Goal: Task Accomplishment & Management: Manage account settings

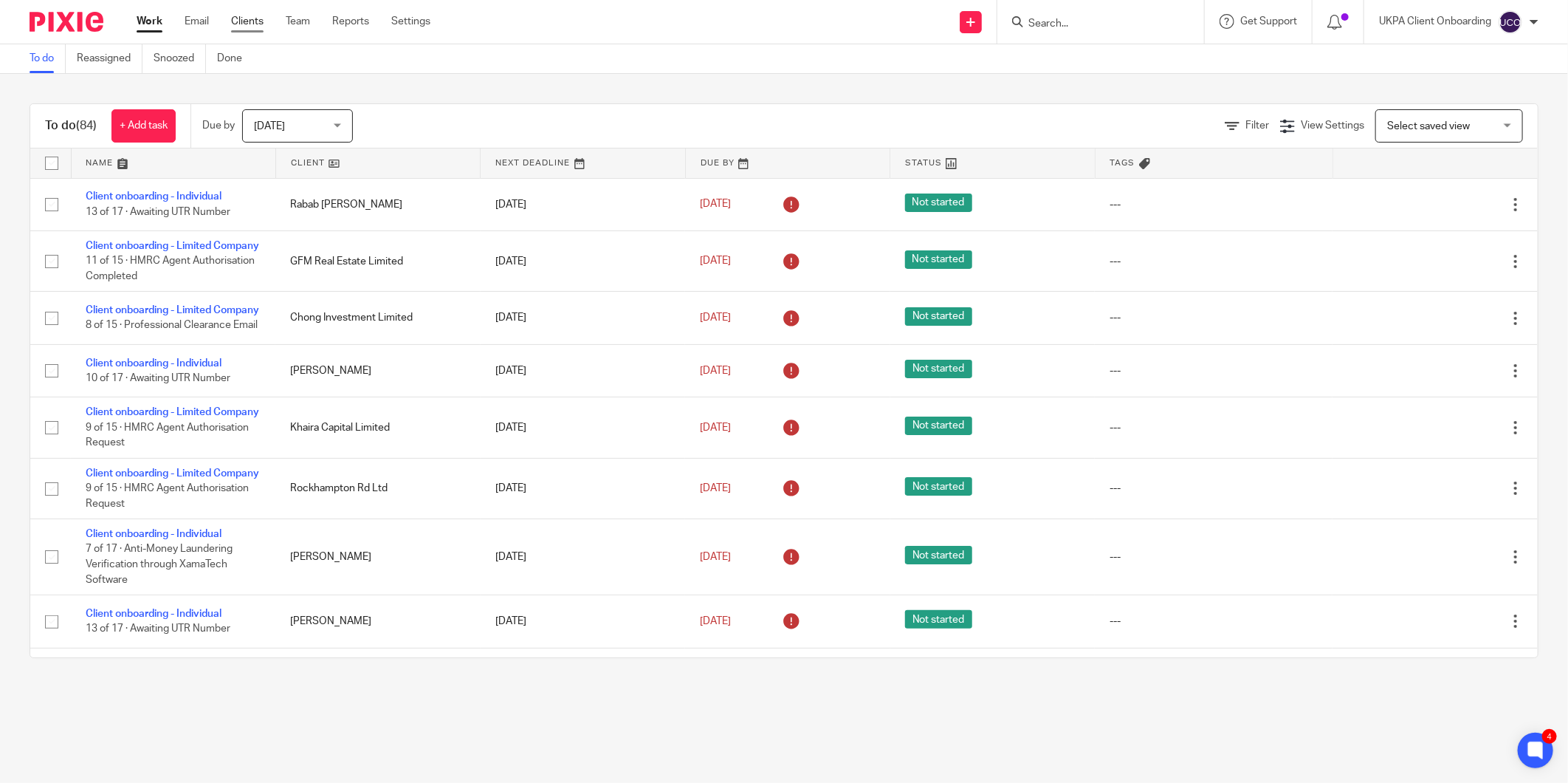
click at [257, 23] on link "Clients" at bounding box center [247, 21] width 32 height 15
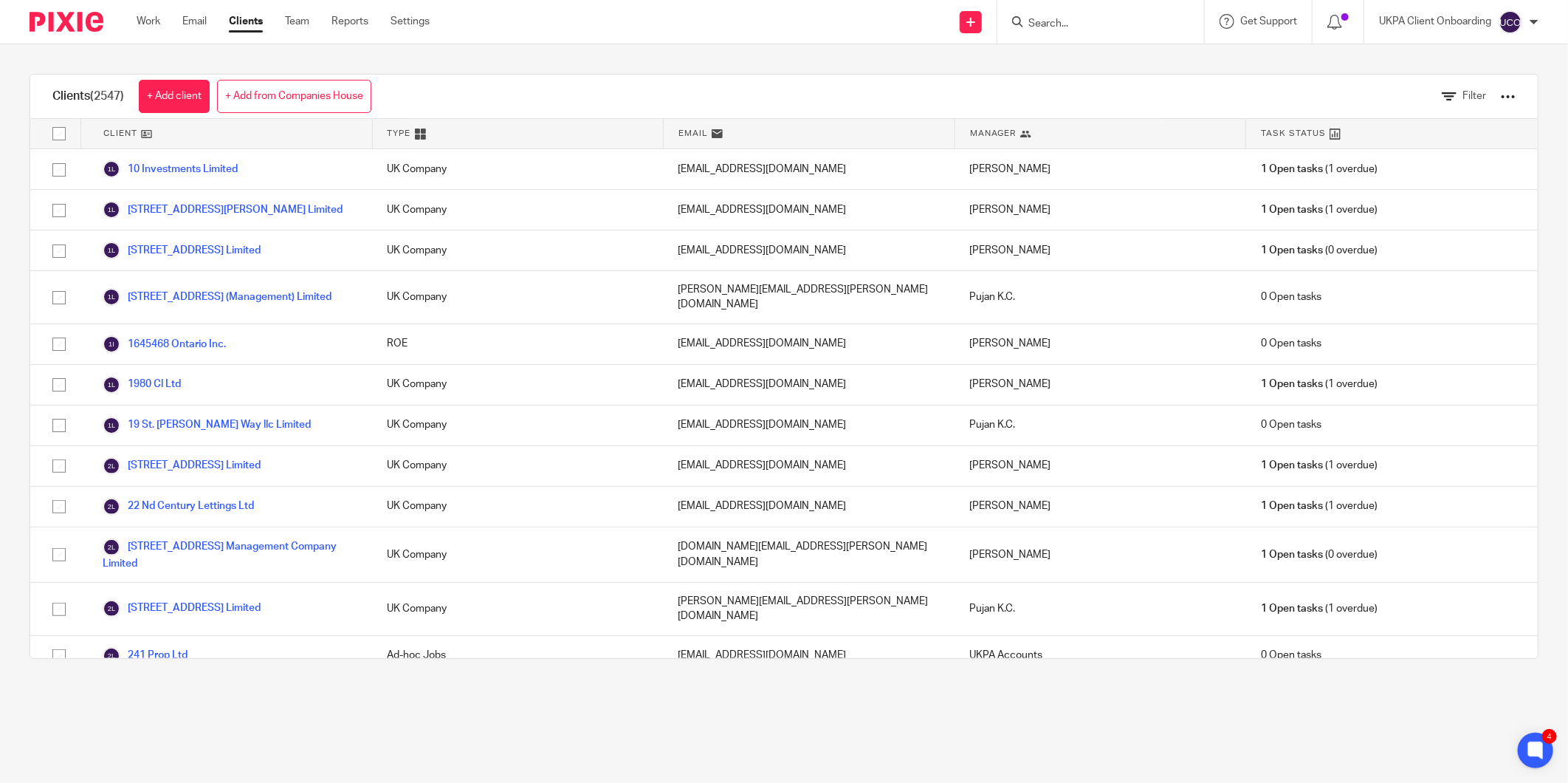
click at [60, 20] on img at bounding box center [66, 22] width 74 height 20
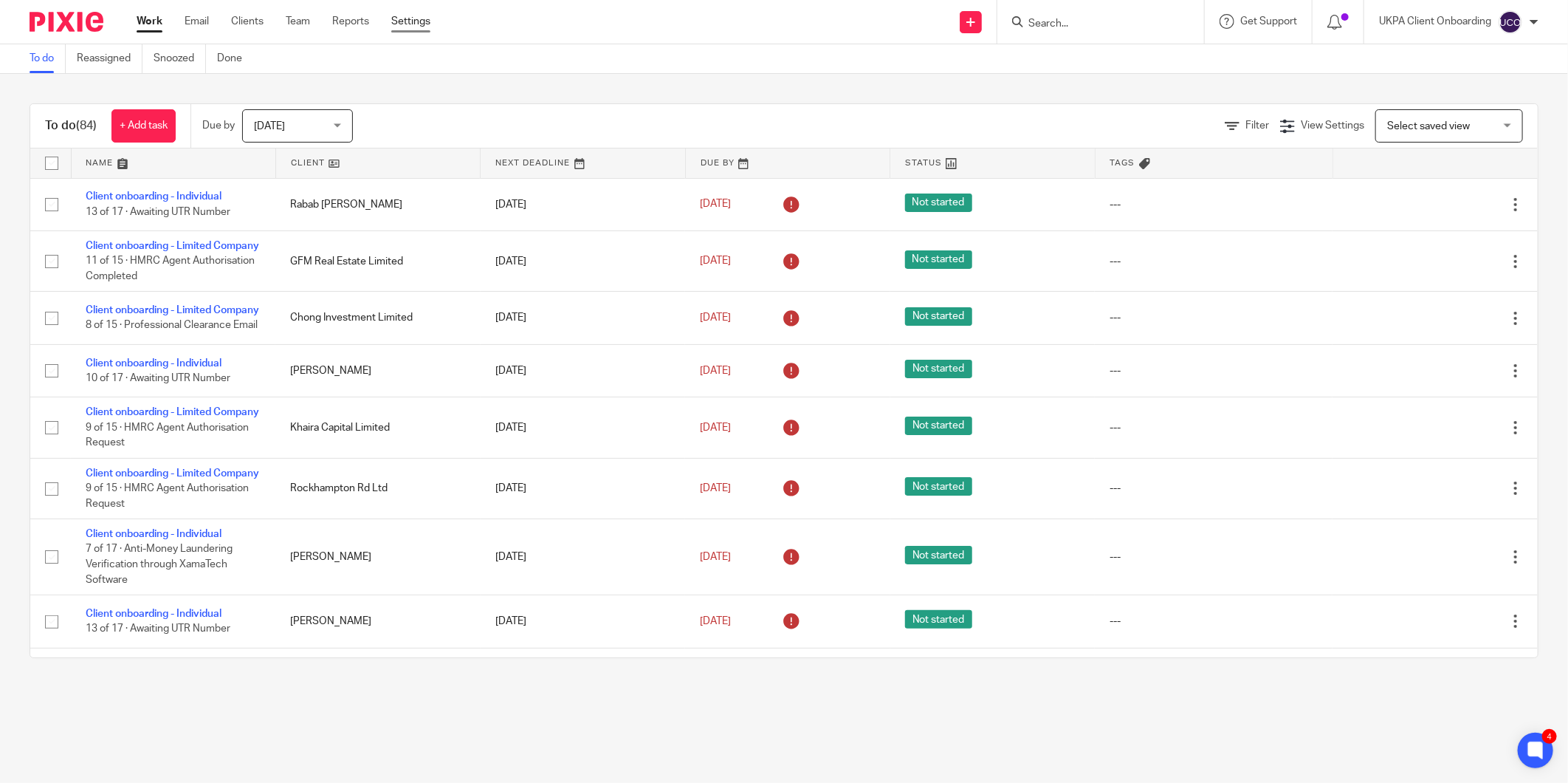
click at [406, 25] on link "Settings" at bounding box center [410, 21] width 39 height 15
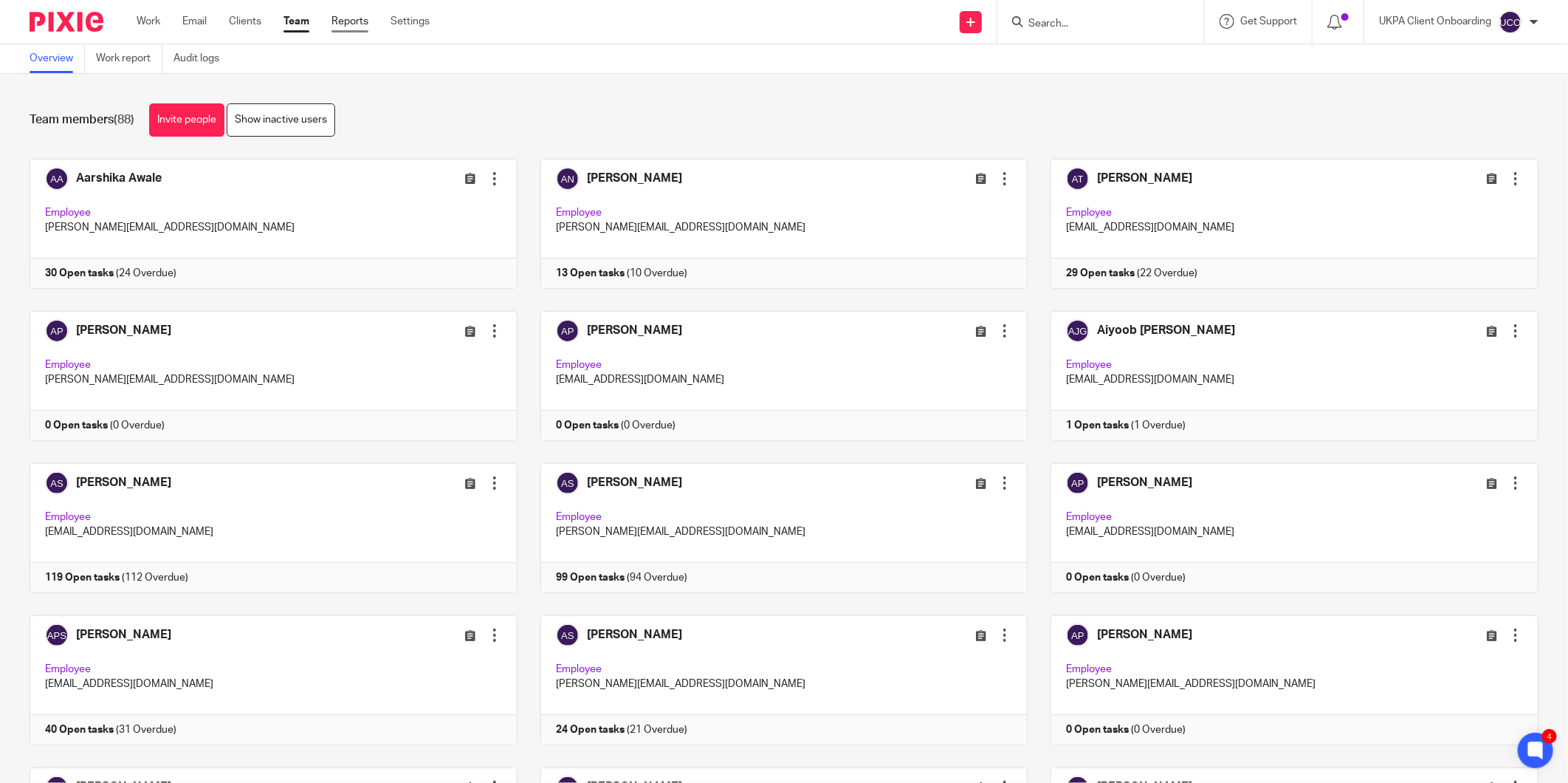
click at [366, 25] on link "Reports" at bounding box center [350, 21] width 37 height 15
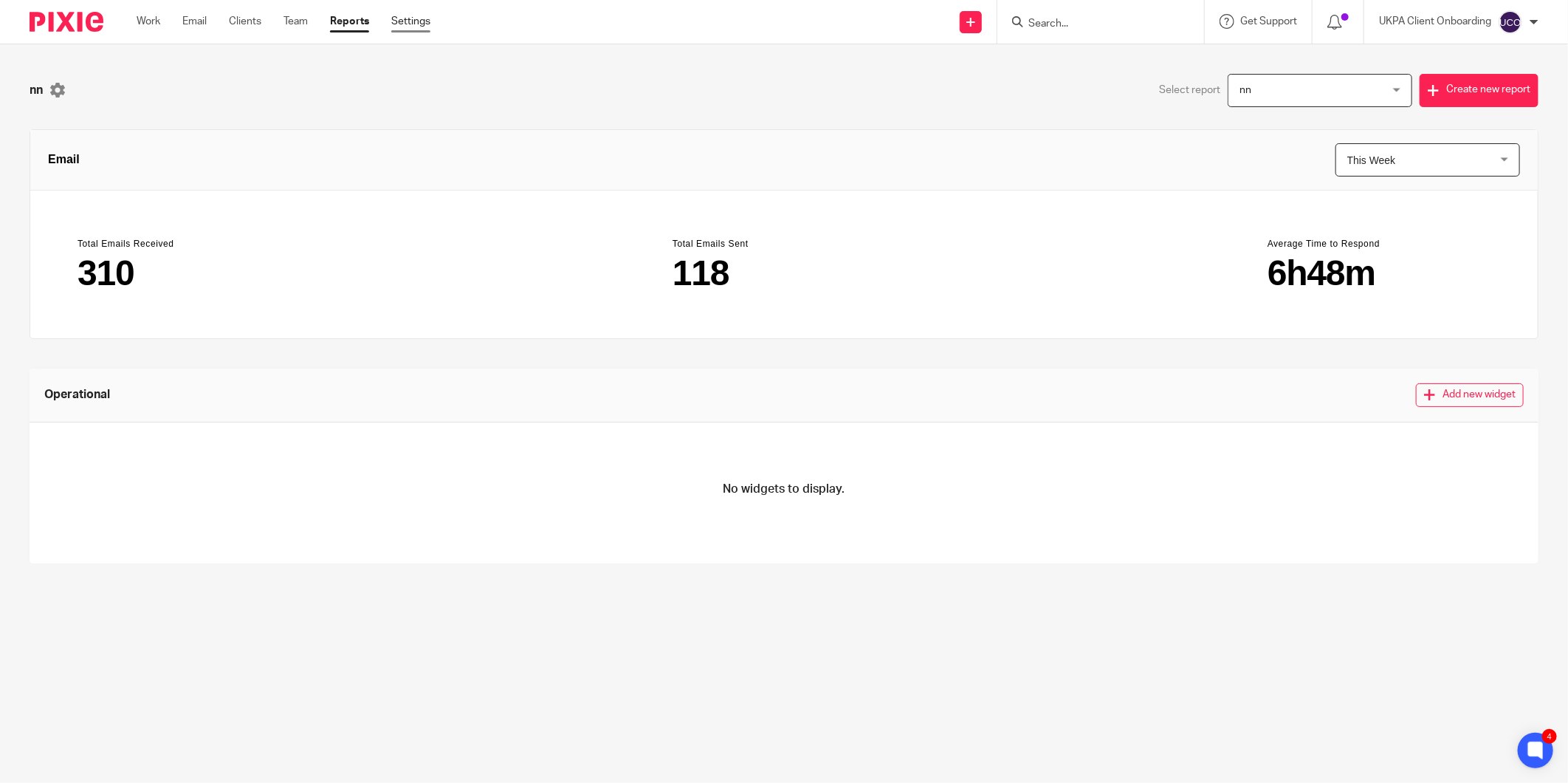
click at [415, 23] on link "Settings" at bounding box center [410, 21] width 39 height 15
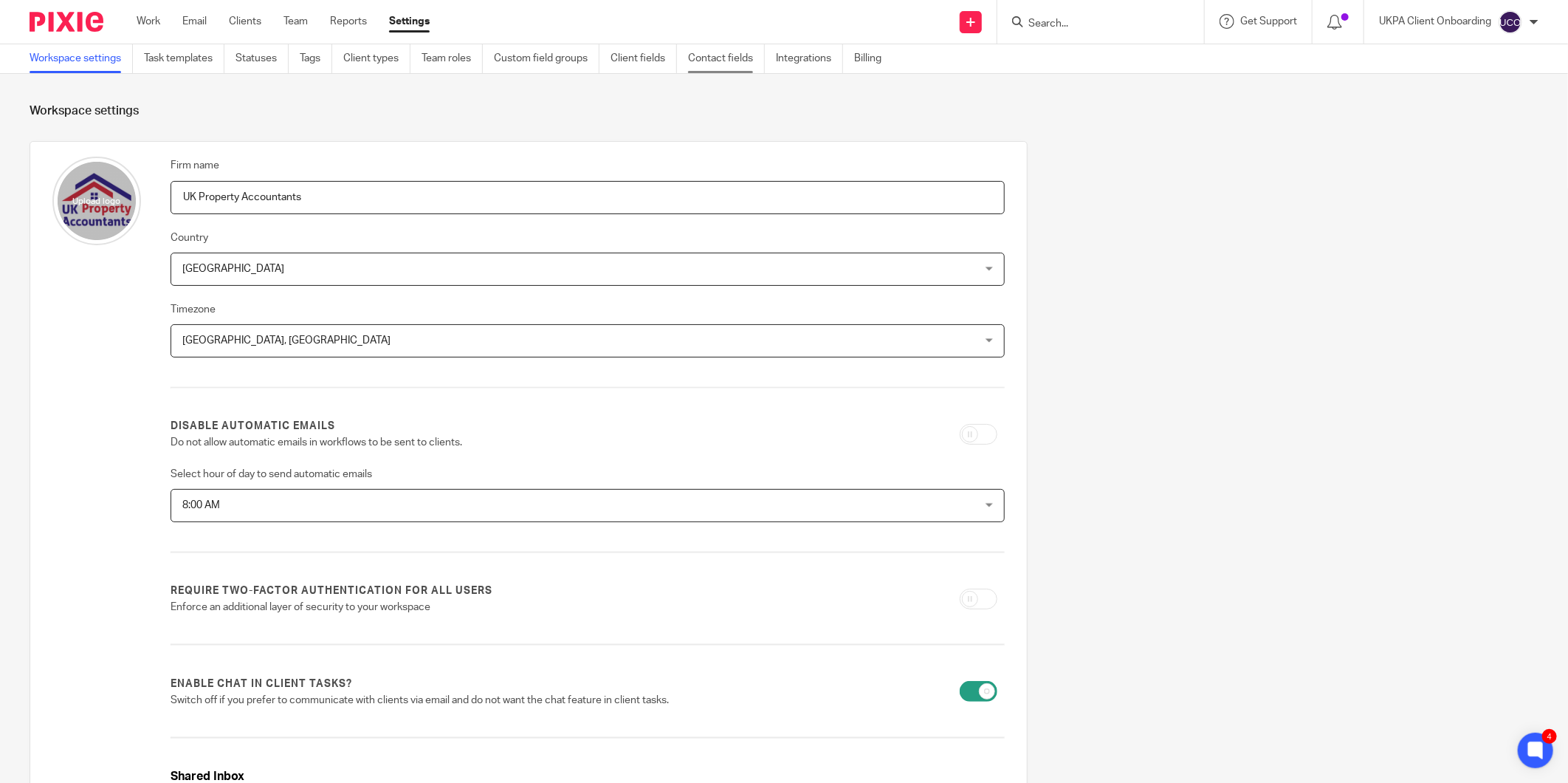
click at [713, 60] on link "Contact fields" at bounding box center [726, 58] width 77 height 29
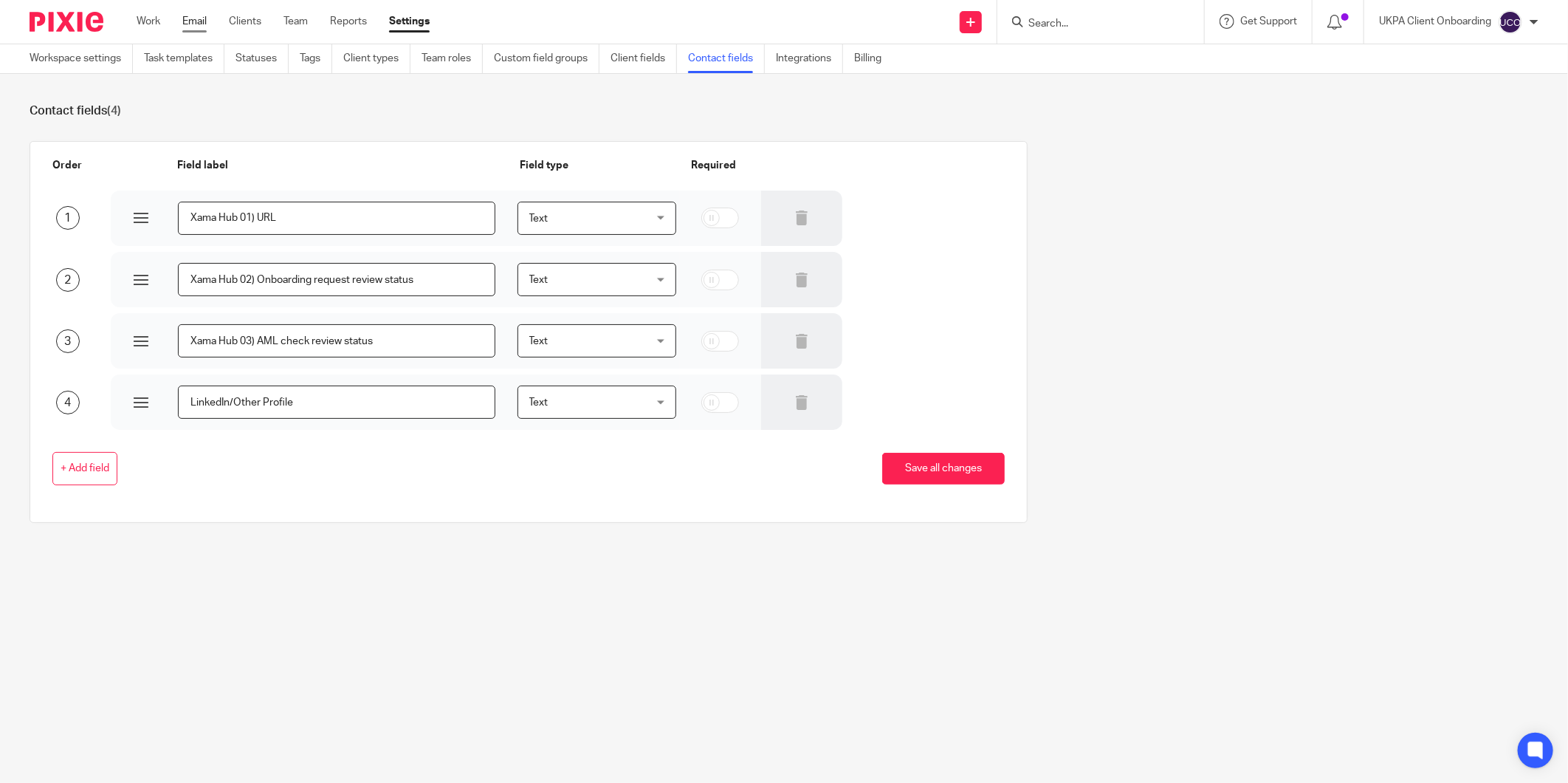
click at [206, 19] on link "Email" at bounding box center [195, 21] width 25 height 15
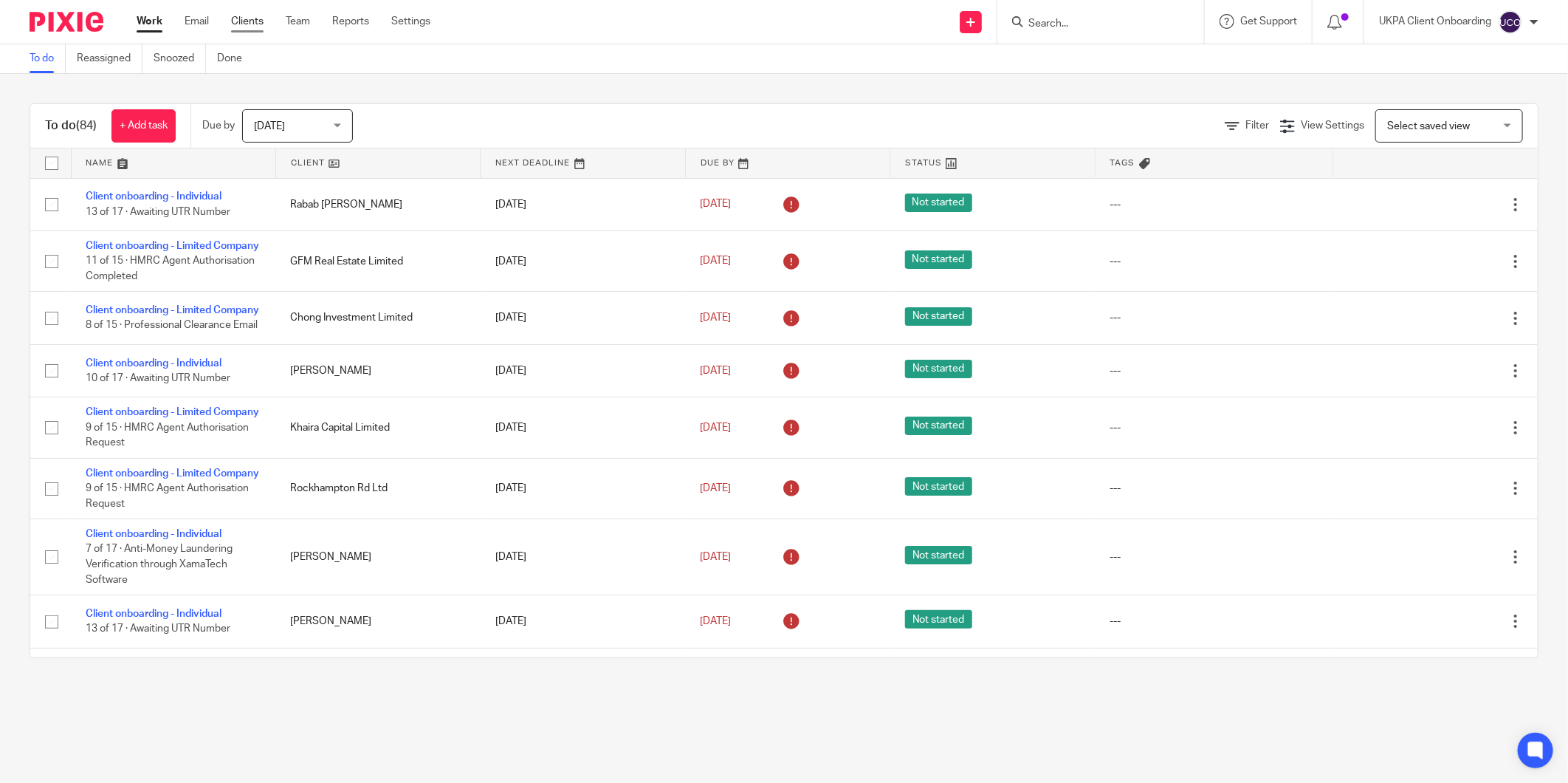
click at [251, 27] on link "Clients" at bounding box center [247, 21] width 32 height 15
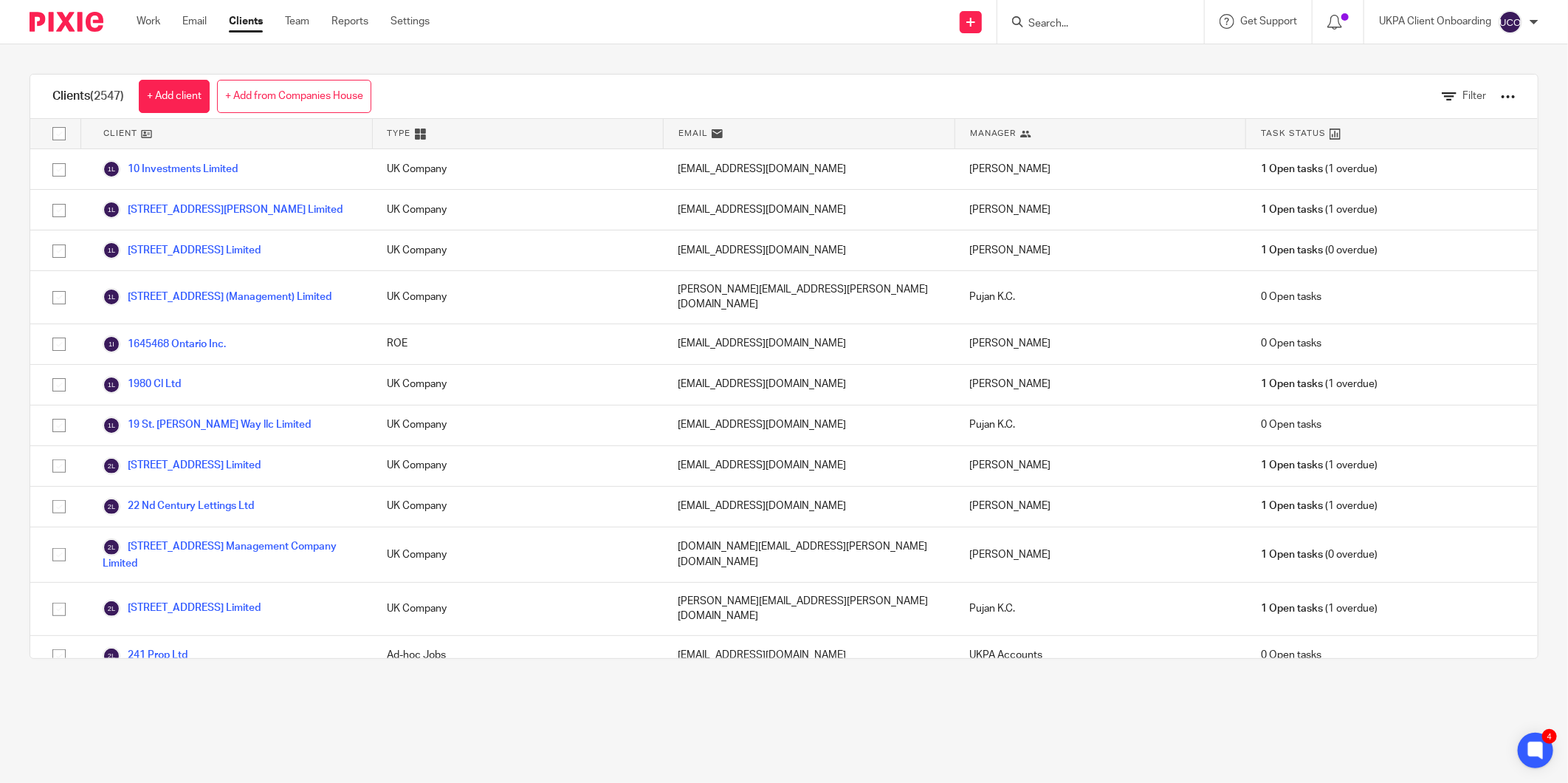
drag, startPoint x: 91, startPoint y: 97, endPoint x: 139, endPoint y: 100, distance: 48.1
click at [139, 100] on div "Clients (2547) + Add client + Add from Companies House" at bounding box center [212, 96] width 363 height 43
click at [999, 70] on div "Clients (2547) + Add client + Add from Companies House Filter Client Type Email…" at bounding box center [784, 366] width 1568 height 644
click at [1332, 19] on icon at bounding box center [1334, 22] width 15 height 15
click at [37, 13] on img at bounding box center [66, 22] width 74 height 20
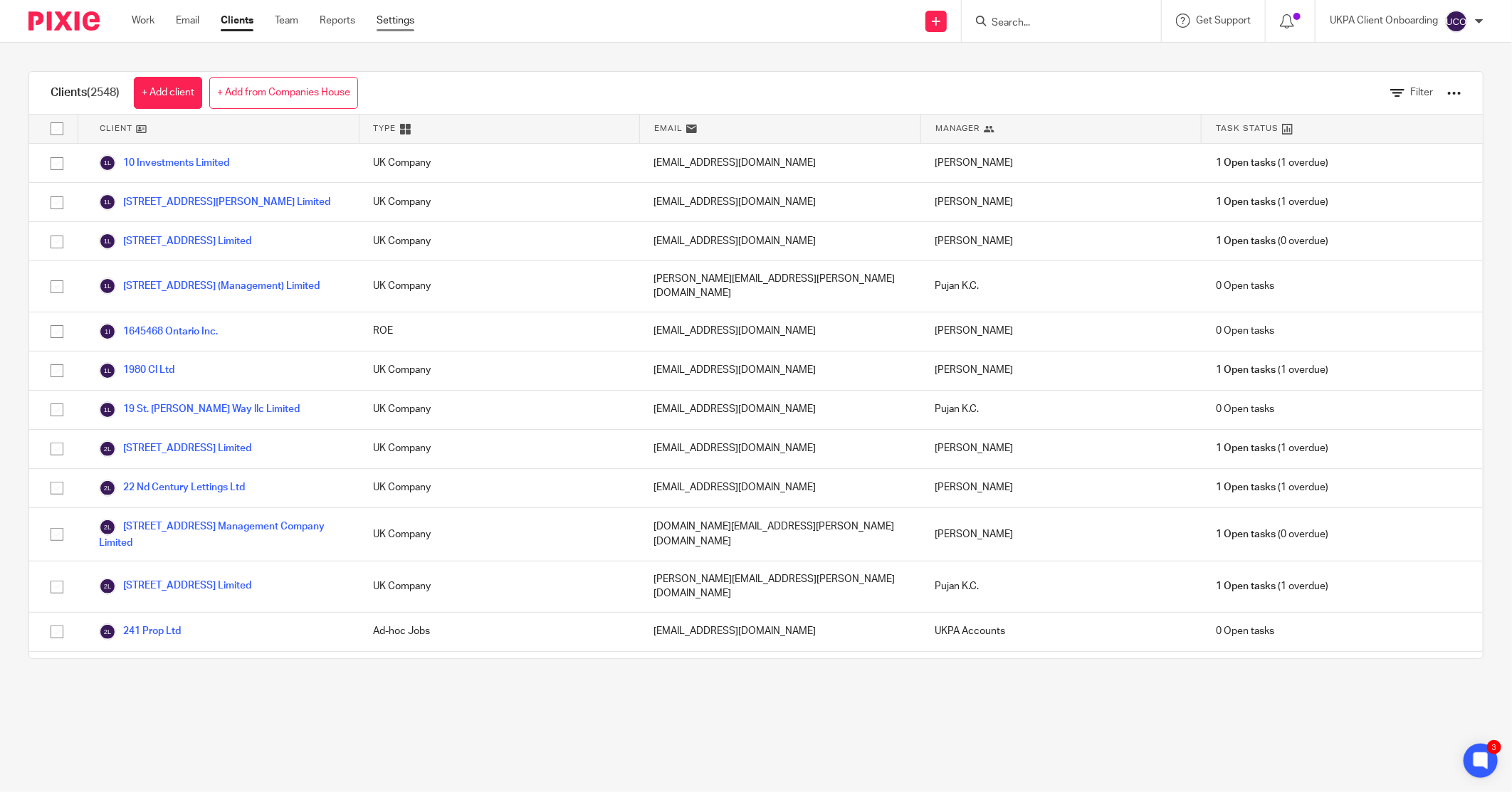
click at [410, 17] on link "Settings" at bounding box center [395, 20] width 38 height 14
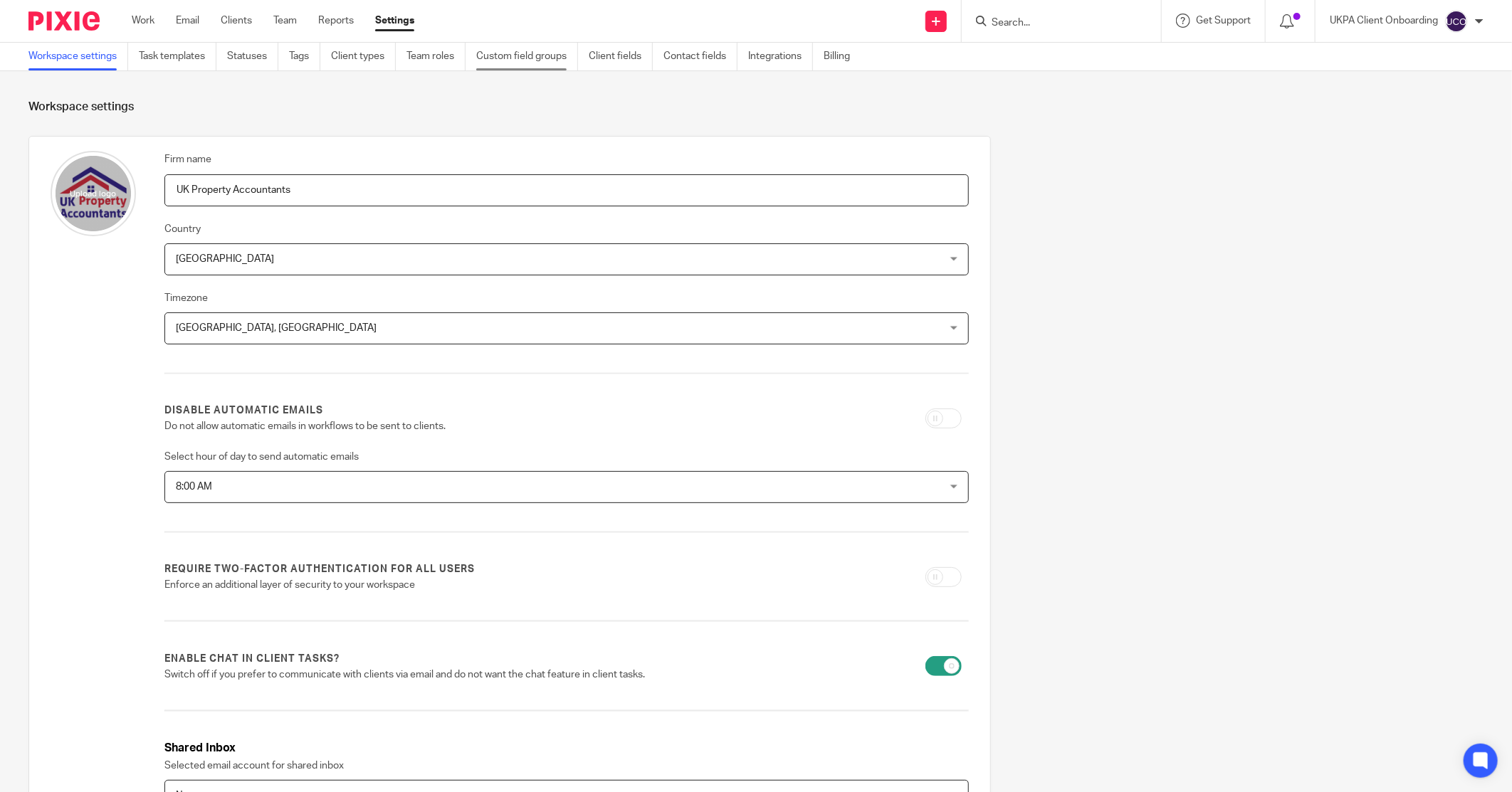
click at [501, 56] on link "Custom field groups" at bounding box center [527, 56] width 102 height 28
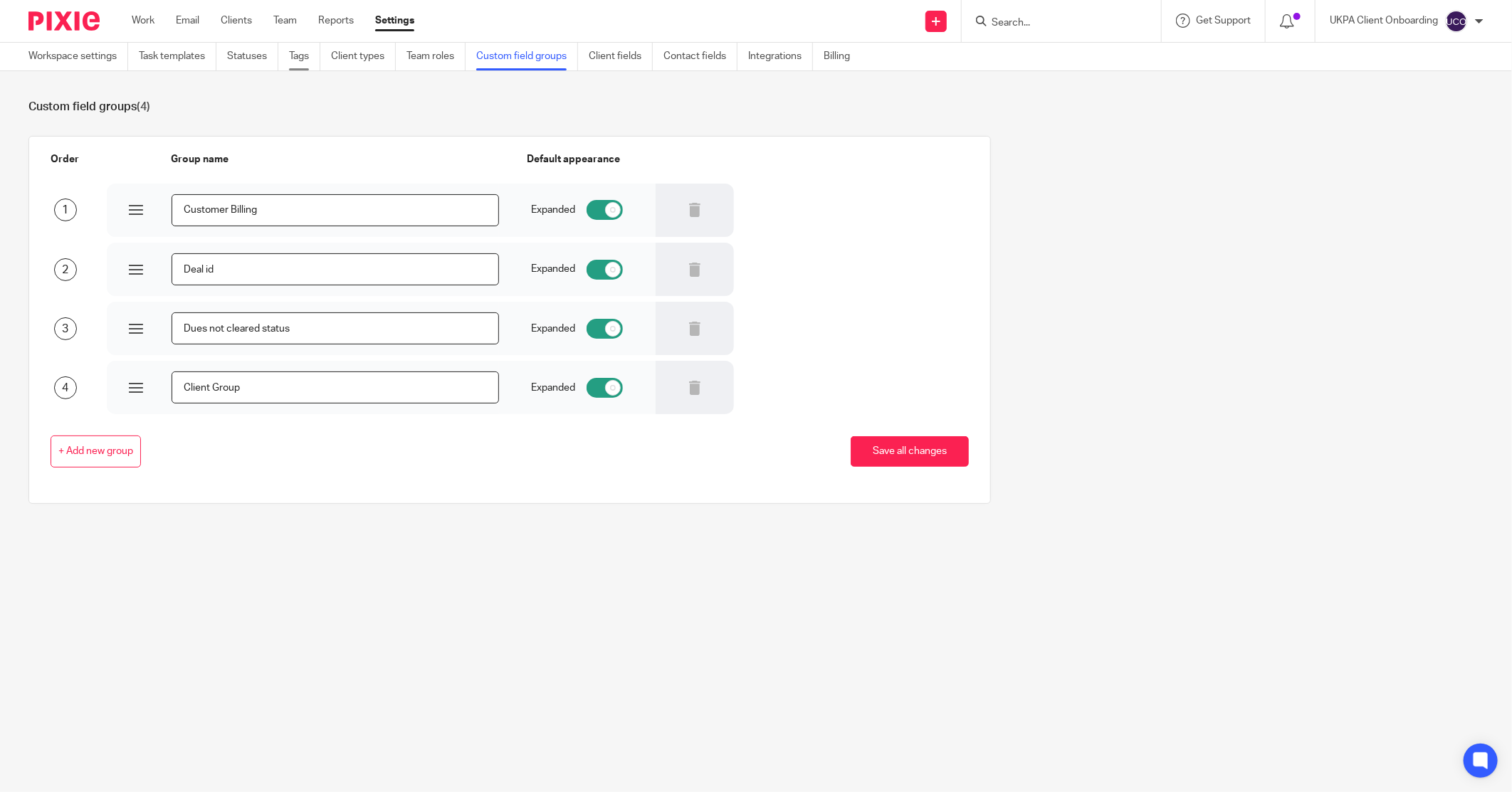
click at [303, 54] on link "Tags" at bounding box center [305, 56] width 31 height 28
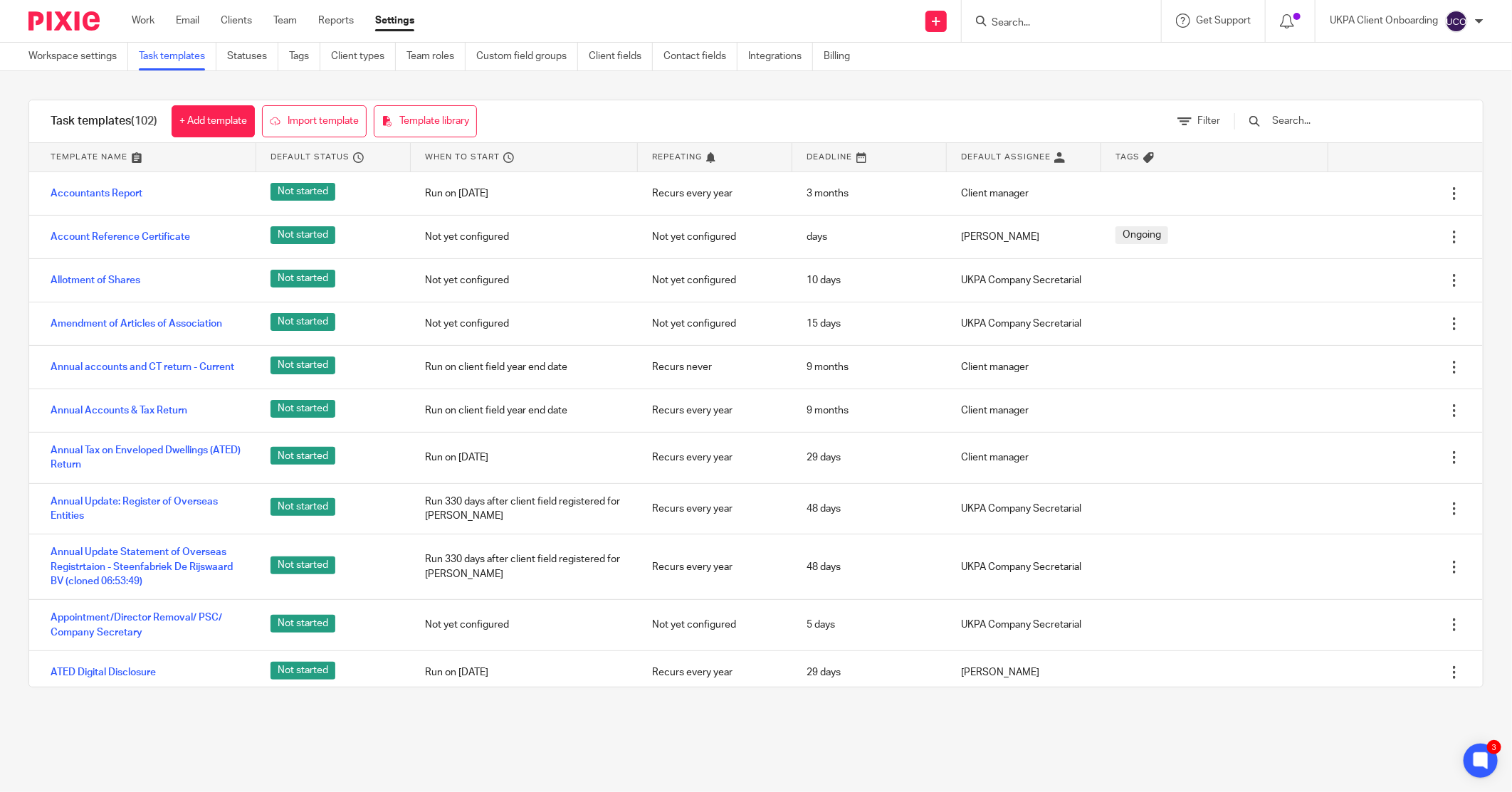
click at [1057, 34] on div at bounding box center [1061, 21] width 199 height 42
click at [1057, 25] on input "Search" at bounding box center [1054, 23] width 128 height 13
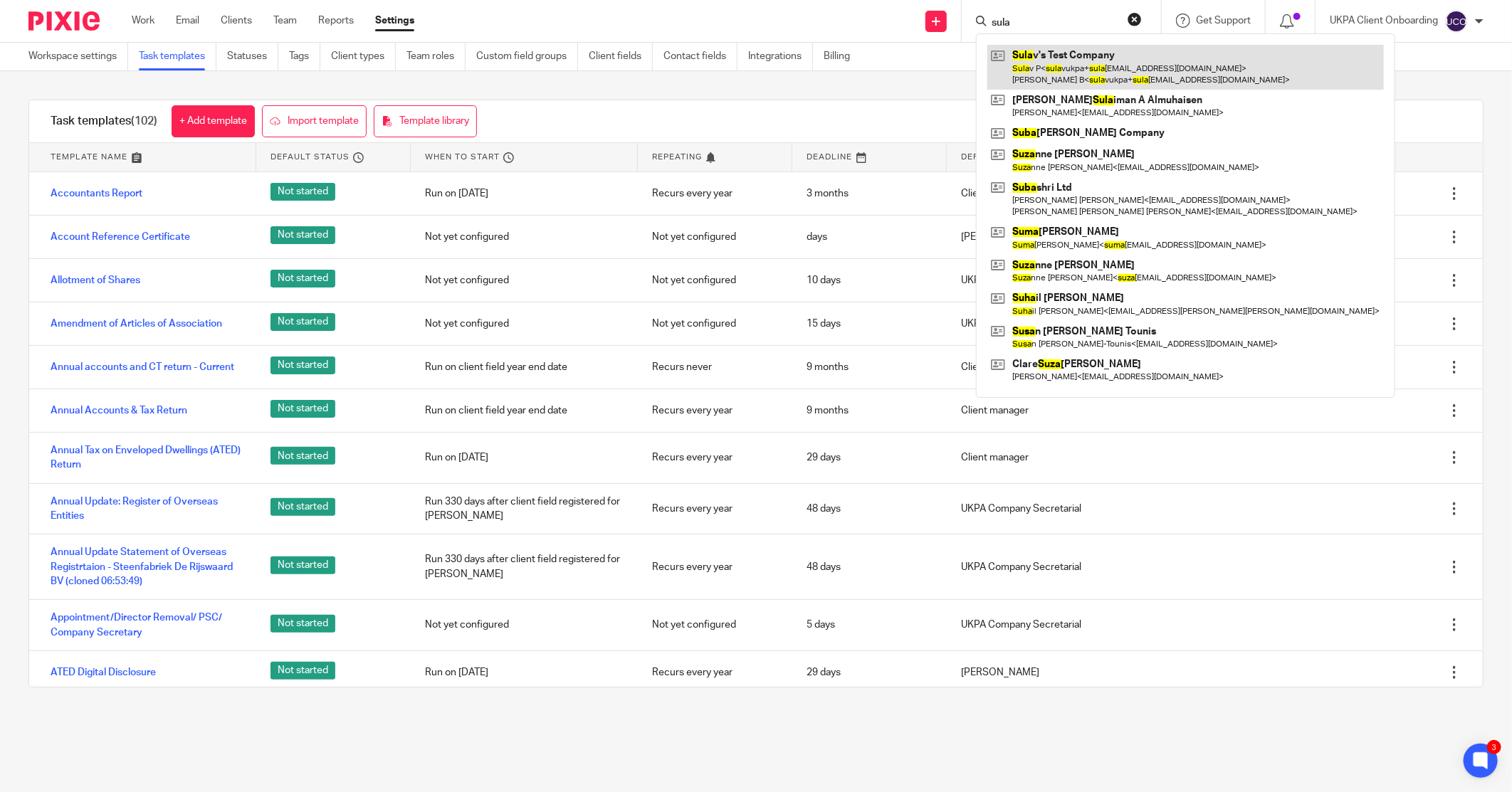
type input "sula"
click at [1058, 50] on link at bounding box center [1186, 66] width 396 height 44
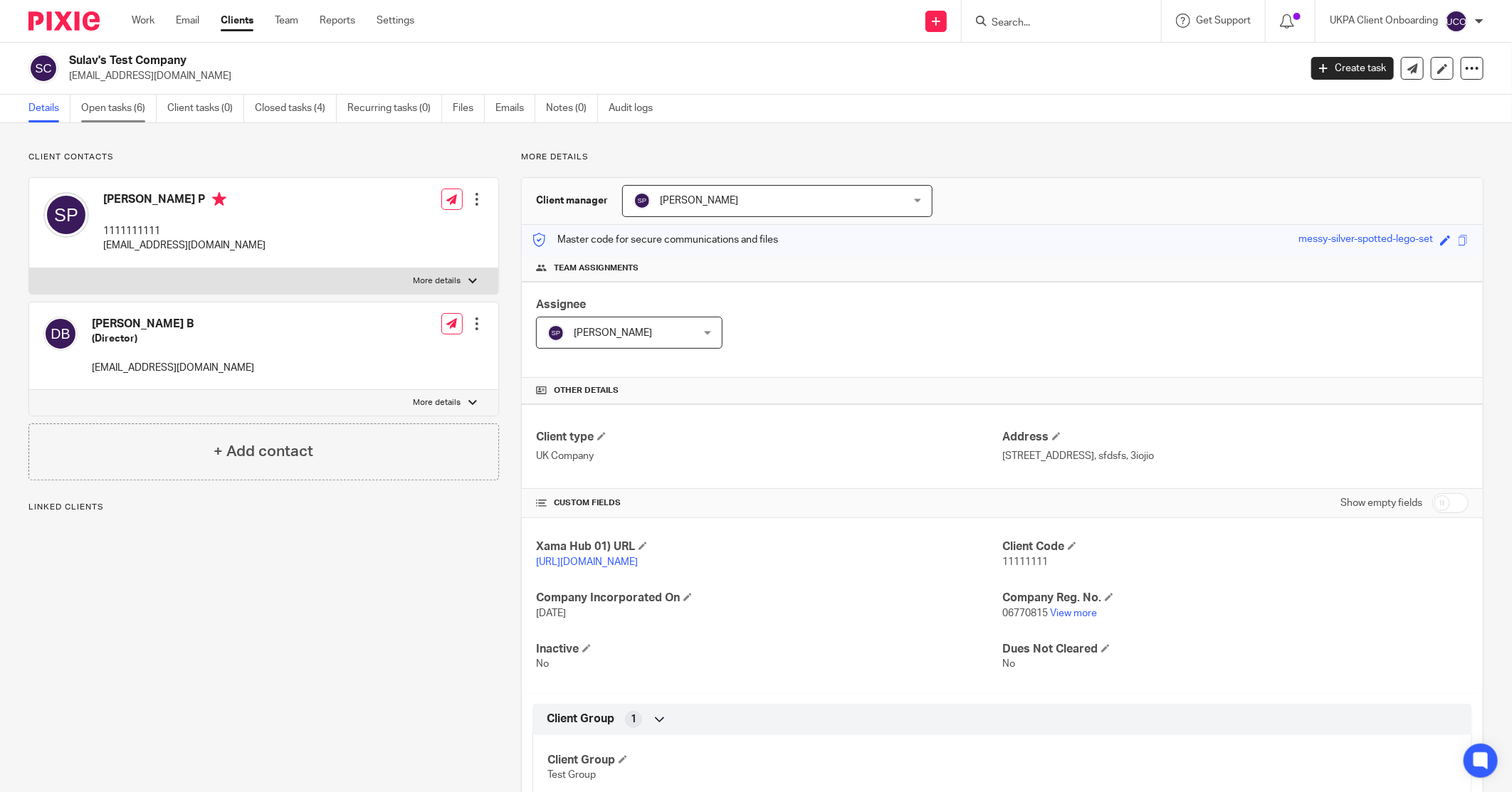
click at [114, 119] on link "Open tasks (6)" at bounding box center [118, 108] width 75 height 28
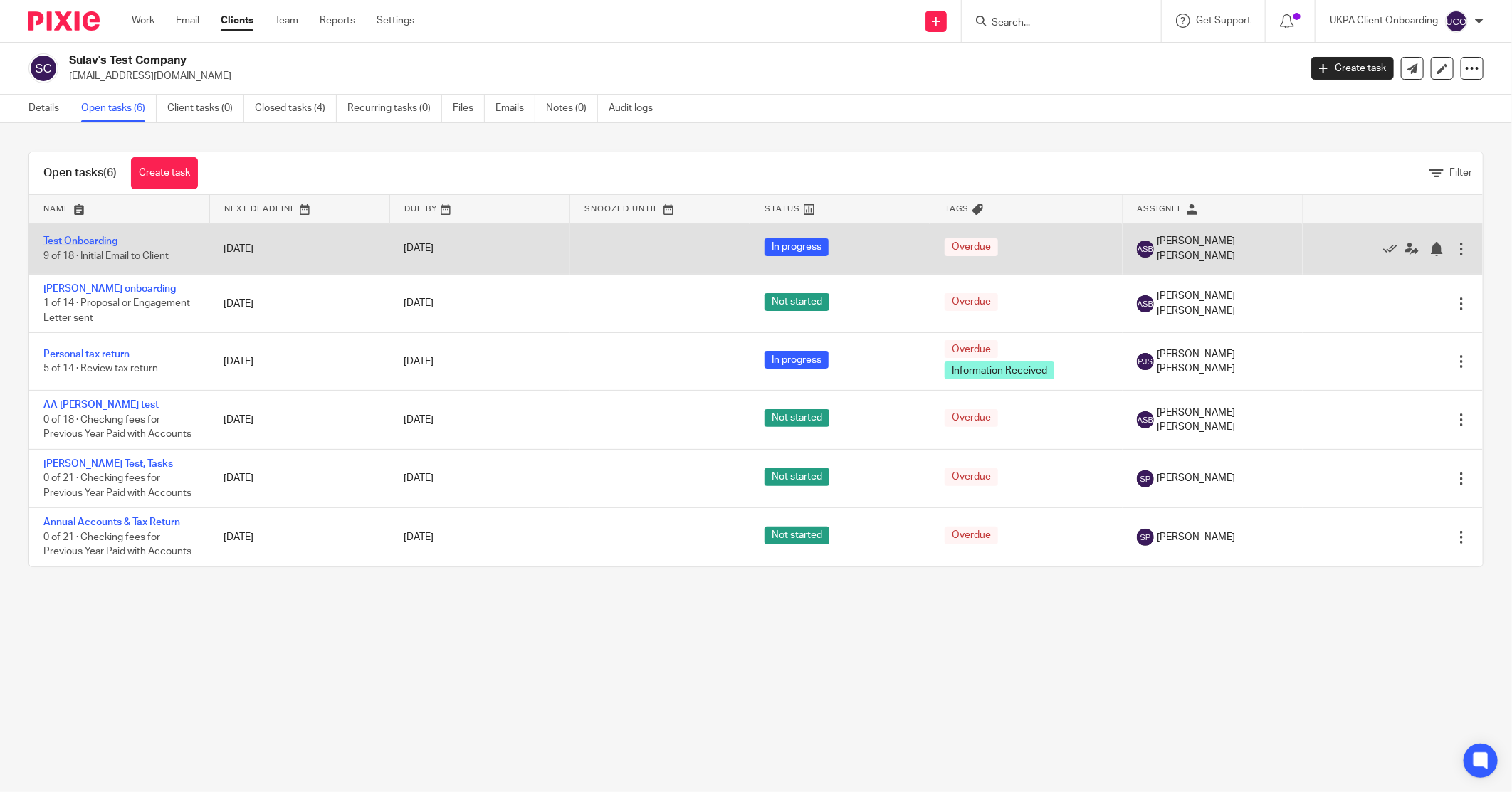
click at [76, 237] on link "Test Onboarding" at bounding box center [80, 241] width 74 height 10
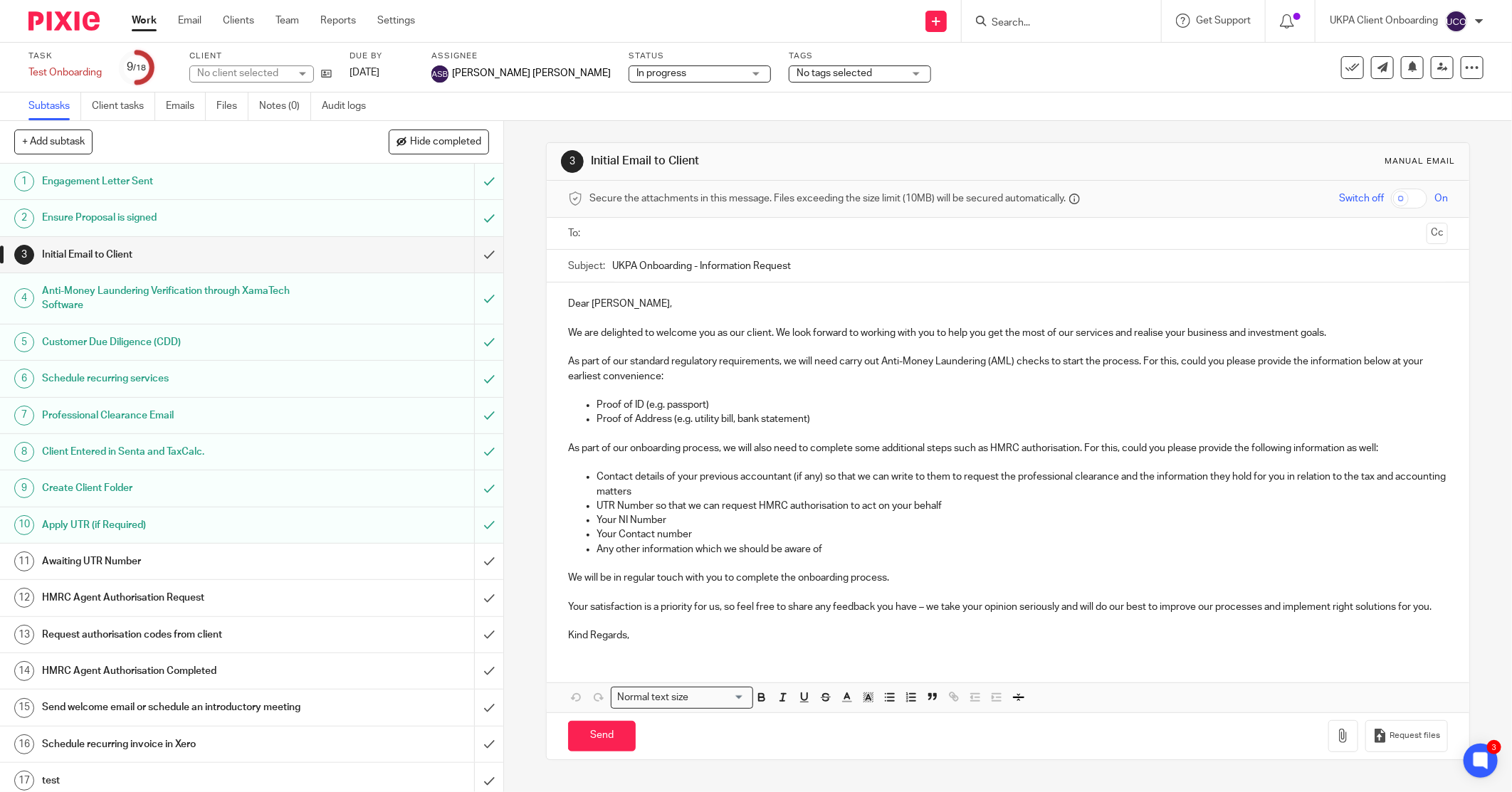
click at [608, 313] on p at bounding box center [1008, 317] width 880 height 14
click at [425, 19] on ul "Work Email Clients Team Reports Settings" at bounding box center [284, 20] width 305 height 14
click at [414, 19] on link "Settings" at bounding box center [396, 20] width 38 height 14
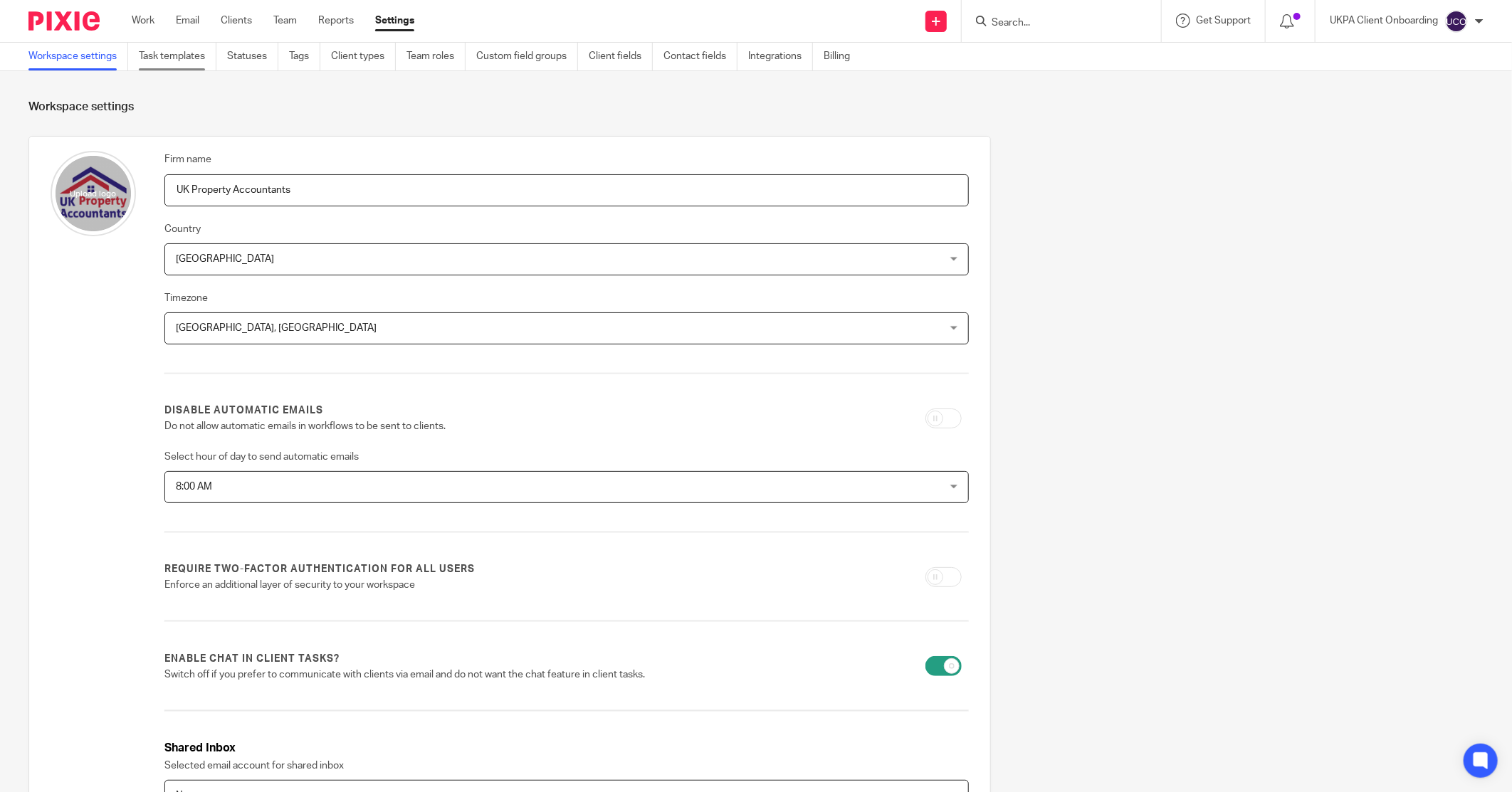
click at [155, 57] on link "Task templates" at bounding box center [177, 56] width 78 height 28
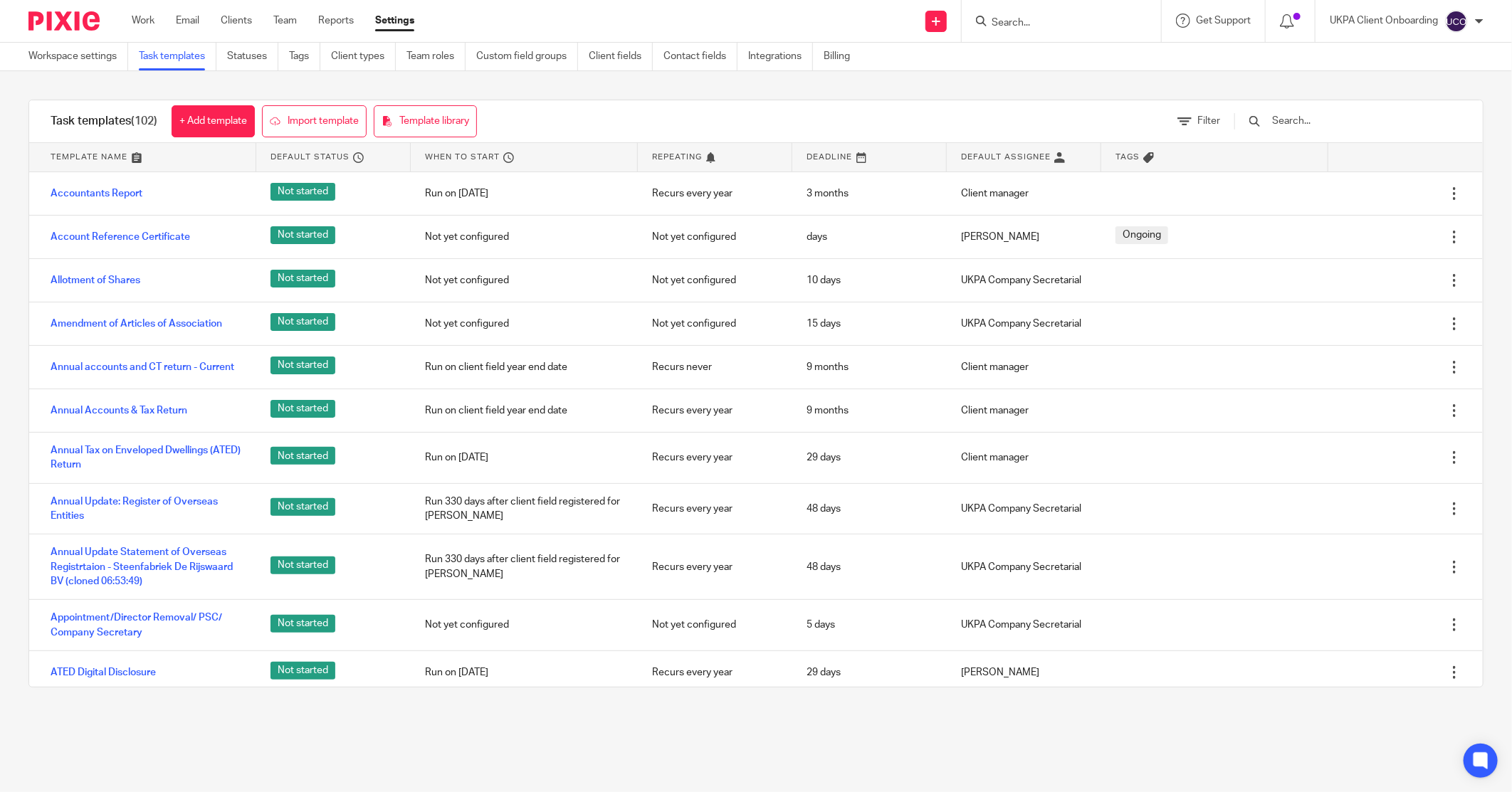
click at [1324, 115] on input "text" at bounding box center [1353, 121] width 166 height 16
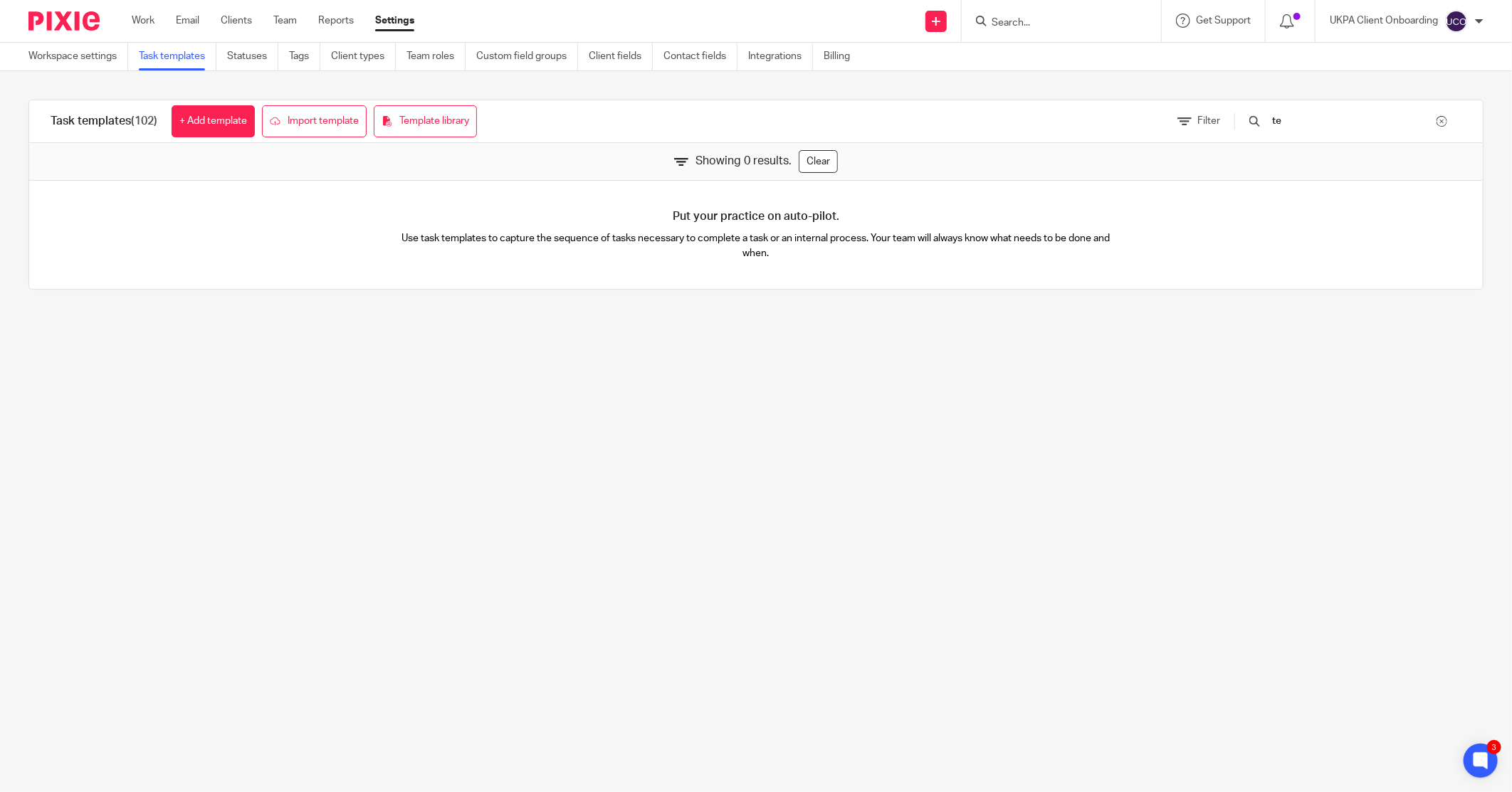
type input "t"
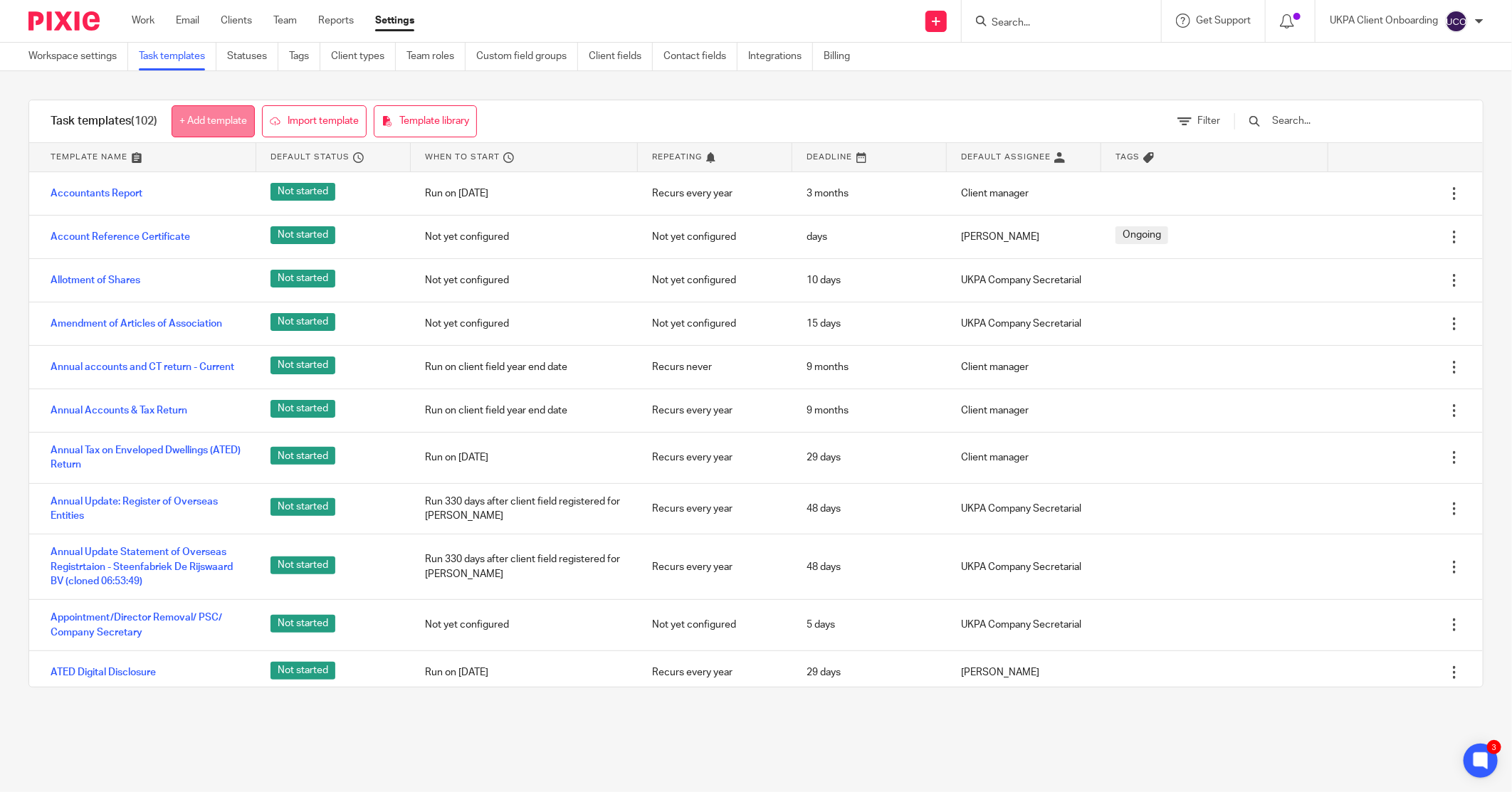
click at [185, 112] on link "+ Add template" at bounding box center [213, 121] width 83 height 32
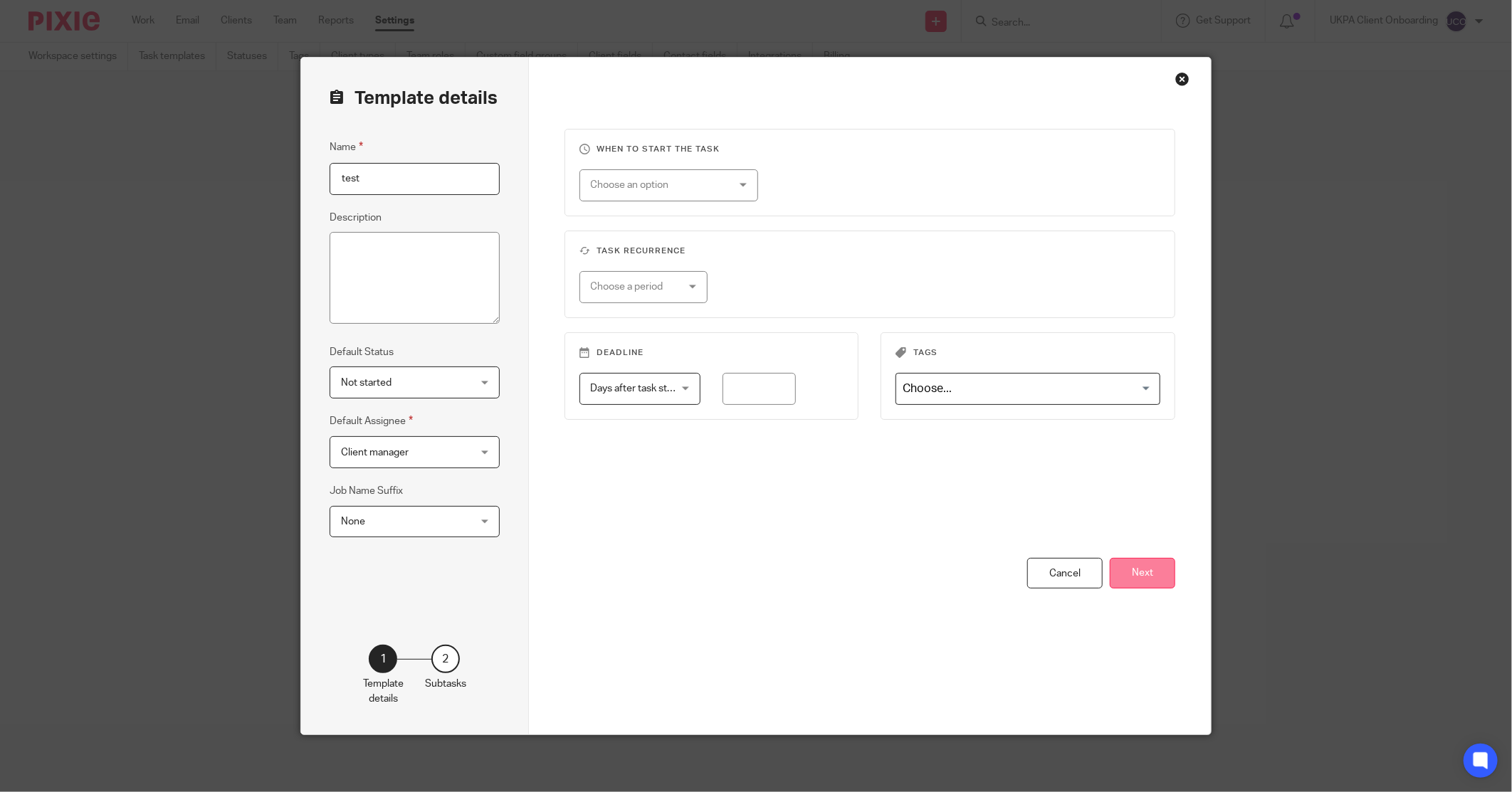
type input "test"
click at [1145, 581] on button "Next" at bounding box center [1142, 573] width 66 height 31
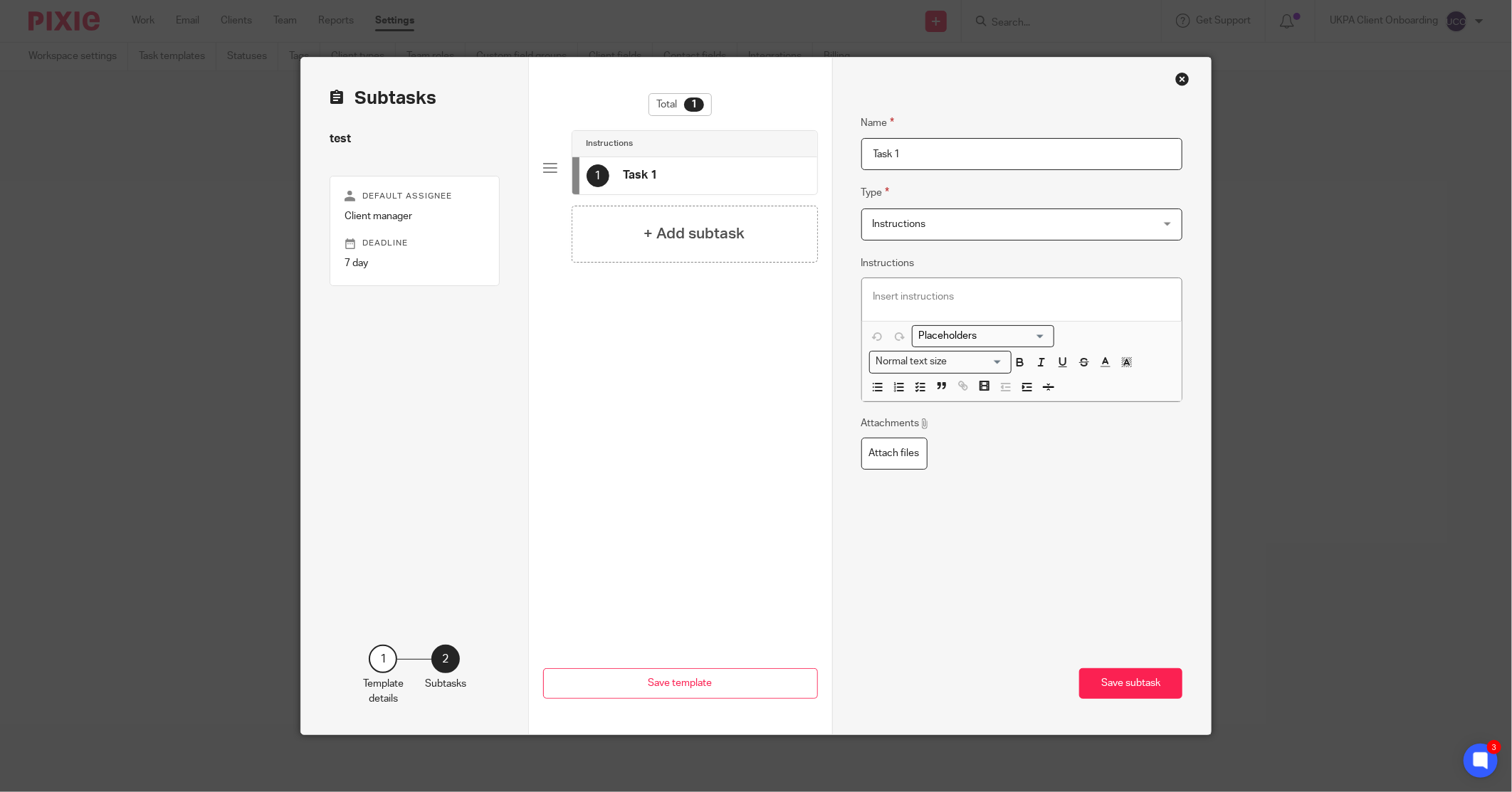
click at [960, 224] on span "Instructions" at bounding box center [996, 224] width 247 height 30
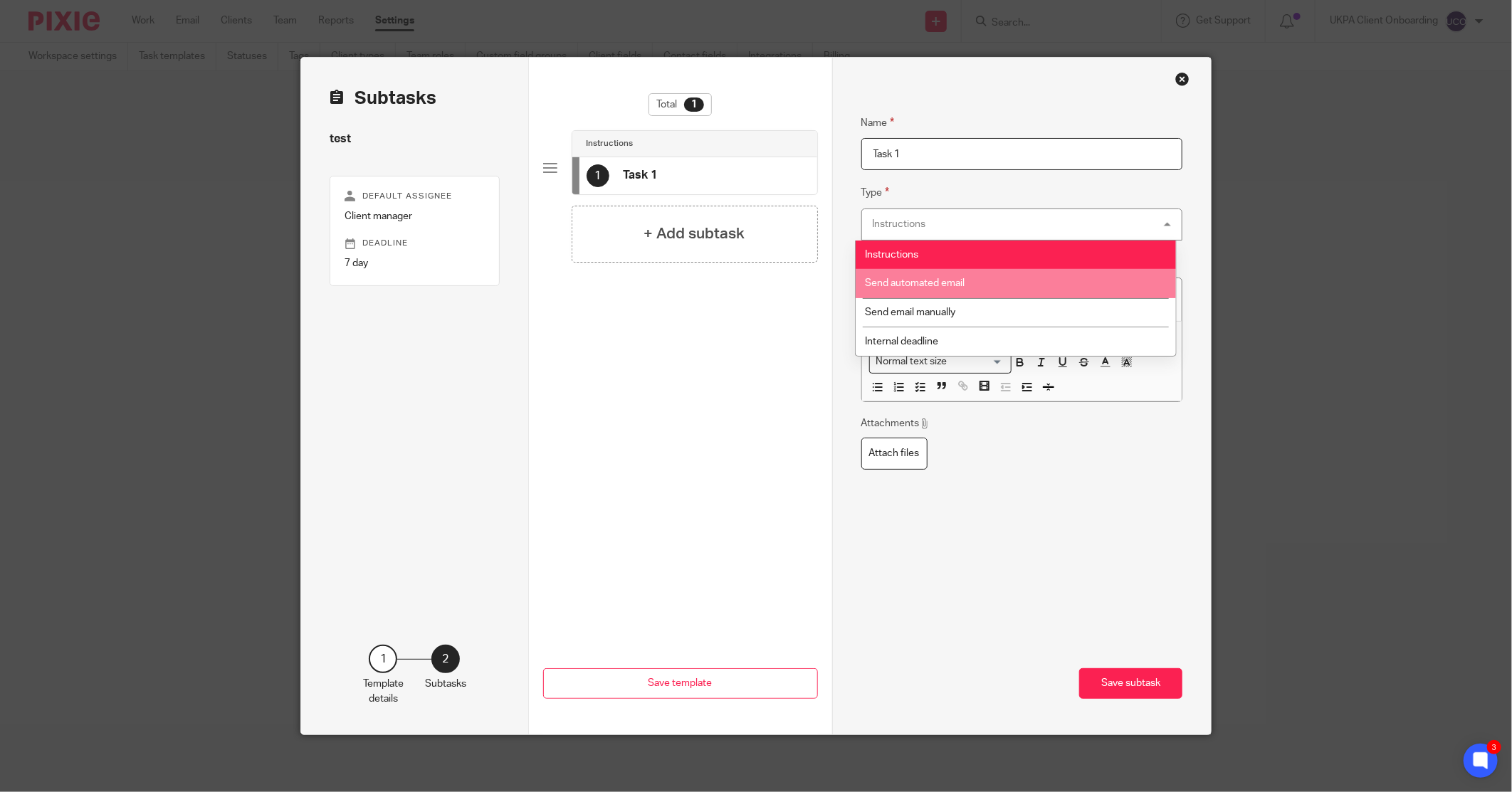
click at [975, 311] on li "Send email manually" at bounding box center [1015, 312] width 320 height 29
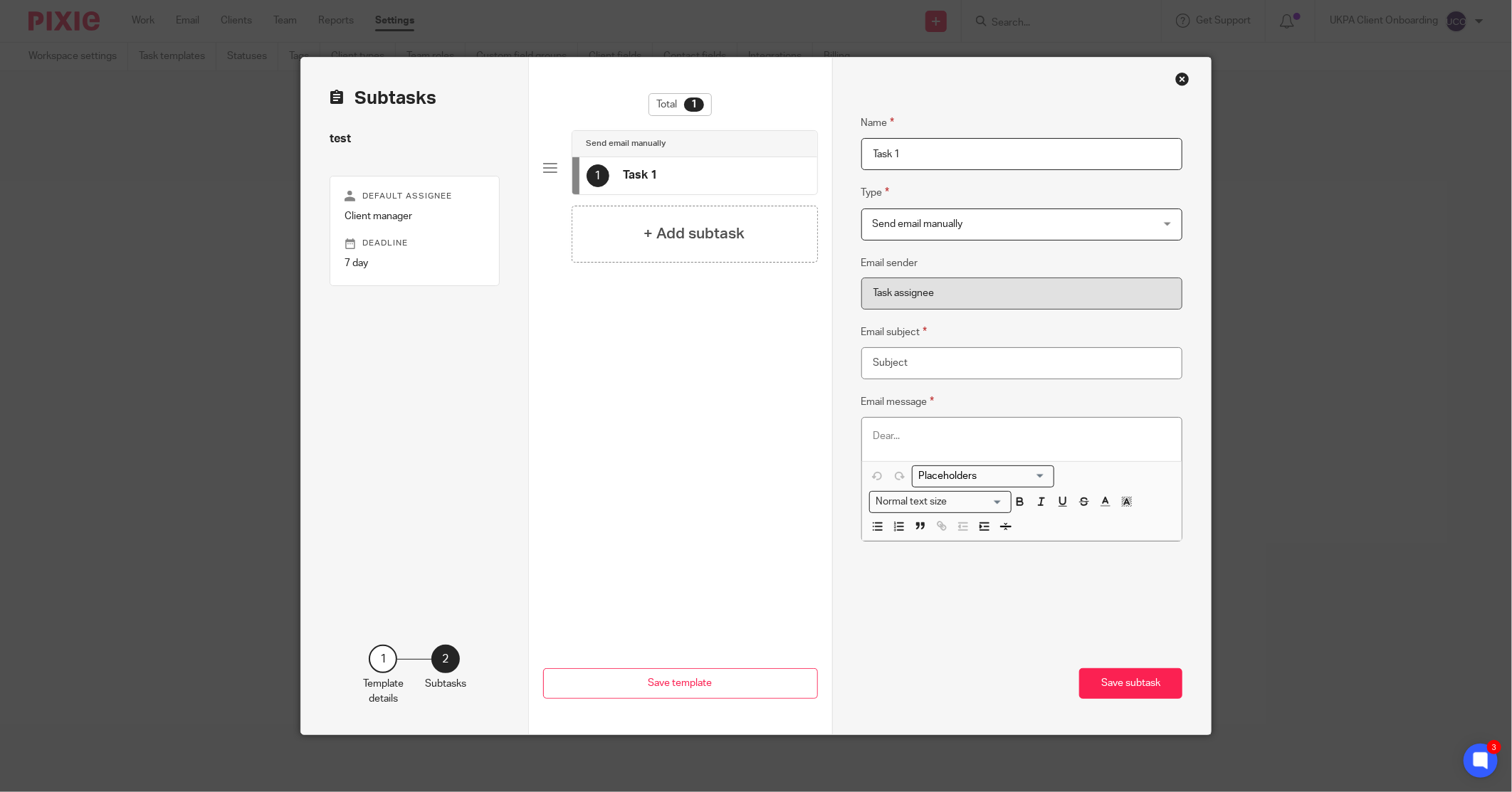
click at [958, 481] on input "Search for option" at bounding box center [980, 476] width 132 height 15
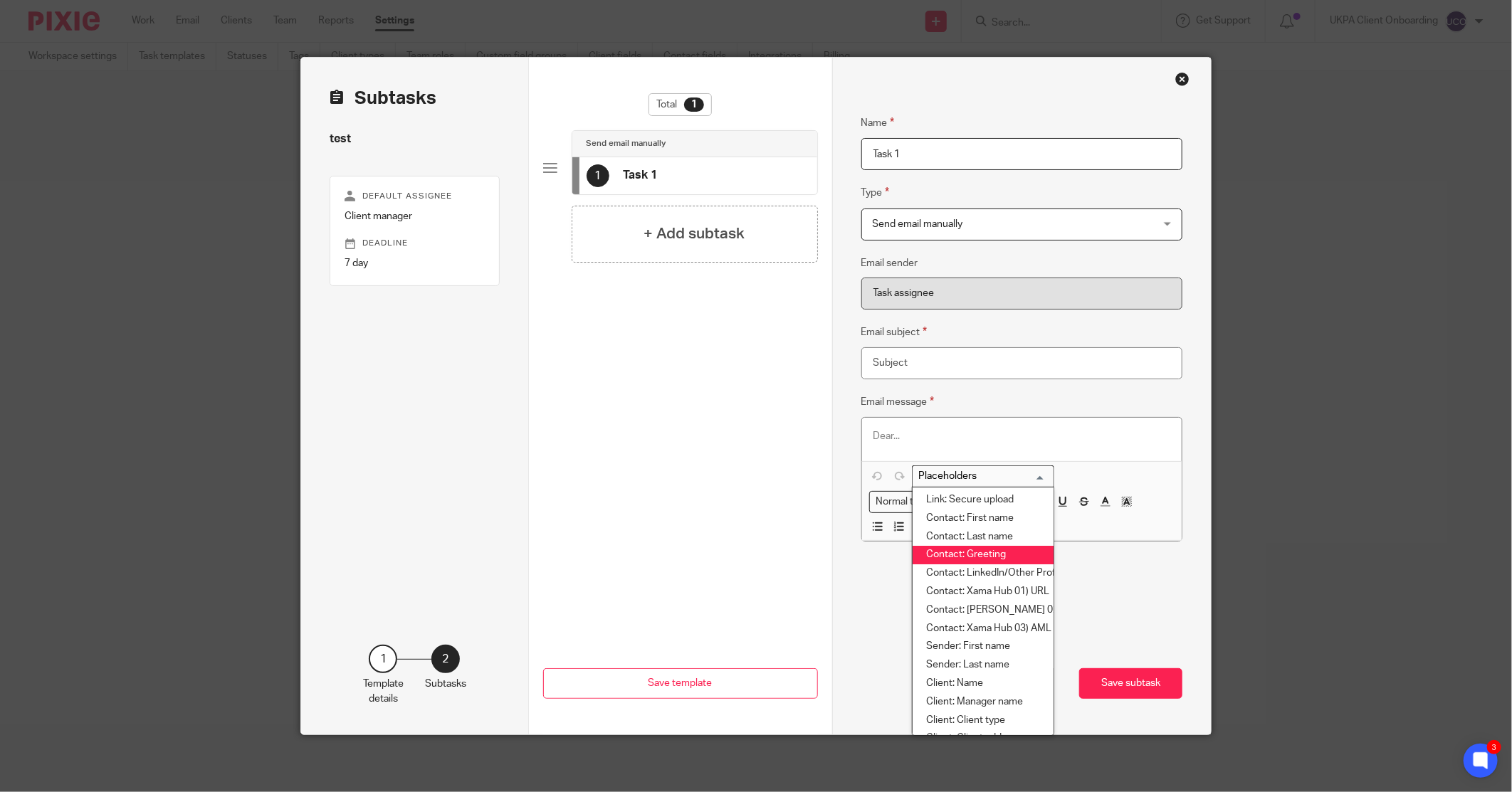
click at [994, 560] on li "Contact: Greeting" at bounding box center [983, 555] width 141 height 19
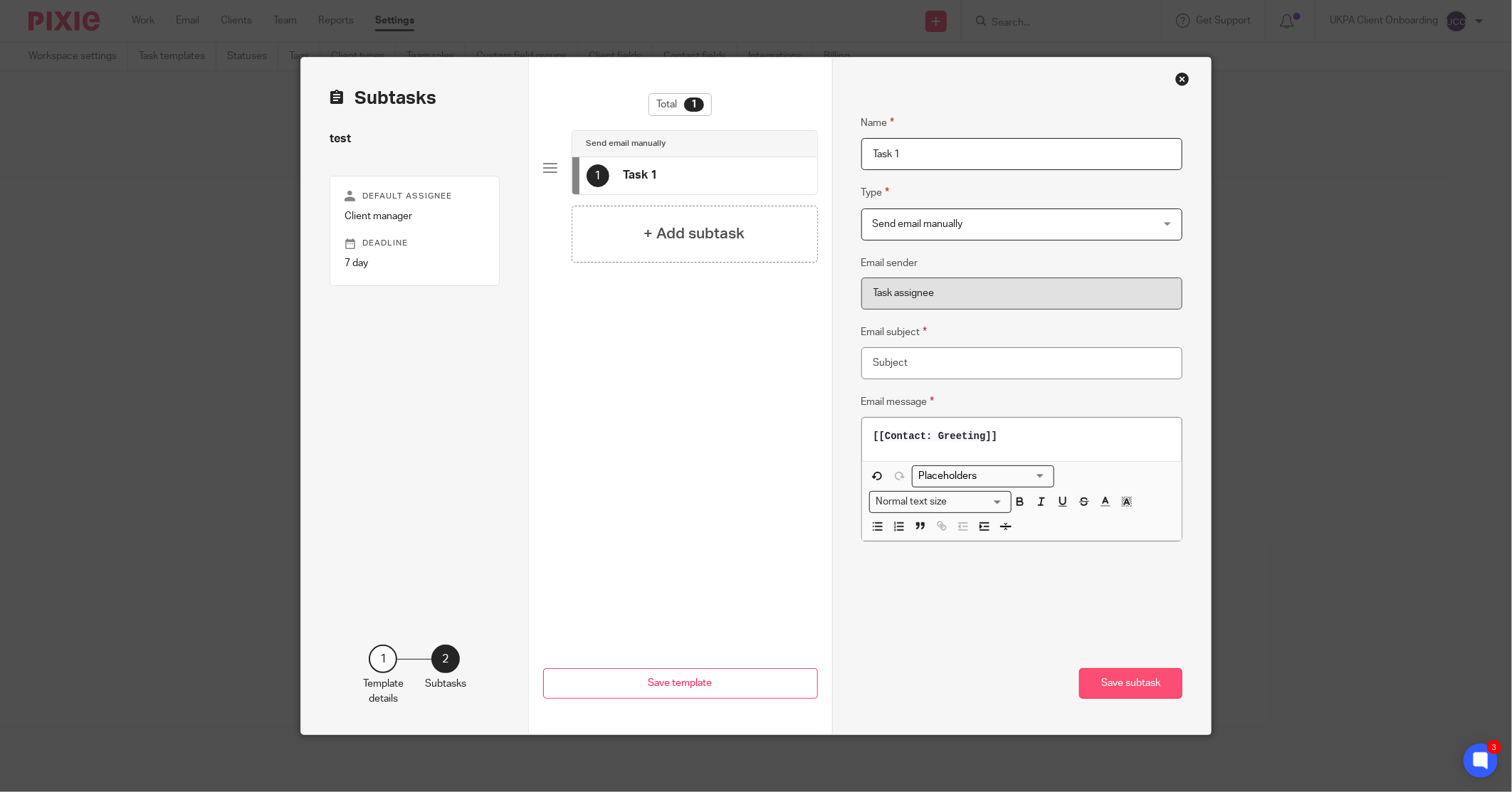
click at [1148, 682] on button "Save subtask" at bounding box center [1130, 683] width 104 height 31
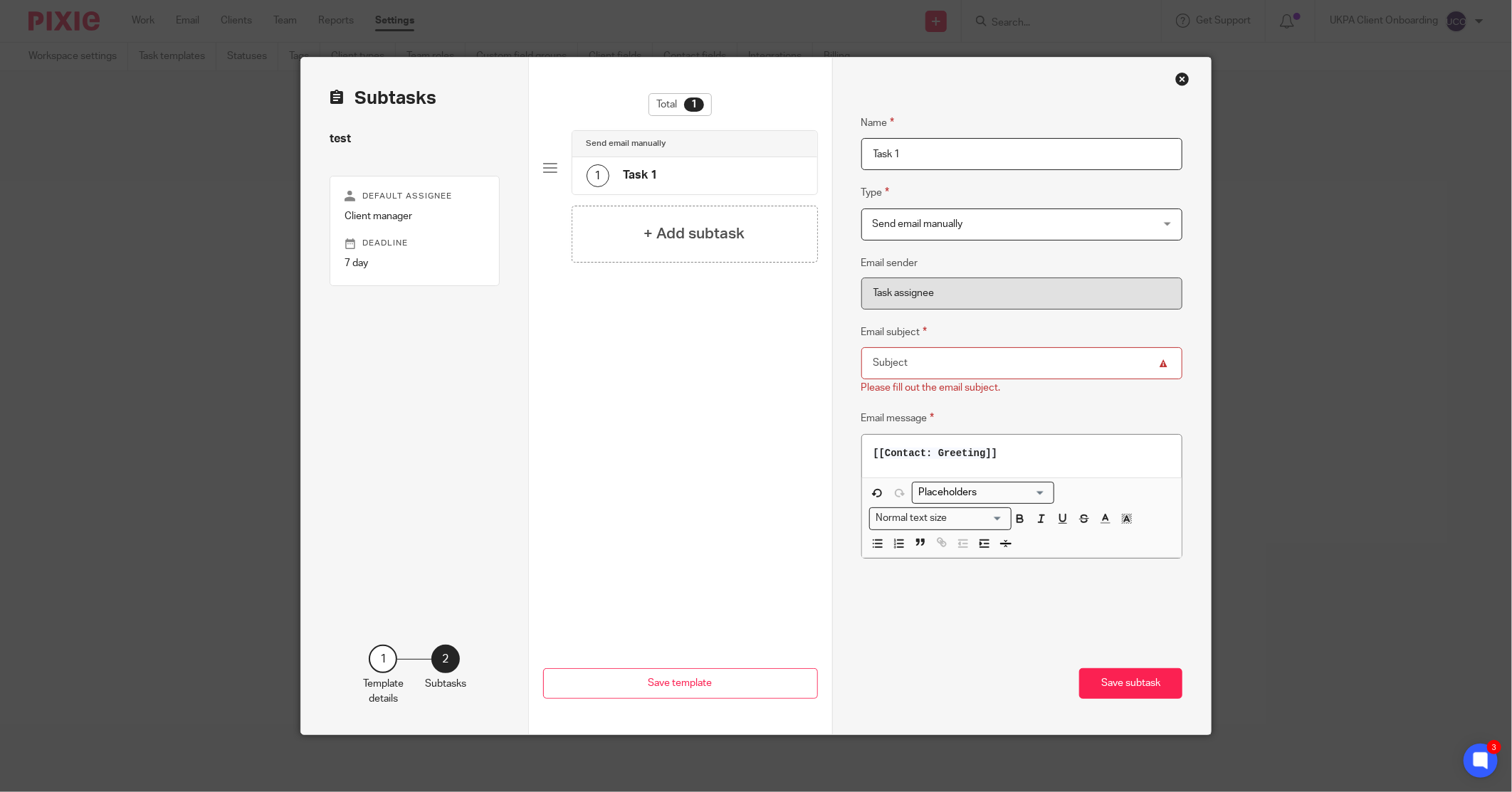
click at [1001, 379] on fieldset "Email subject Please fill out the email subject." at bounding box center [1022, 360] width 322 height 72
click at [1008, 364] on input "Email subject" at bounding box center [1022, 363] width 322 height 32
click at [984, 324] on fieldset "Email subject Please fill out the email subject." at bounding box center [1022, 360] width 322 height 72
click at [983, 361] on input "Email subject" at bounding box center [1022, 363] width 322 height 32
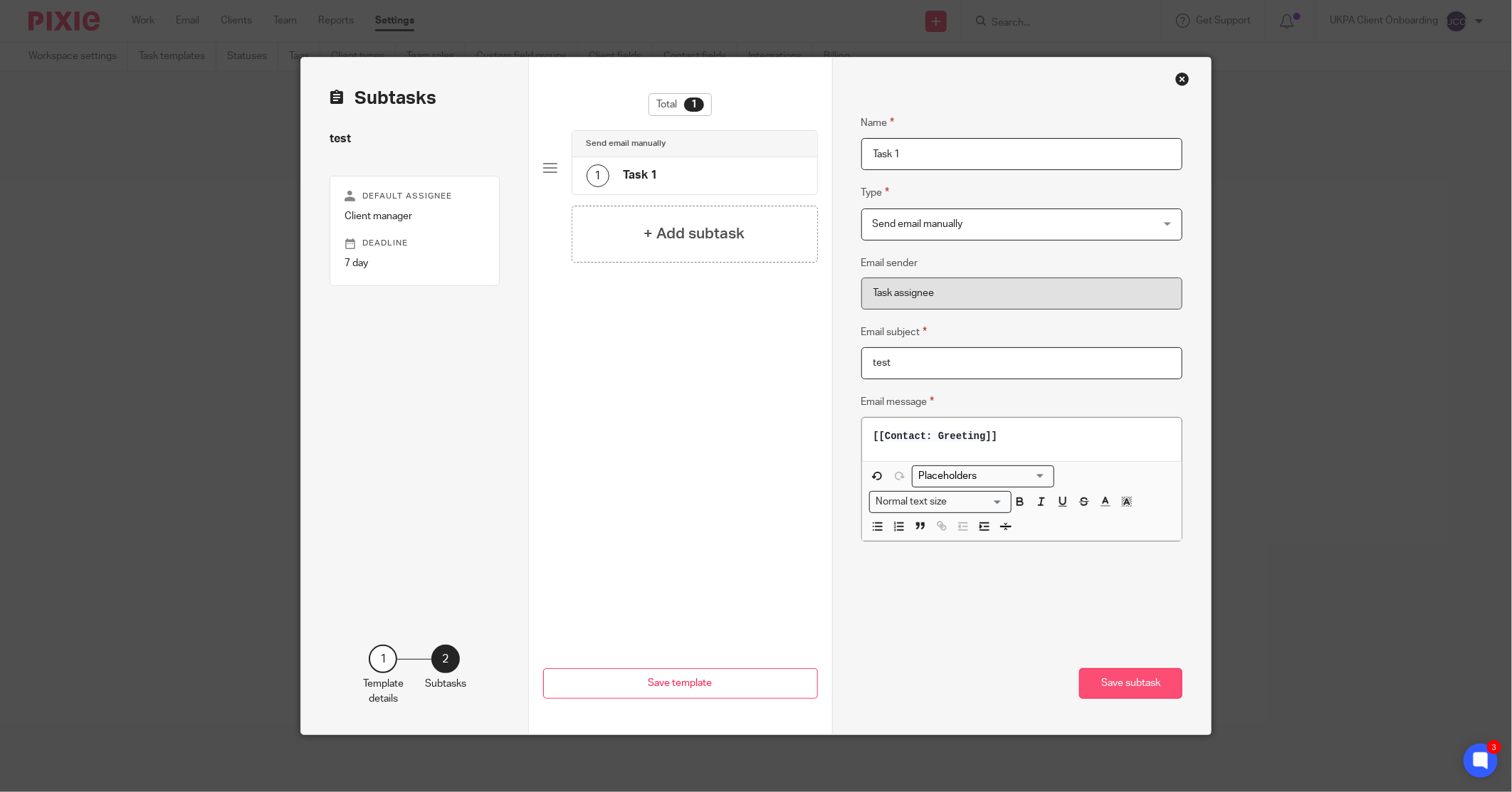
type input "test"
click at [1136, 693] on button "Save subtask" at bounding box center [1130, 683] width 104 height 31
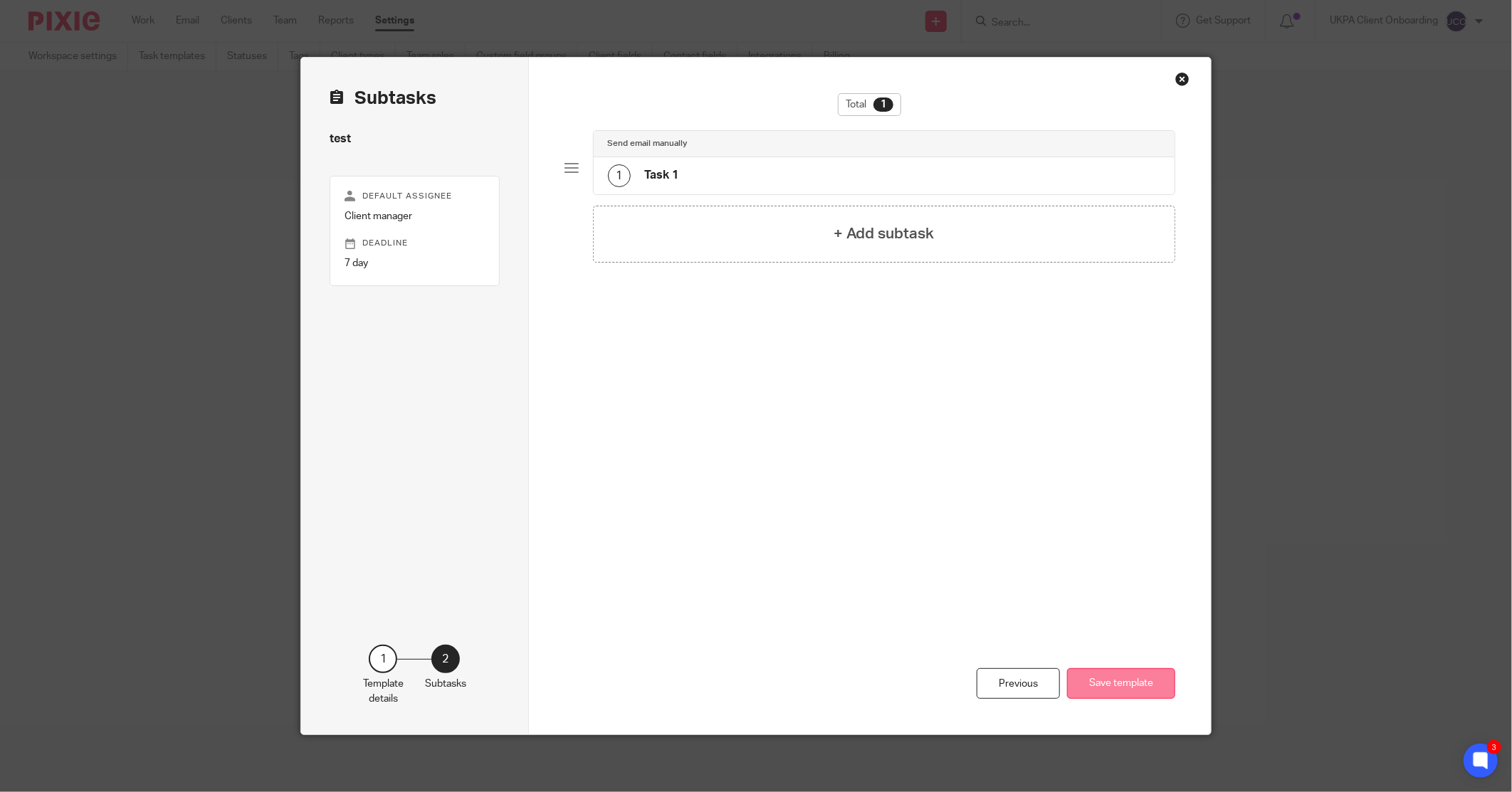
click at [1128, 691] on button "Save template" at bounding box center [1121, 683] width 108 height 31
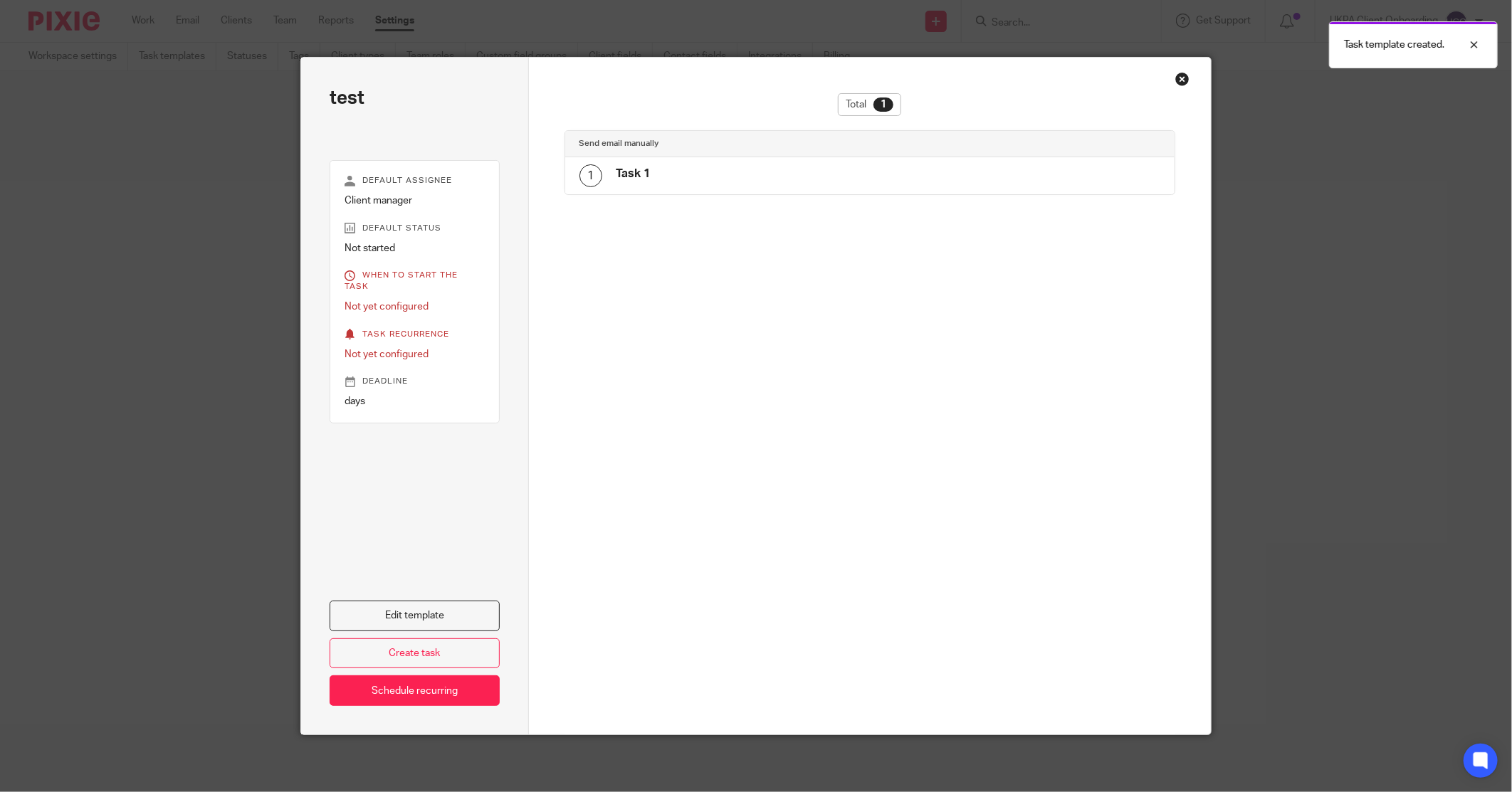
drag, startPoint x: 1183, startPoint y: 79, endPoint x: 1160, endPoint y: 64, distance: 27.5
click at [1183, 79] on div "Close this dialog window" at bounding box center [1182, 78] width 14 height 14
click at [1166, 80] on div "Total 1 Send email manually 1 Task 1" at bounding box center [870, 396] width 683 height 677
click at [1175, 80] on div "Close this dialog window" at bounding box center [1182, 78] width 14 height 14
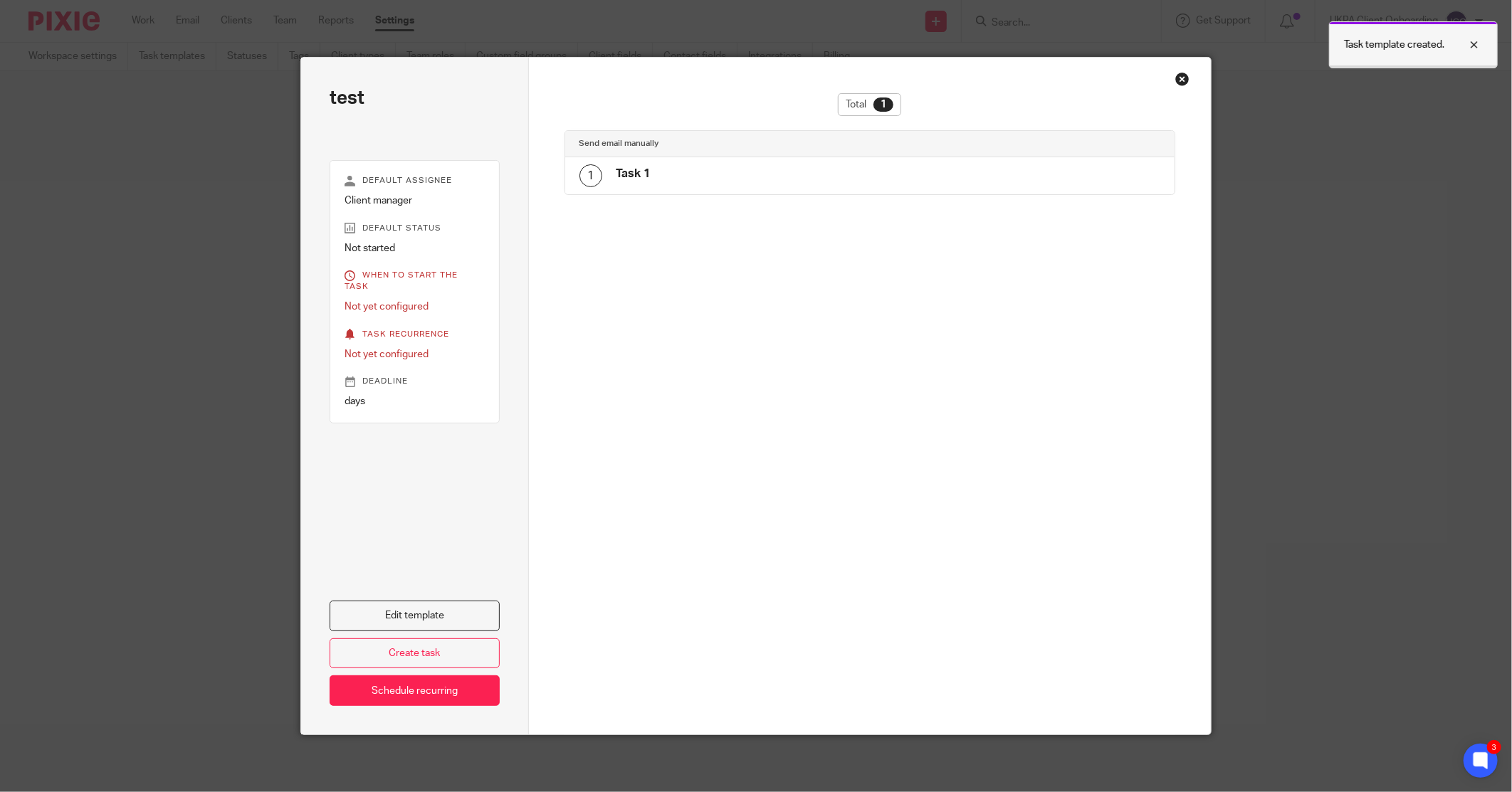
click at [1470, 47] on div at bounding box center [1464, 45] width 39 height 17
click at [1179, 83] on div "Close this dialog window" at bounding box center [1182, 78] width 14 height 14
click at [1177, 80] on div "Close this dialog window" at bounding box center [1182, 78] width 14 height 14
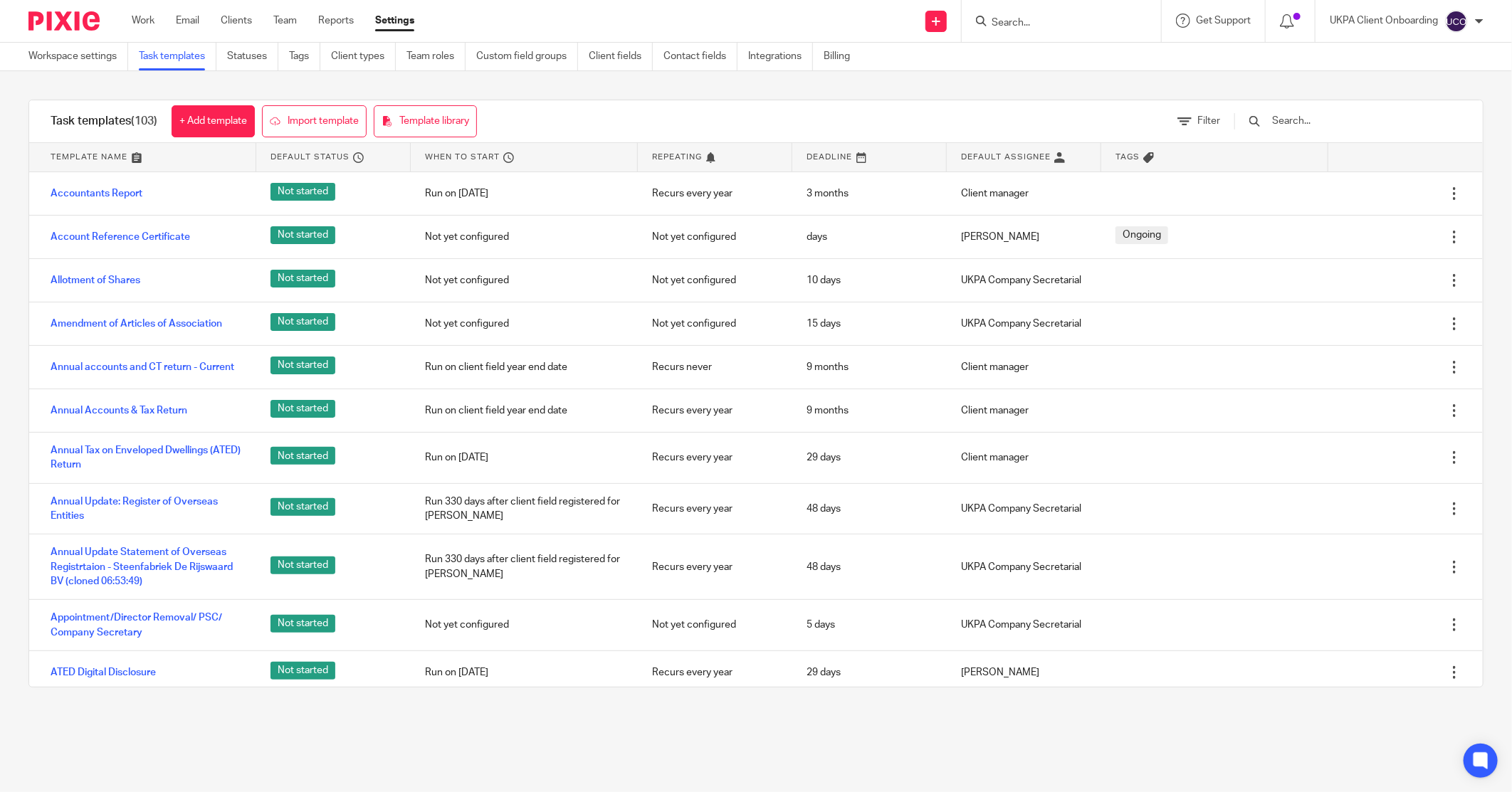
click at [1058, 30] on div at bounding box center [1061, 21] width 199 height 42
click at [1068, 19] on input "Search" at bounding box center [1054, 23] width 128 height 13
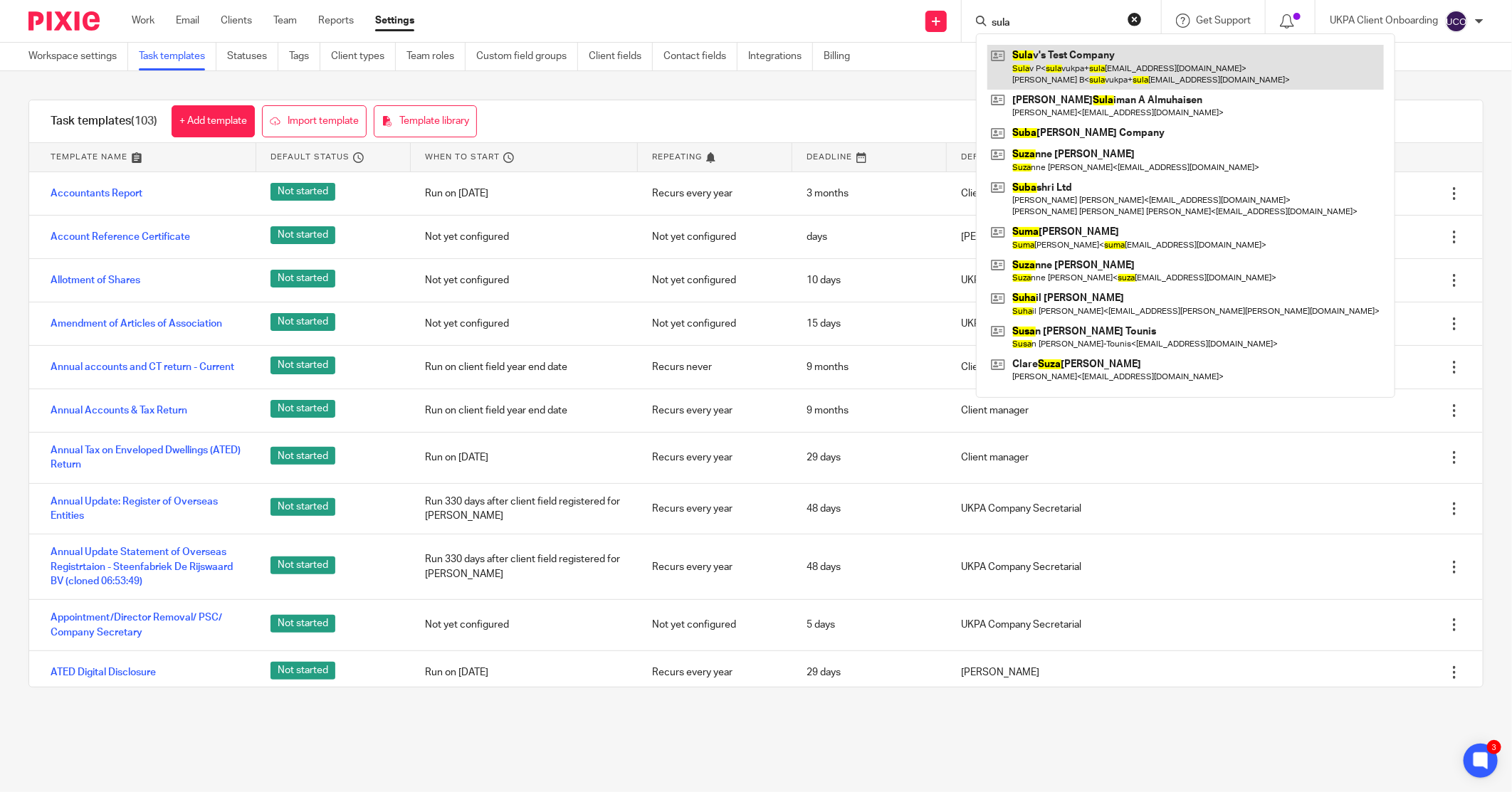
type input "sula"
click at [1128, 64] on link at bounding box center [1186, 66] width 396 height 44
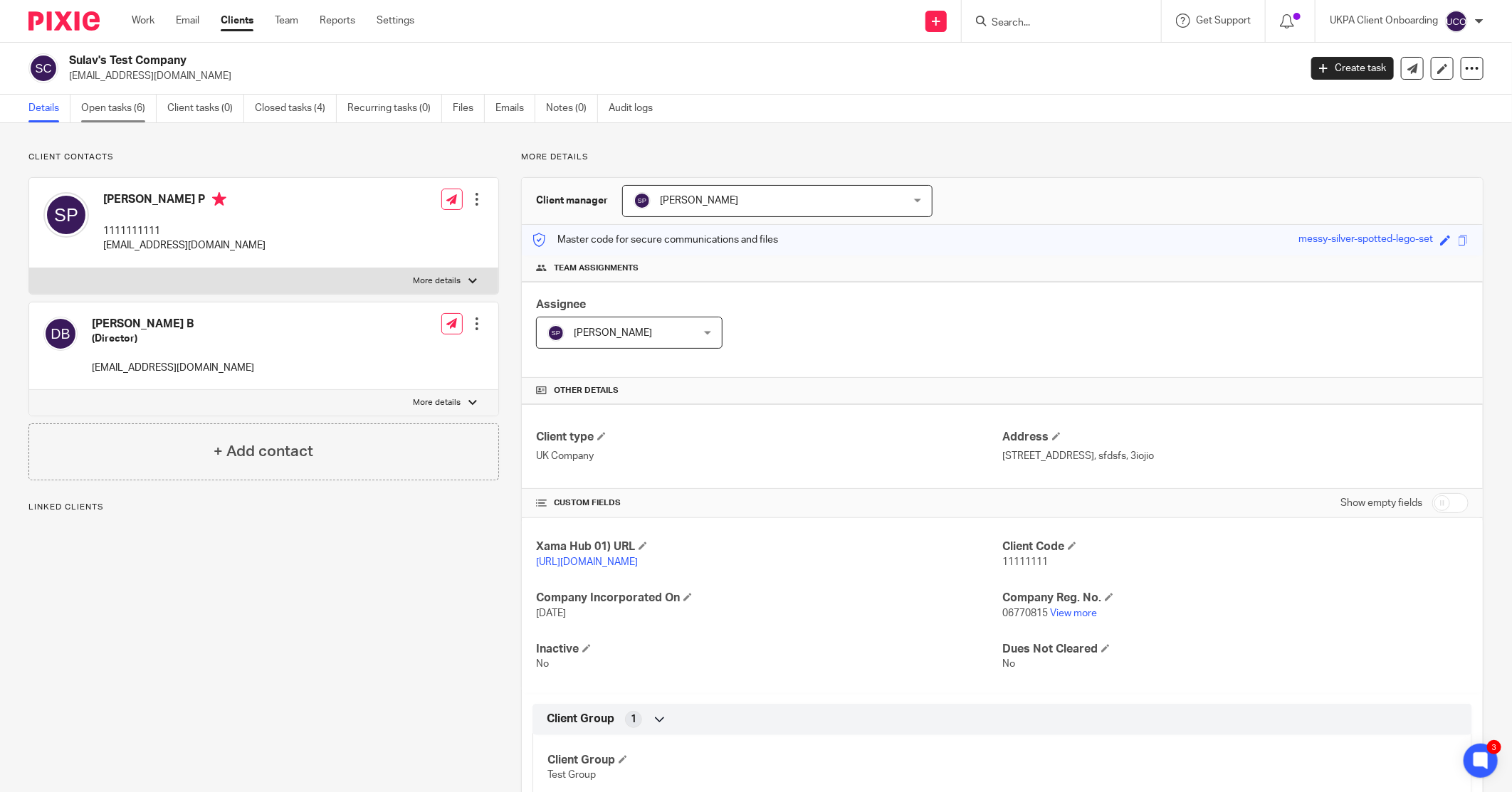
click at [141, 113] on link "Open tasks (6)" at bounding box center [118, 108] width 75 height 28
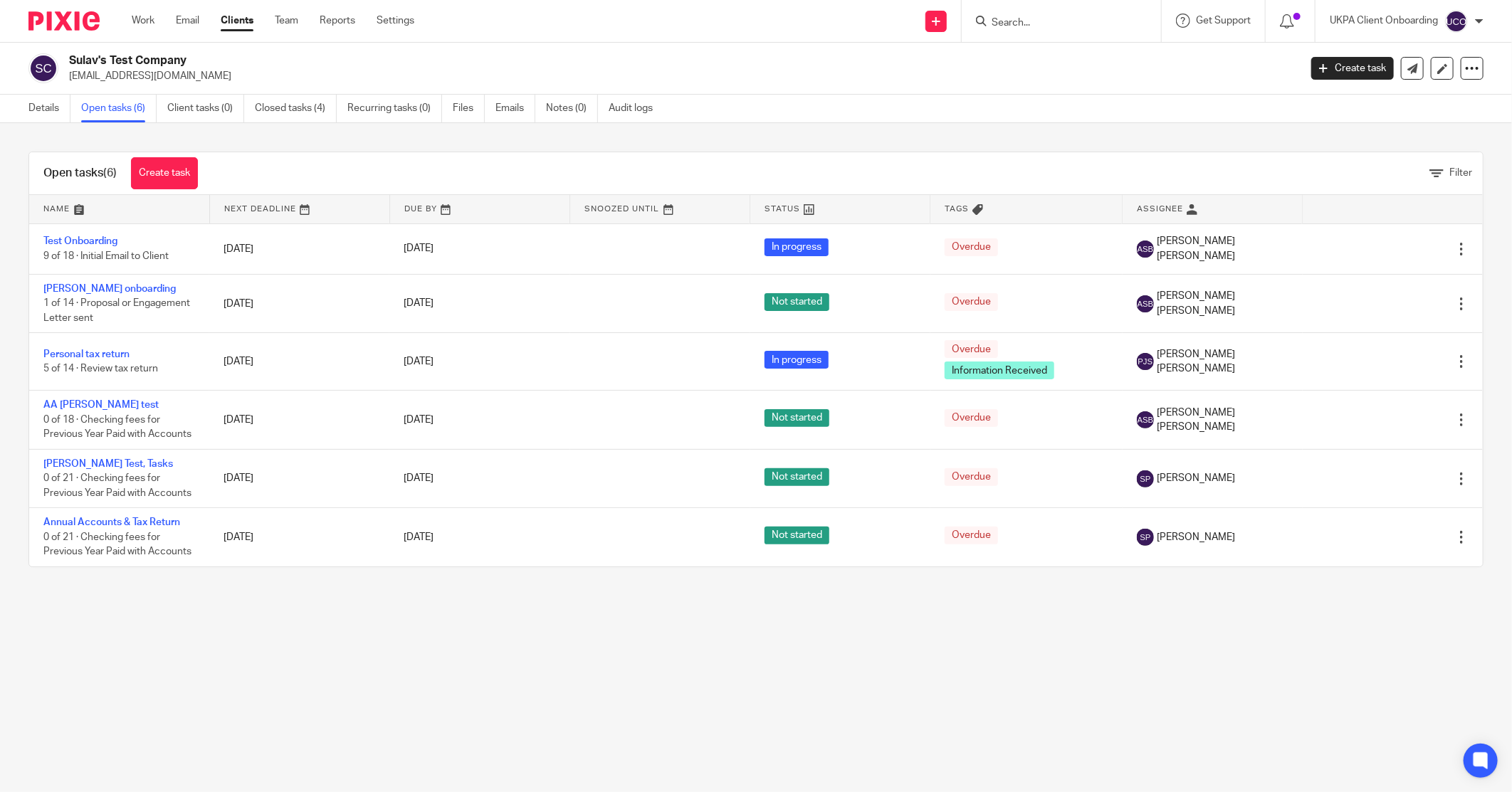
click at [1336, 69] on link "Create task" at bounding box center [1353, 68] width 83 height 23
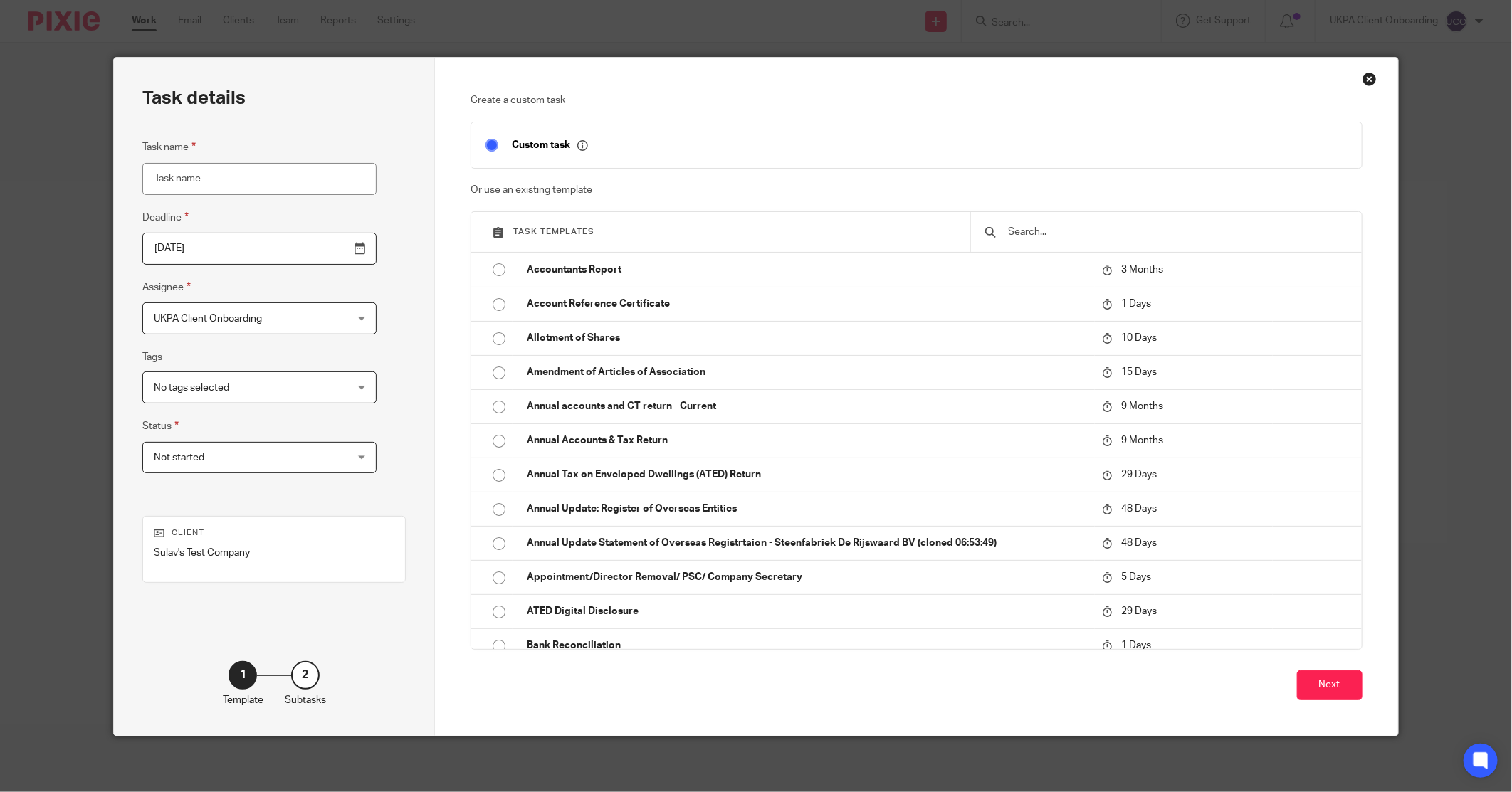
click at [1060, 232] on input "text" at bounding box center [1177, 232] width 341 height 16
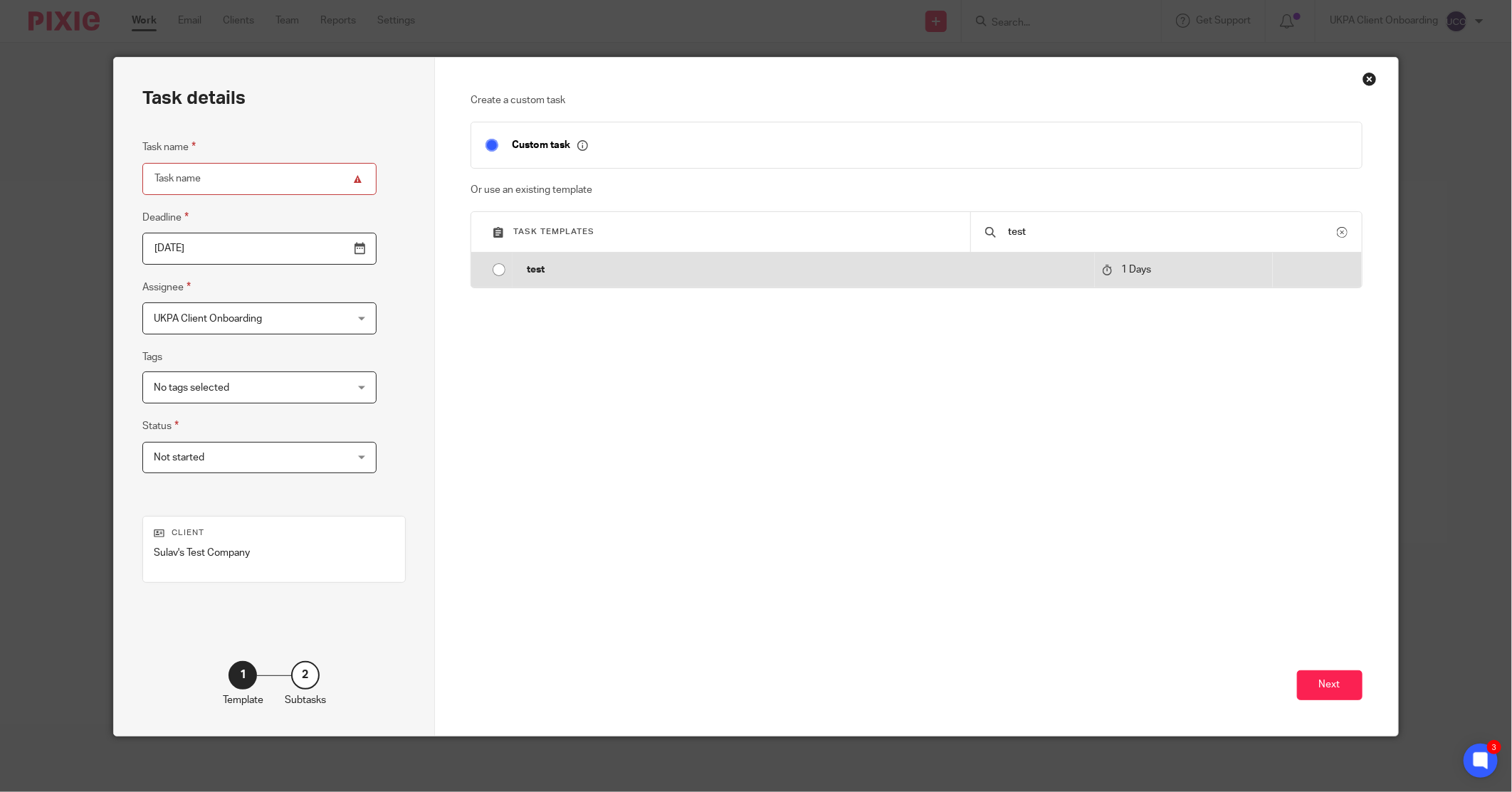
type input "test"
click at [586, 273] on p "test" at bounding box center [807, 269] width 560 height 14
type input "[DATE]"
type input "test"
checkbox input "false"
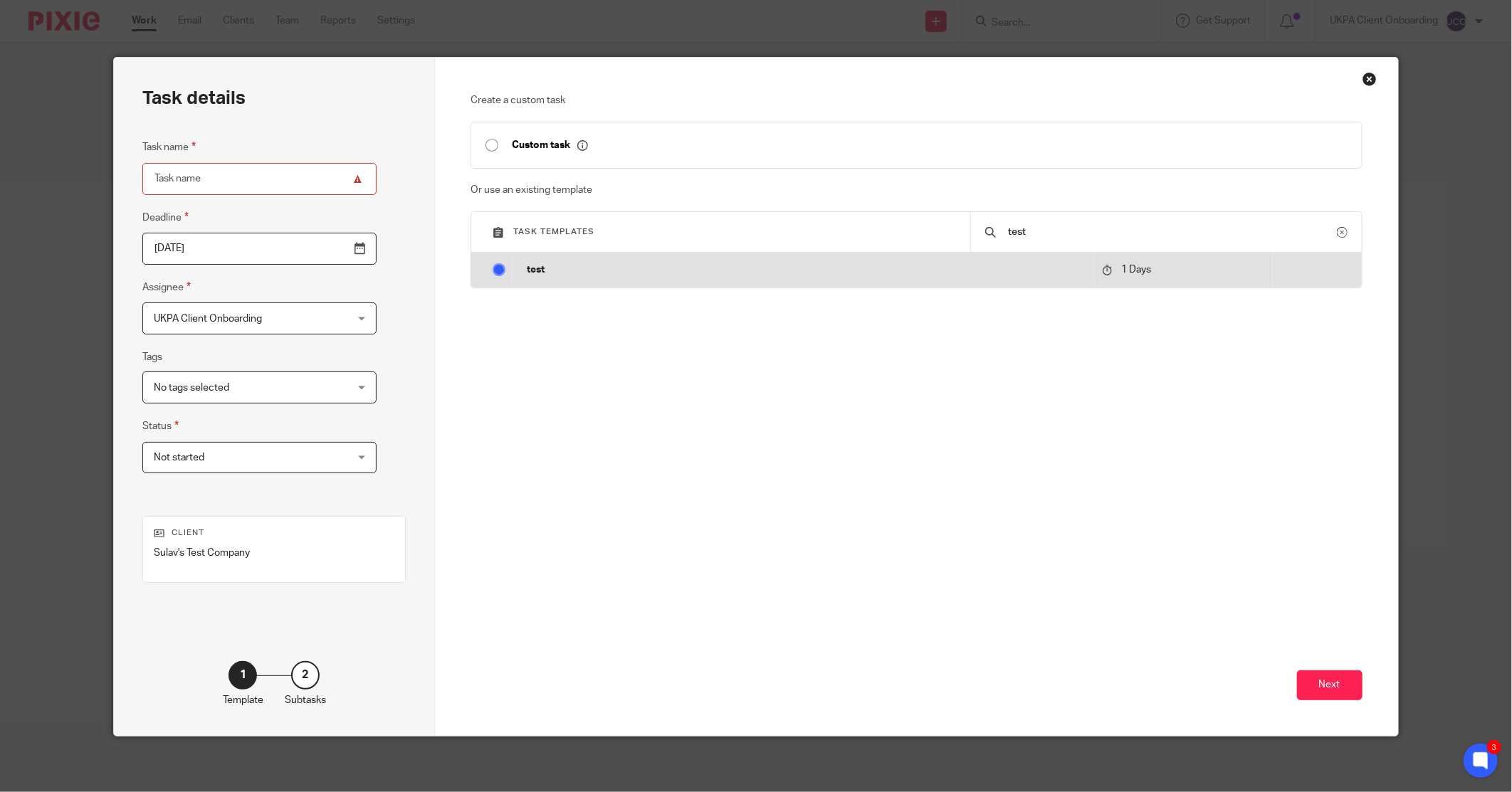
radio input "true"
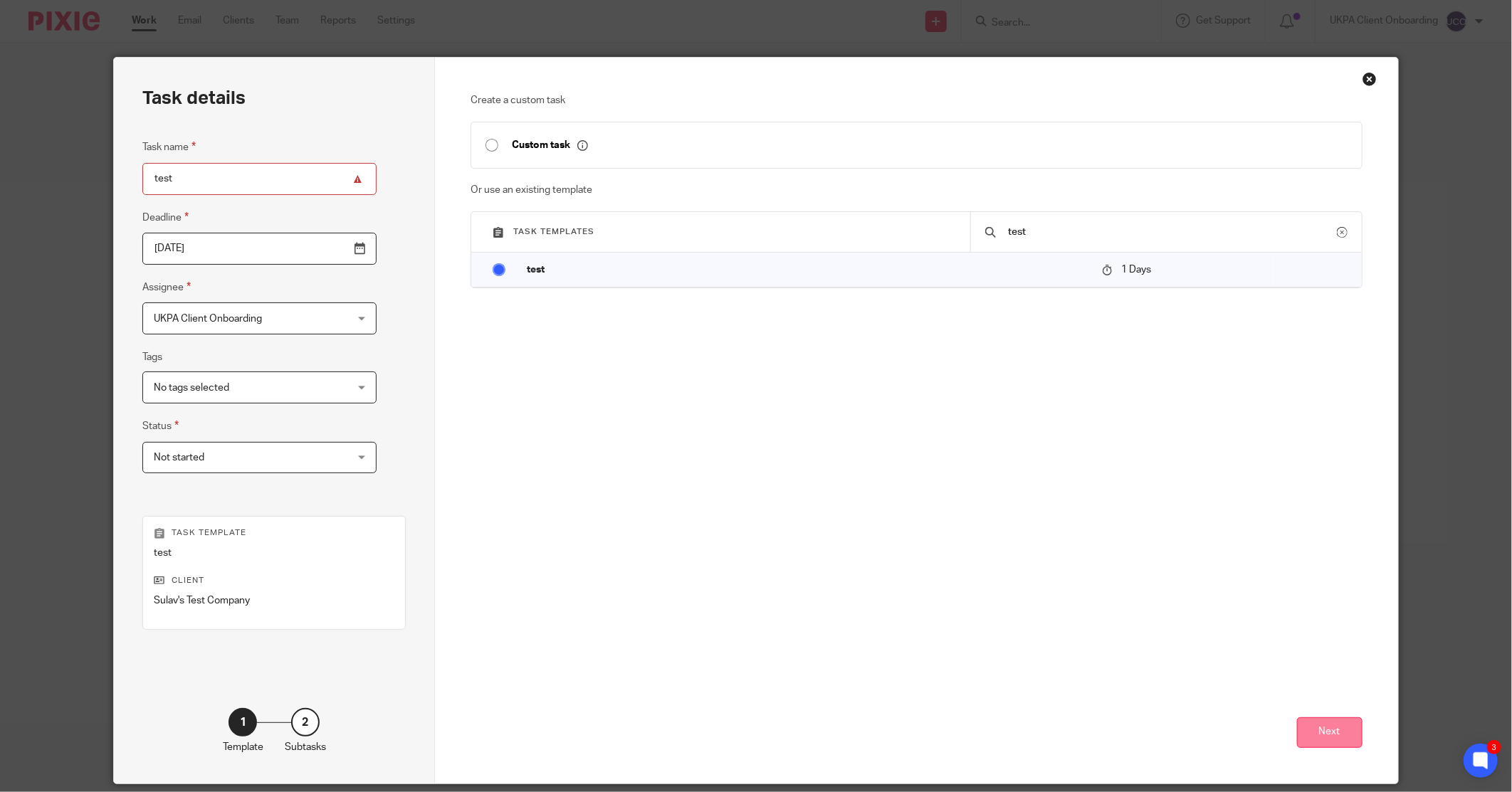
click at [1331, 736] on button "Next" at bounding box center [1329, 732] width 66 height 31
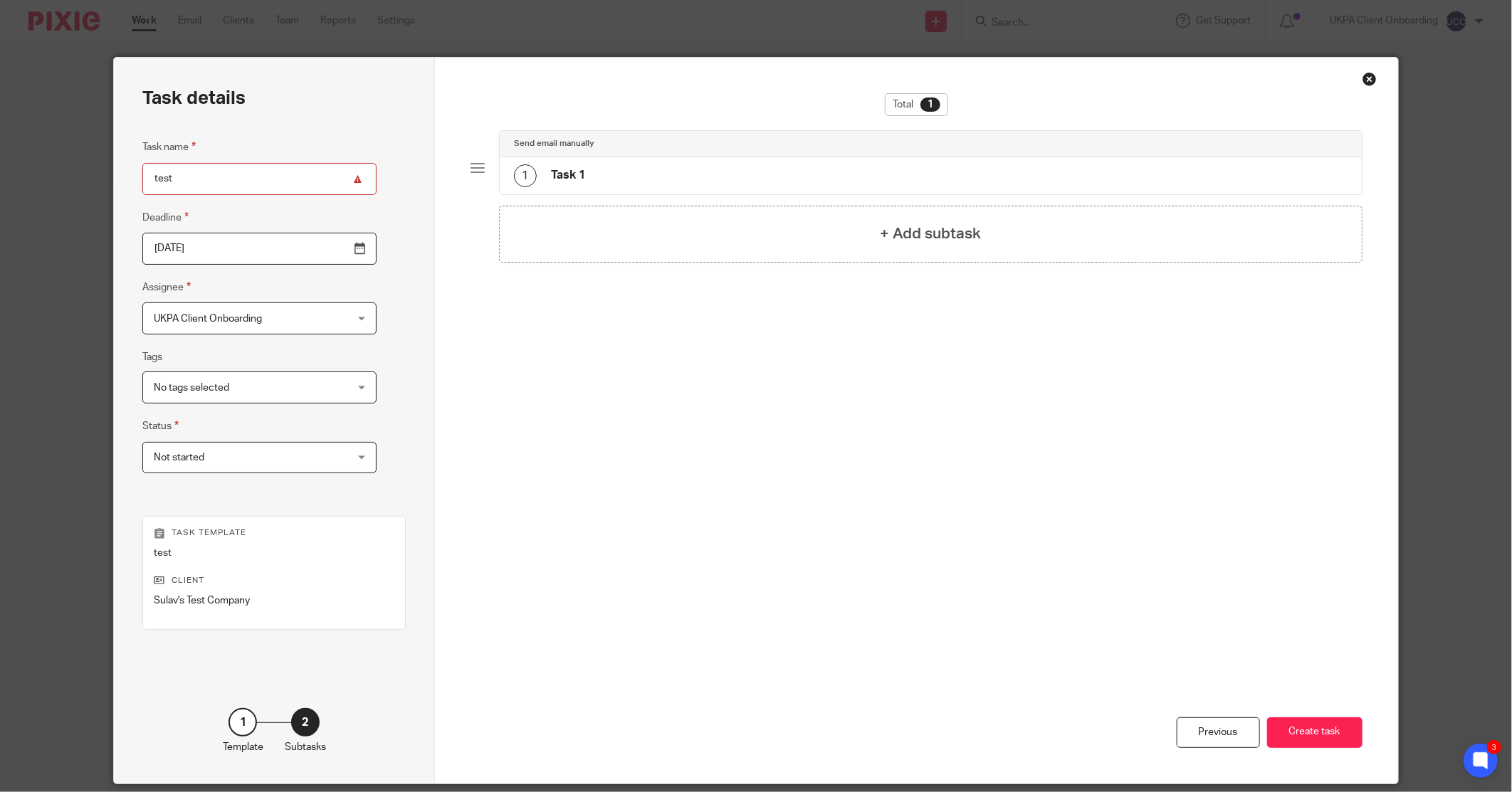
click at [235, 174] on input "test" at bounding box center [259, 179] width 234 height 32
type input "test 1"
click at [1339, 727] on button "Create task" at bounding box center [1315, 732] width 95 height 31
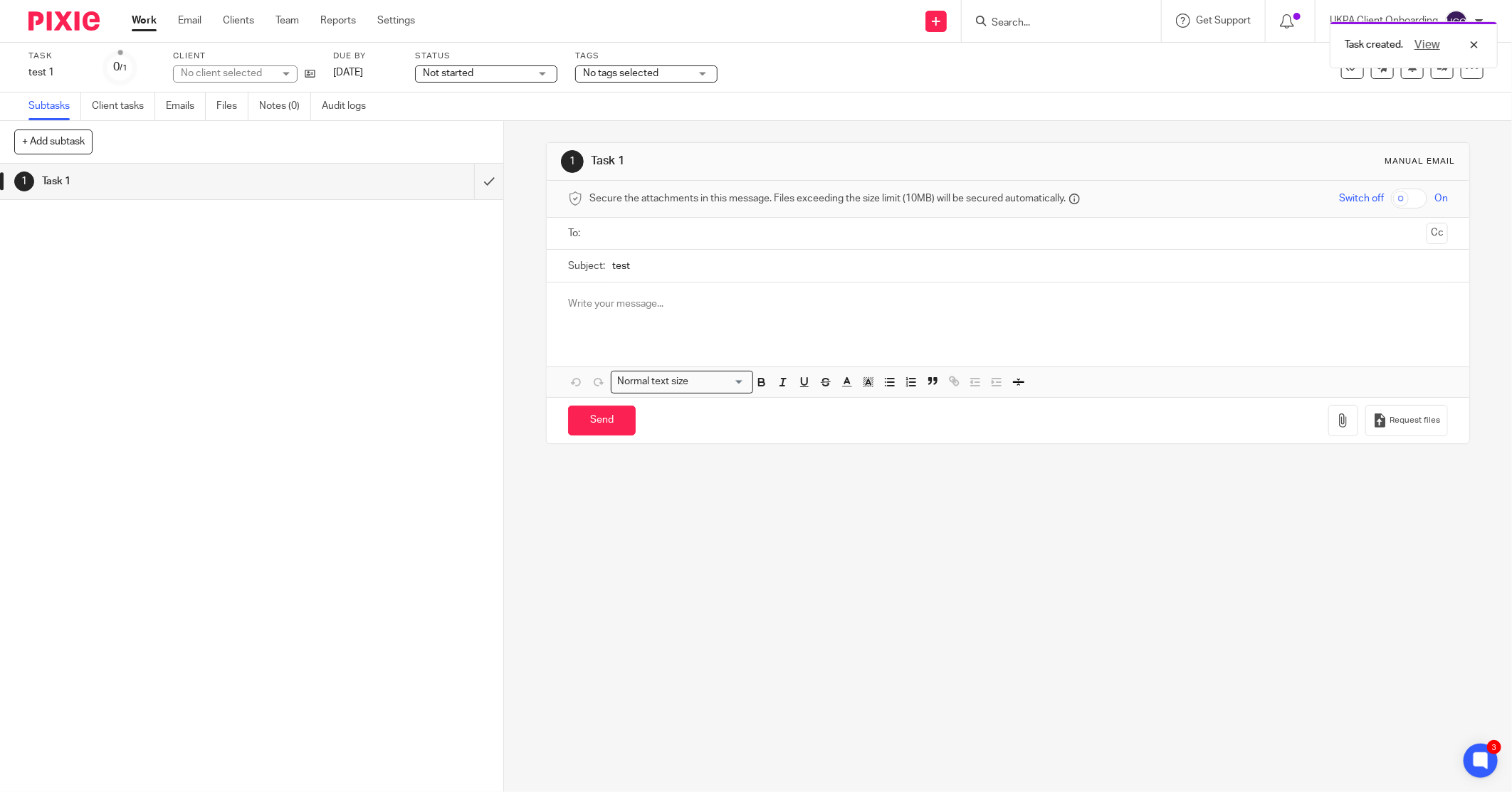
click at [636, 299] on p at bounding box center [1008, 303] width 880 height 14
click at [630, 302] on p at bounding box center [1008, 303] width 880 height 14
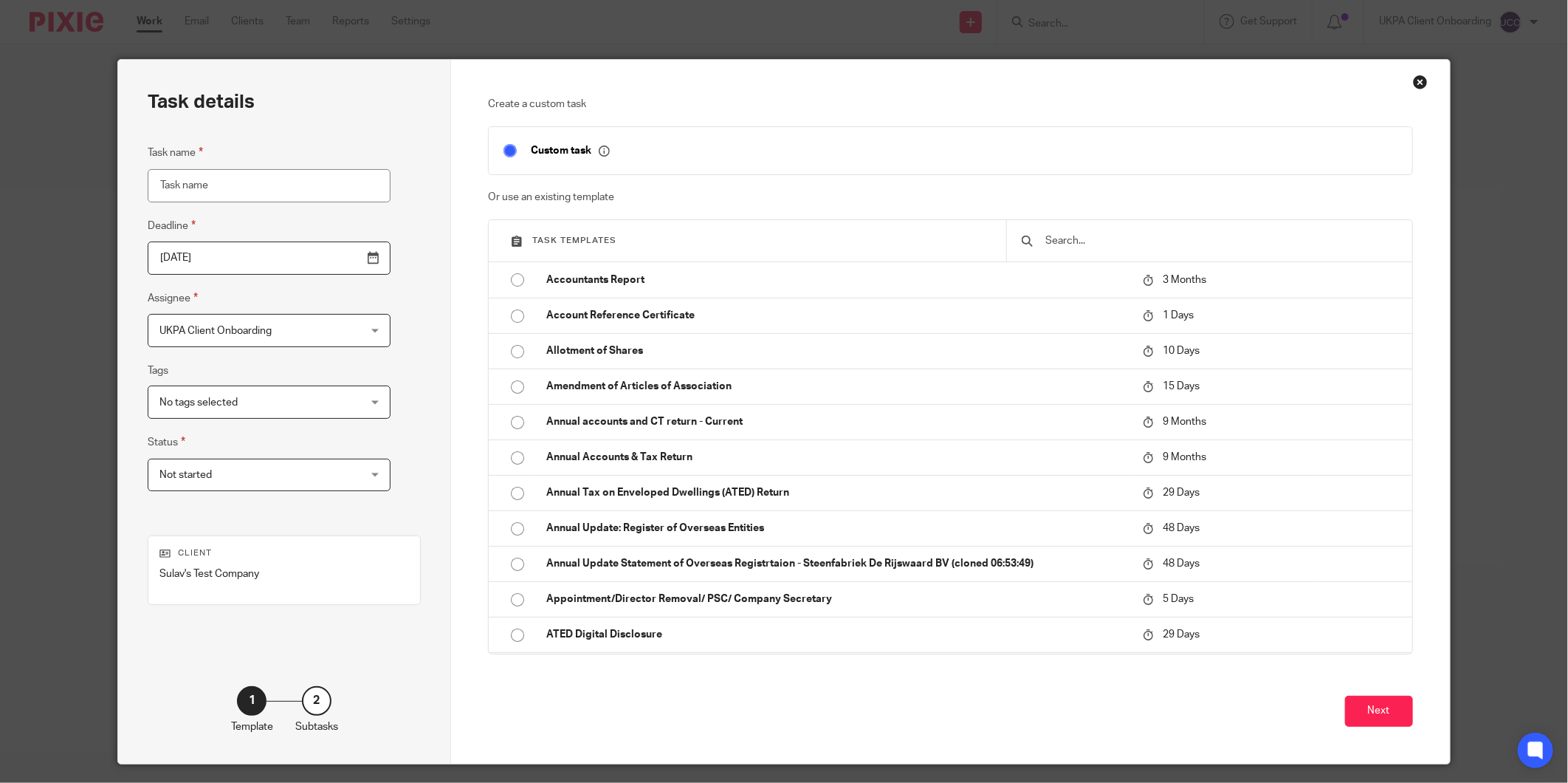
click at [1420, 80] on div "Close this dialog window" at bounding box center [1420, 81] width 15 height 15
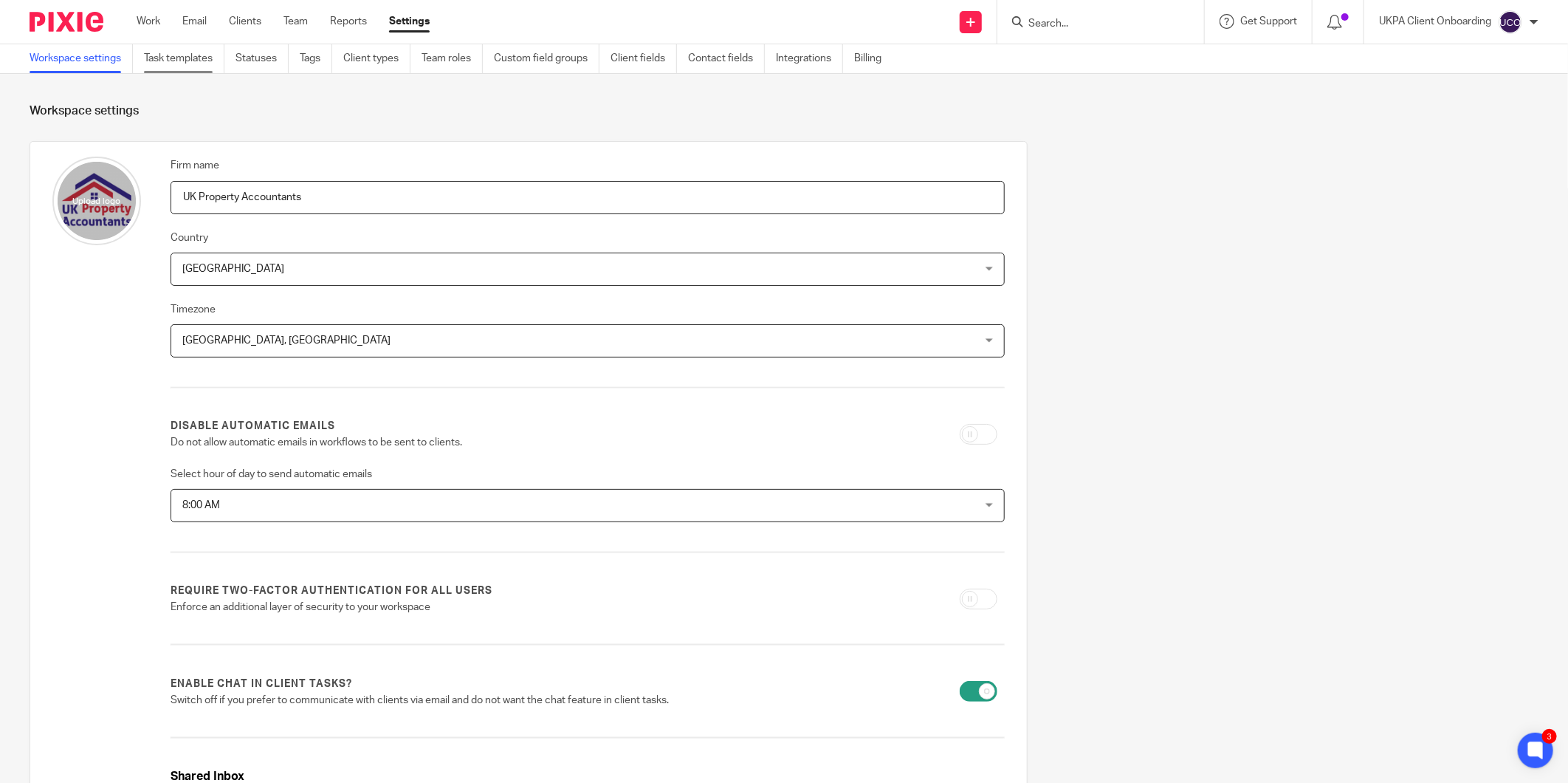
click at [180, 60] on link "Task templates" at bounding box center [184, 58] width 80 height 29
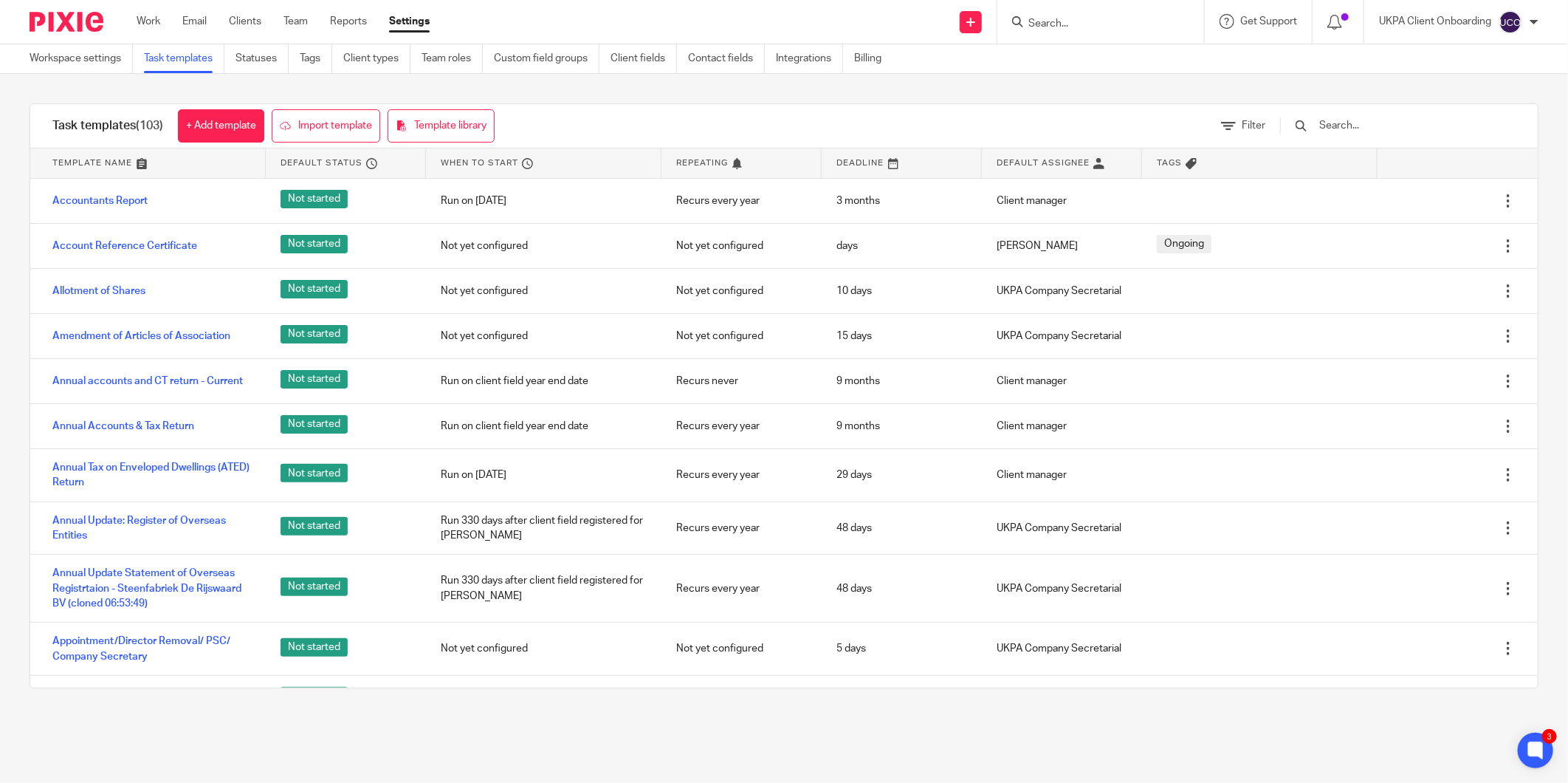
click at [1380, 118] on input "text" at bounding box center [1403, 125] width 172 height 16
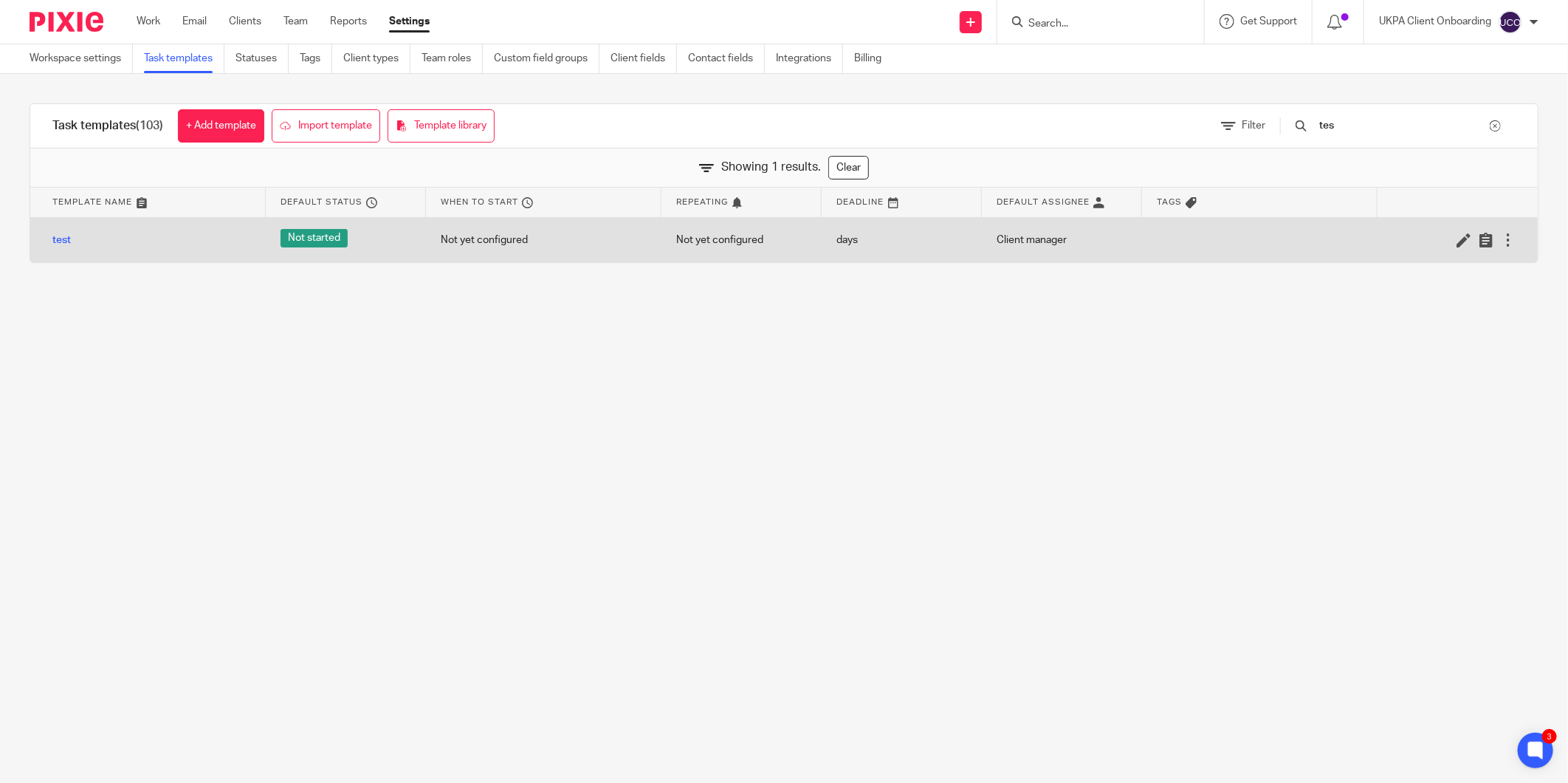
type input "tes"
click at [72, 242] on div "test" at bounding box center [148, 240] width 236 height 37
click at [66, 240] on link "test" at bounding box center [62, 240] width 19 height 15
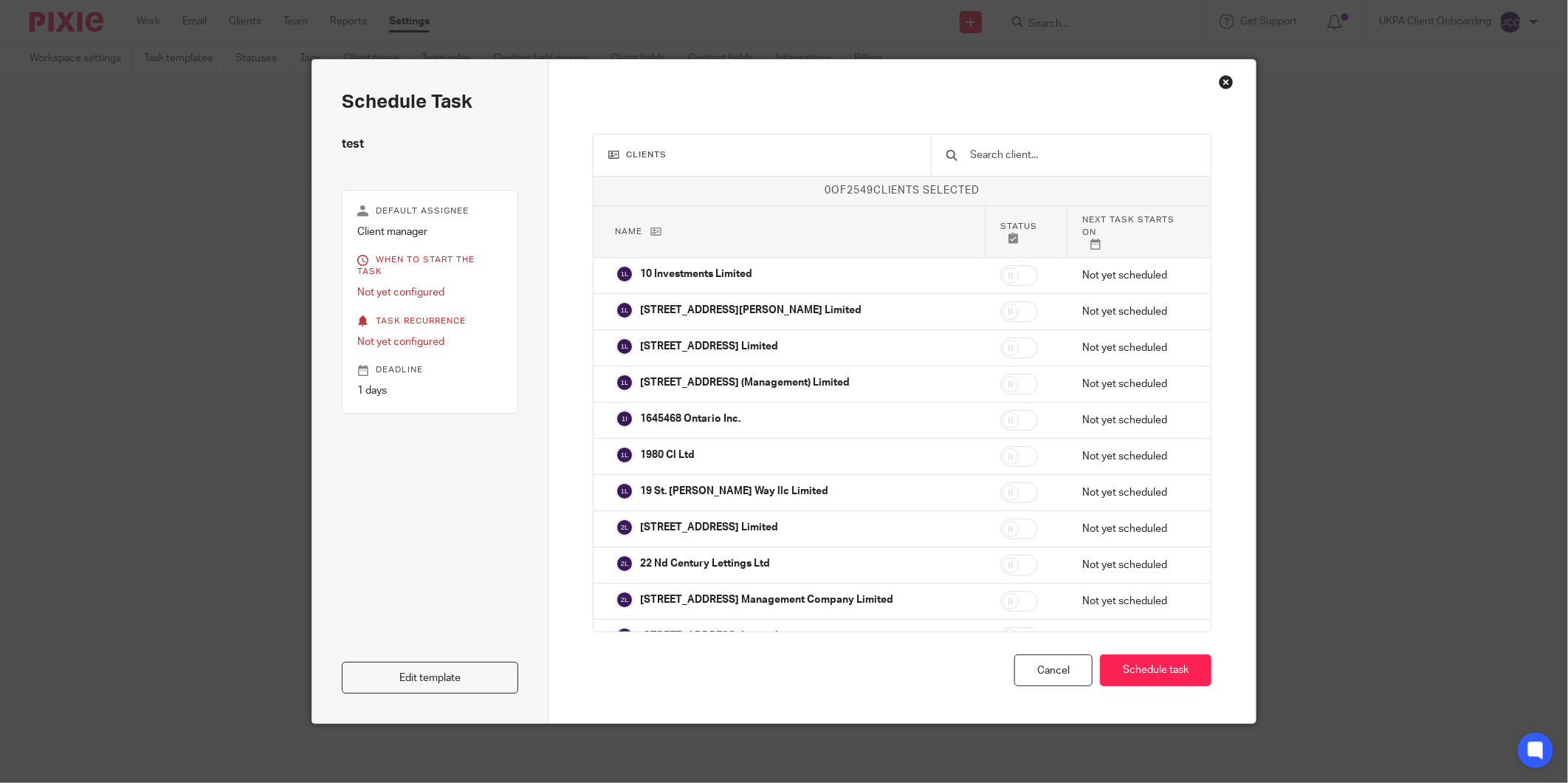
scroll to position [1066, 0]
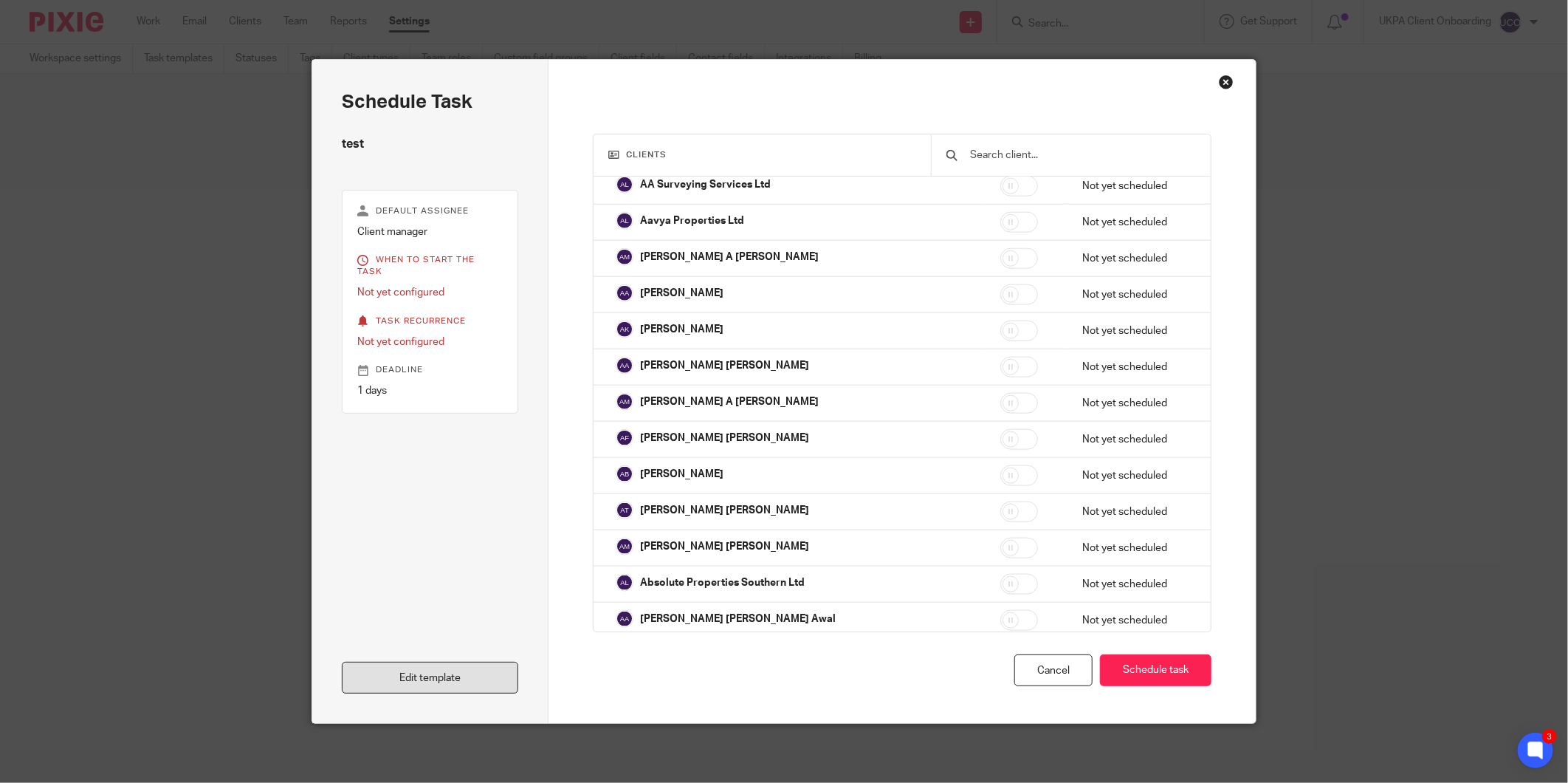
click at [455, 669] on link "Edit template" at bounding box center [430, 677] width 176 height 32
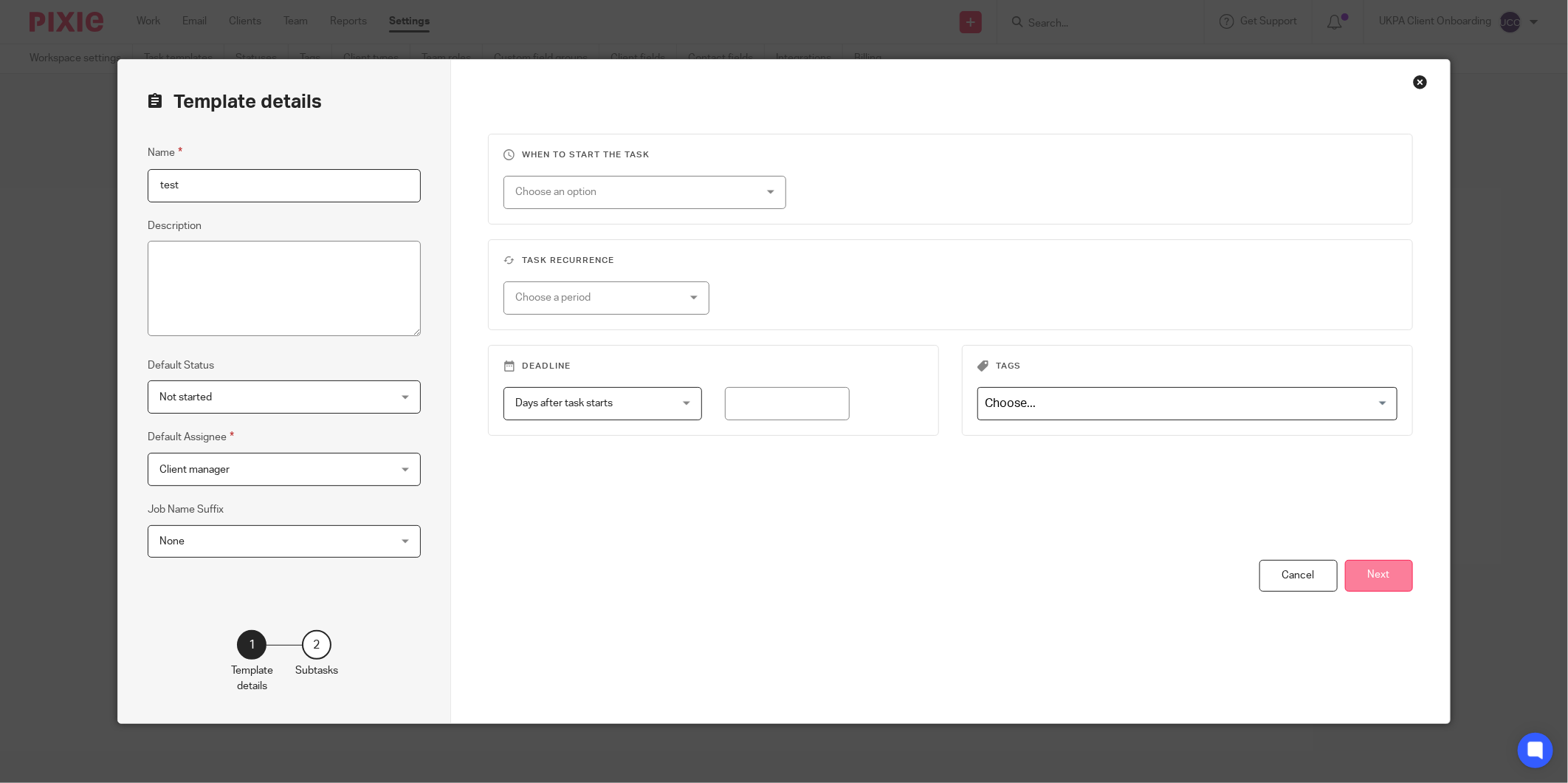
click at [1364, 577] on button "Next" at bounding box center [1379, 575] width 68 height 32
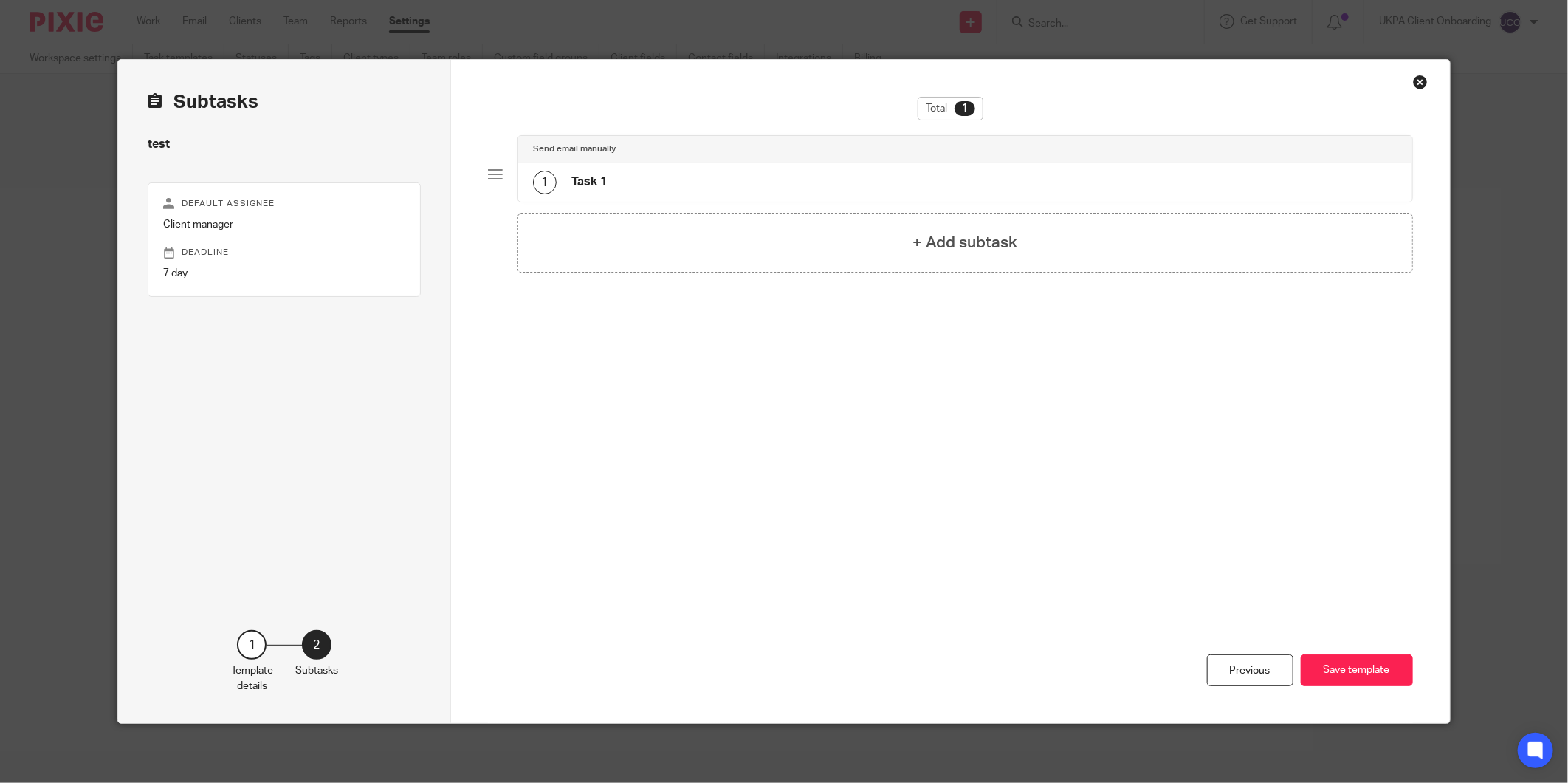
click at [719, 175] on div "1 Task 1" at bounding box center [965, 182] width 894 height 39
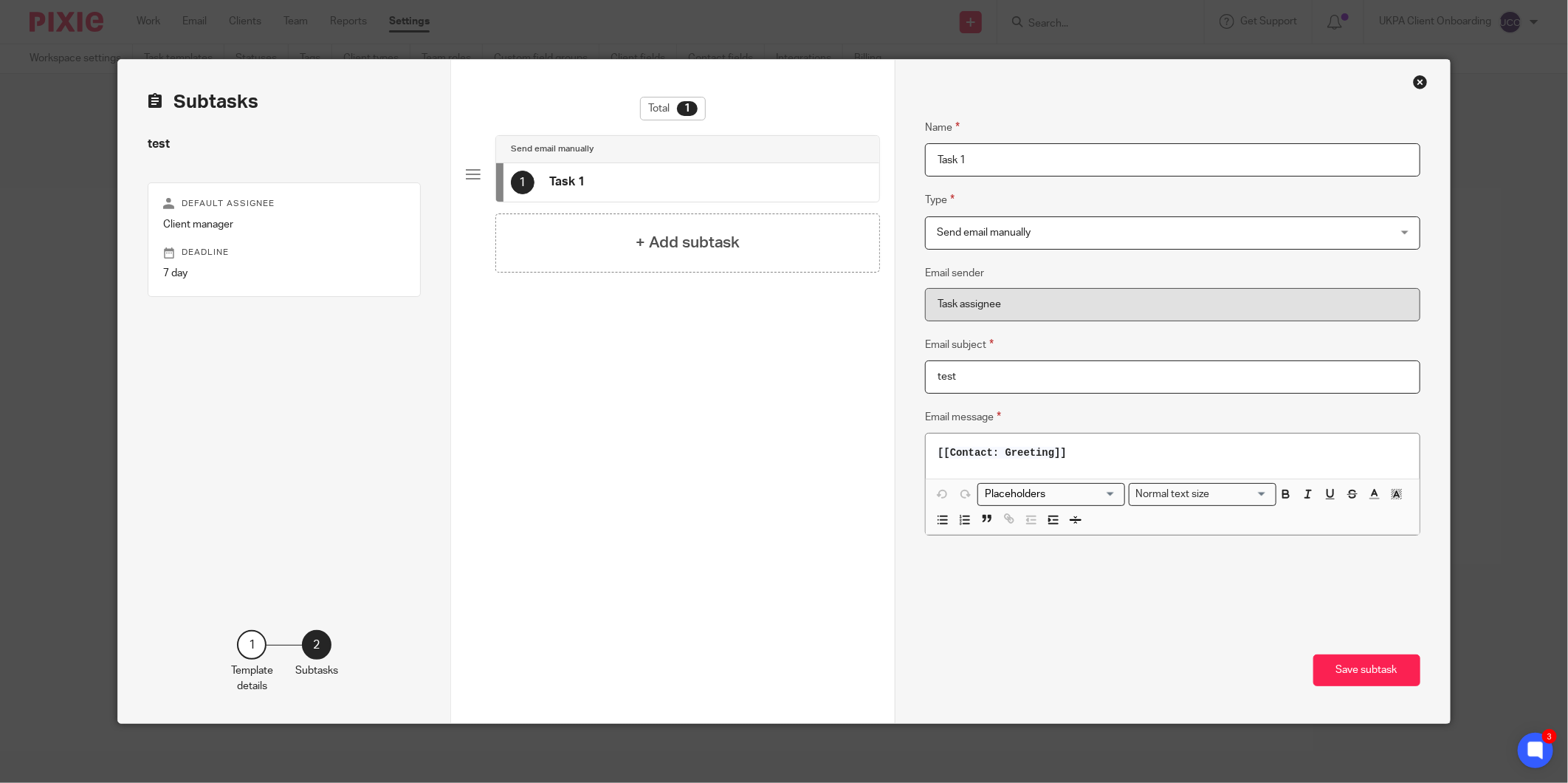
click at [1122, 465] on div "[[Contact: Greeting]]" at bounding box center [1172, 455] width 493 height 44
click at [1072, 492] on input "Search for option" at bounding box center [1048, 494] width 137 height 15
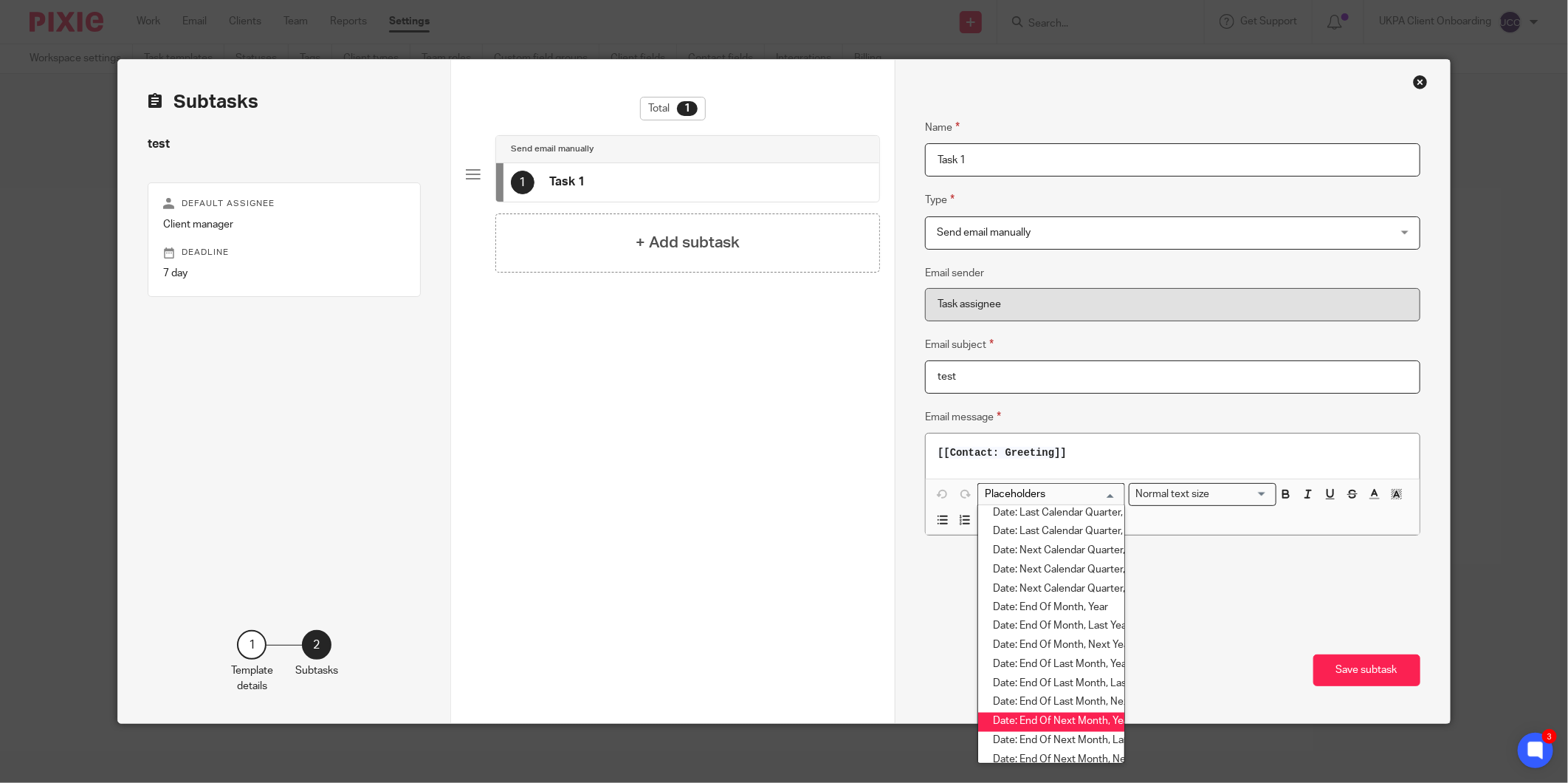
scroll to position [1723, 0]
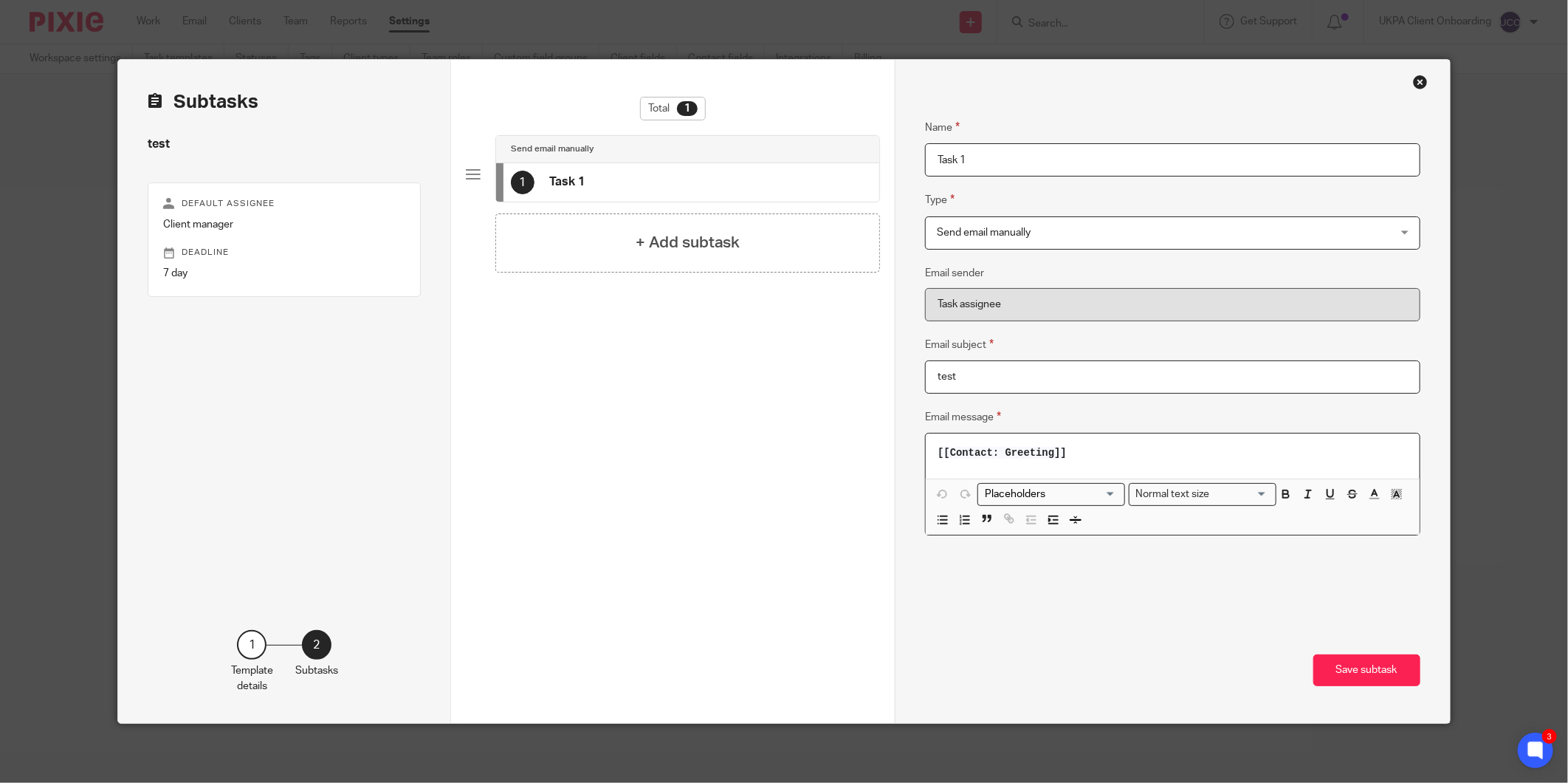
click at [931, 456] on div "[[Contact: Greeting]]" at bounding box center [1172, 455] width 493 height 44
click at [1079, 455] on p "[[Contact: Greeting]]" at bounding box center [1172, 452] width 470 height 15
click at [1070, 496] on input "Search for option" at bounding box center [1048, 494] width 137 height 15
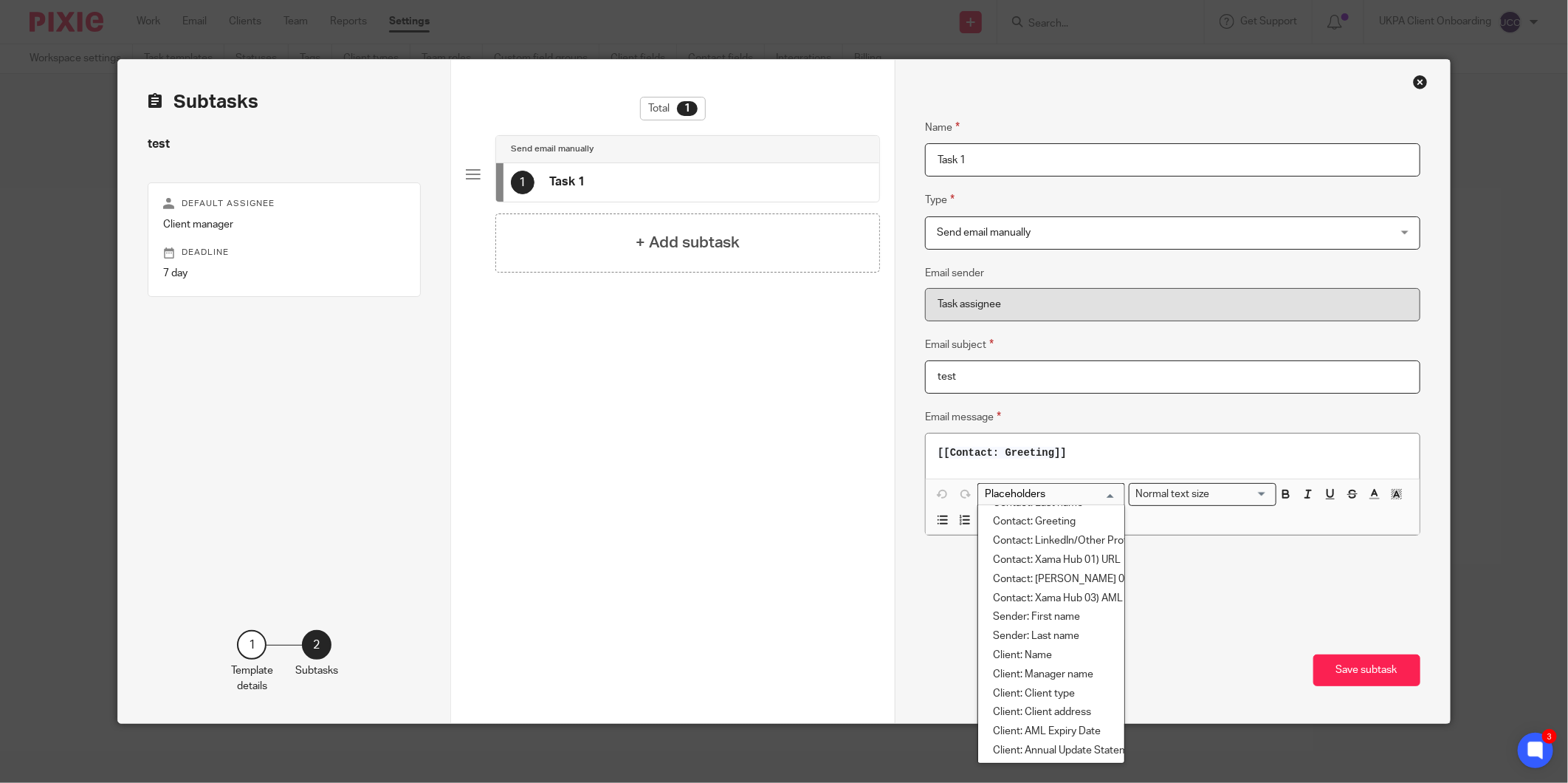
scroll to position [0, 0]
click at [1063, 546] on li "Contact: First name" at bounding box center [1051, 538] width 146 height 19
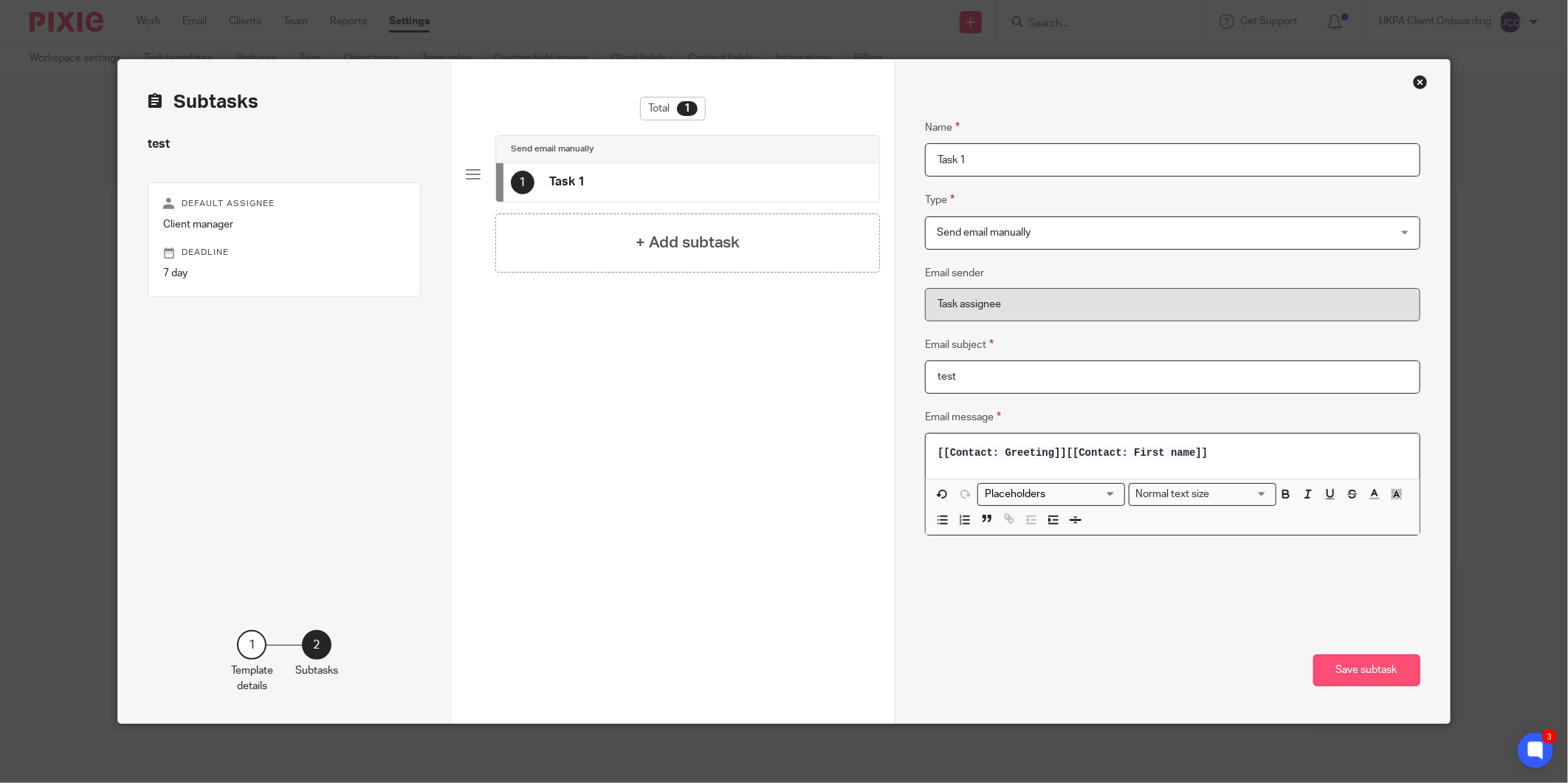
click at [1348, 666] on button "Save subtask" at bounding box center [1366, 669] width 107 height 32
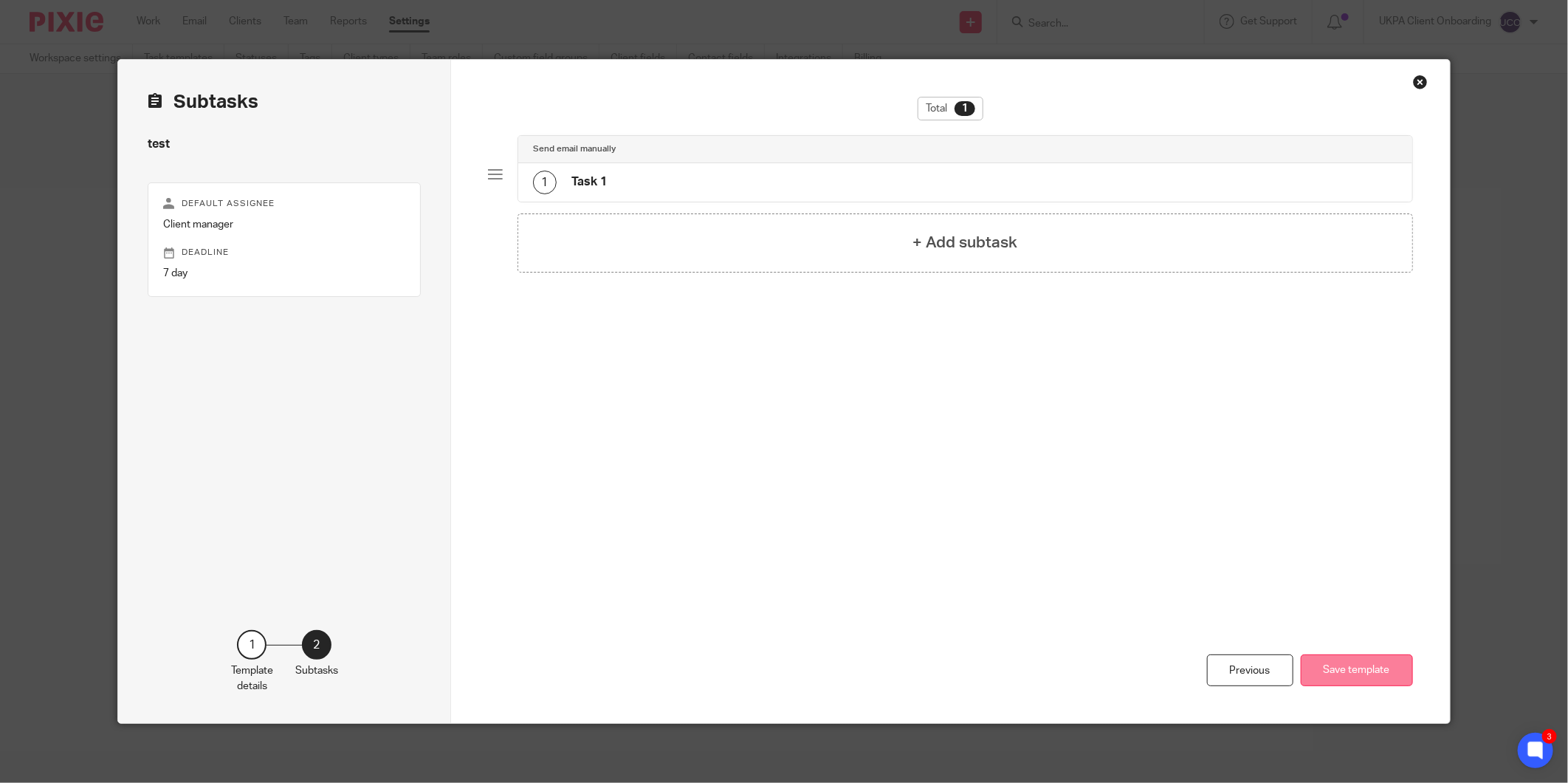
click at [1351, 676] on button "Save template" at bounding box center [1356, 669] width 112 height 32
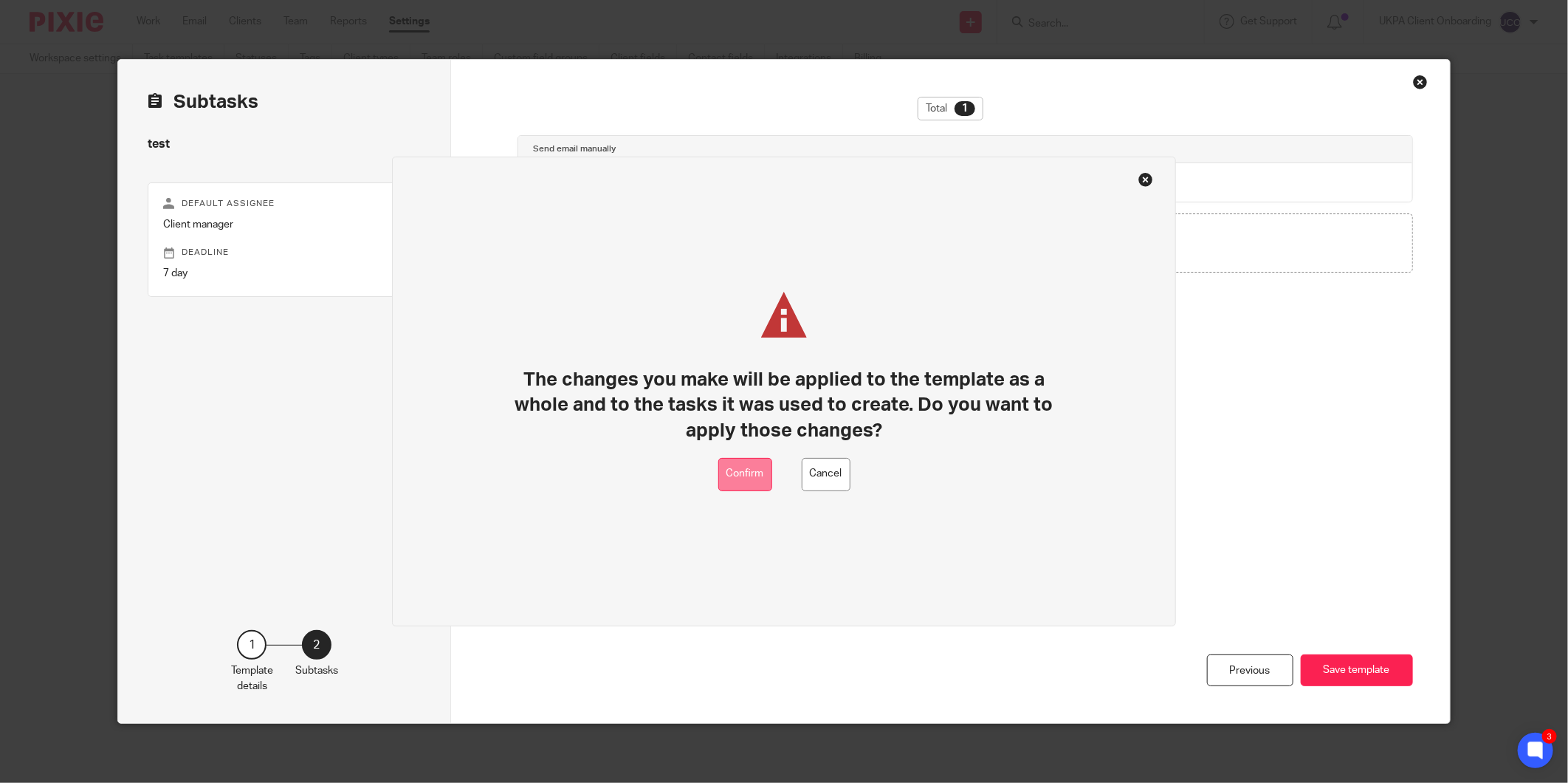
click at [743, 476] on button "Confirm" at bounding box center [745, 474] width 54 height 33
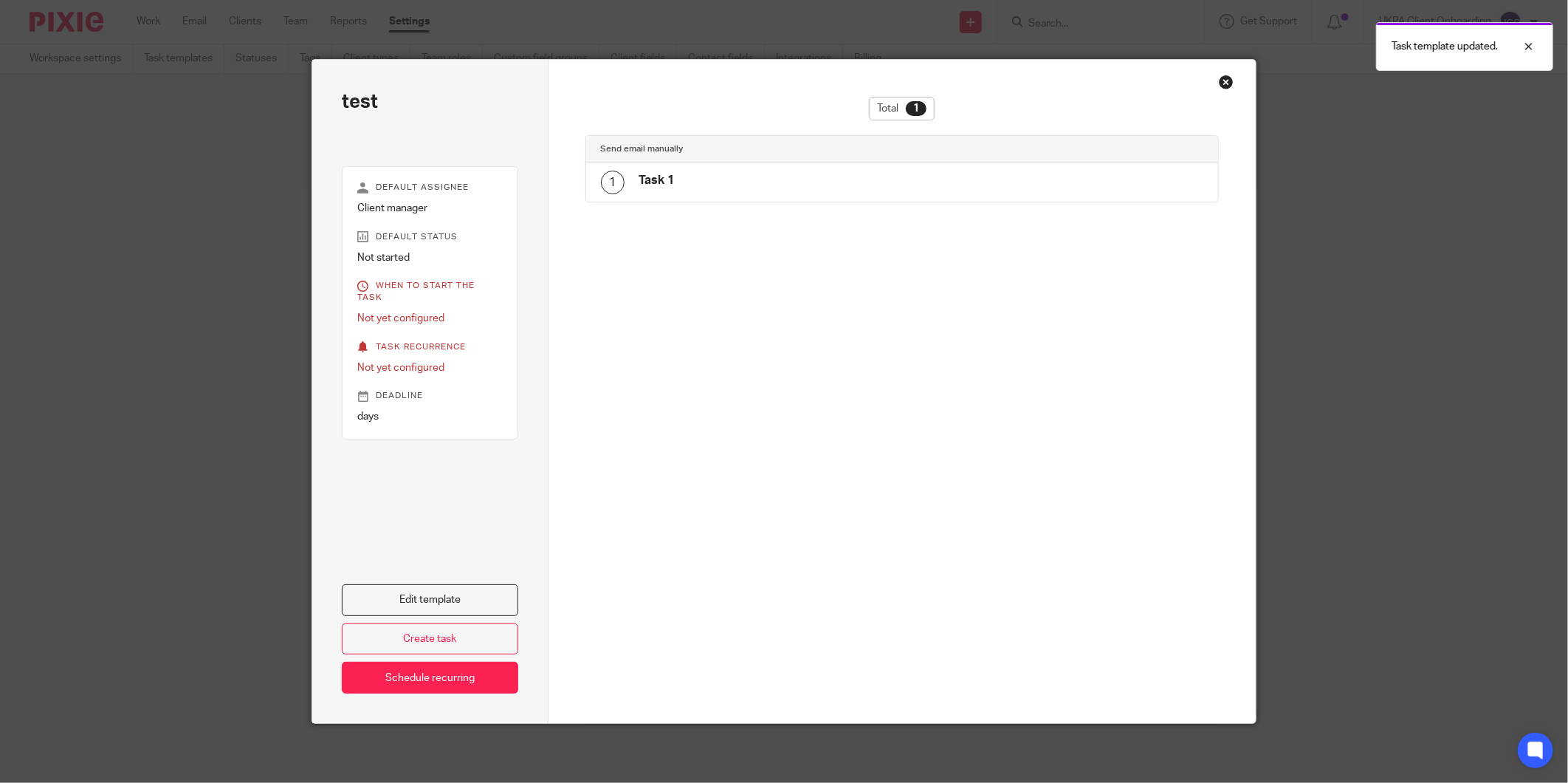
click at [1220, 81] on div "Close this dialog window" at bounding box center [1226, 81] width 15 height 15
click at [1528, 45] on div at bounding box center [1518, 46] width 40 height 18
click at [1228, 80] on div "Total 1 Send email manually 1 Task 1" at bounding box center [903, 391] width 708 height 663
click at [1223, 79] on div "Close this dialog window" at bounding box center [1226, 81] width 15 height 15
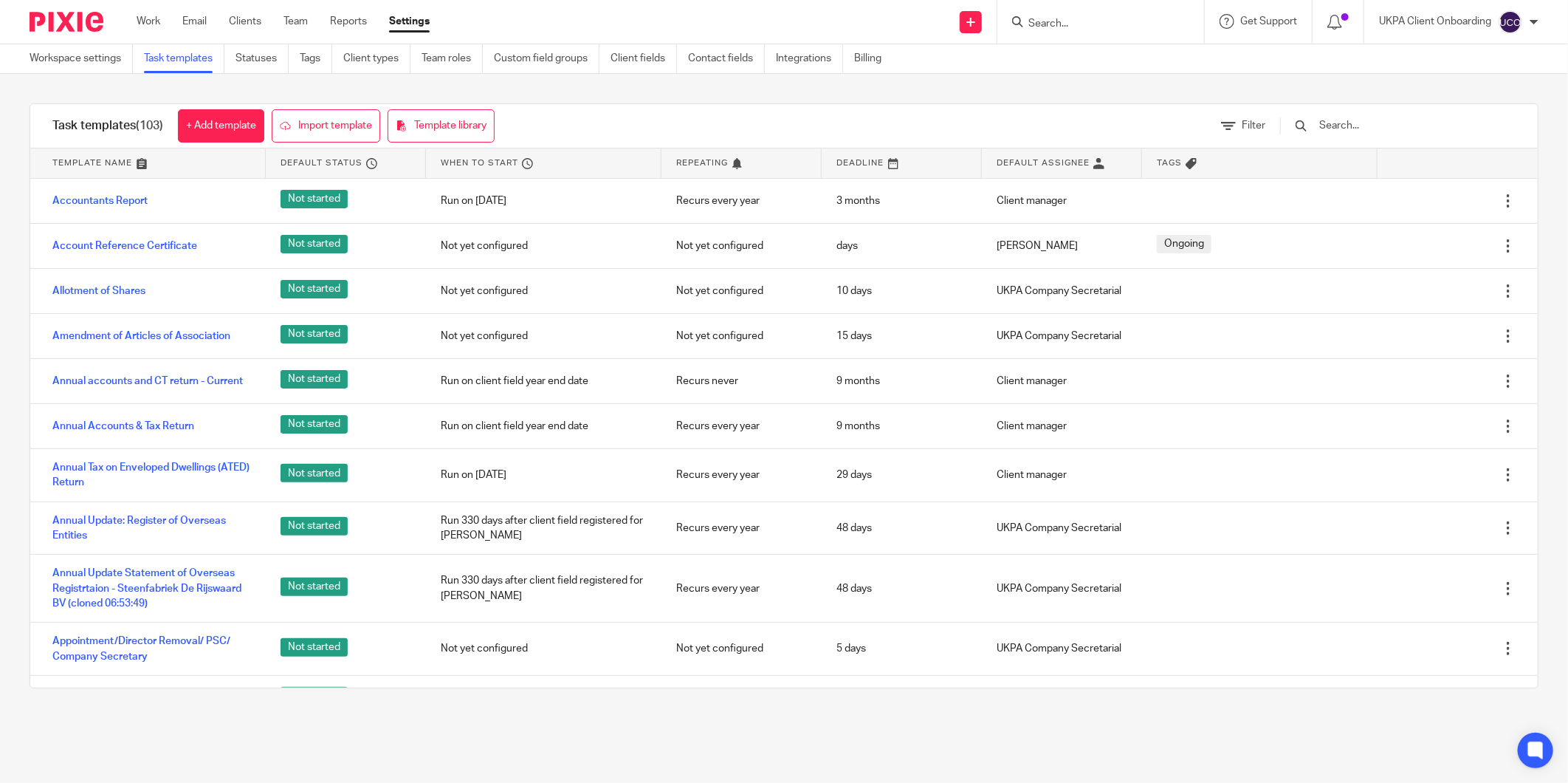
click at [1133, 20] on input "Search" at bounding box center [1094, 24] width 133 height 13
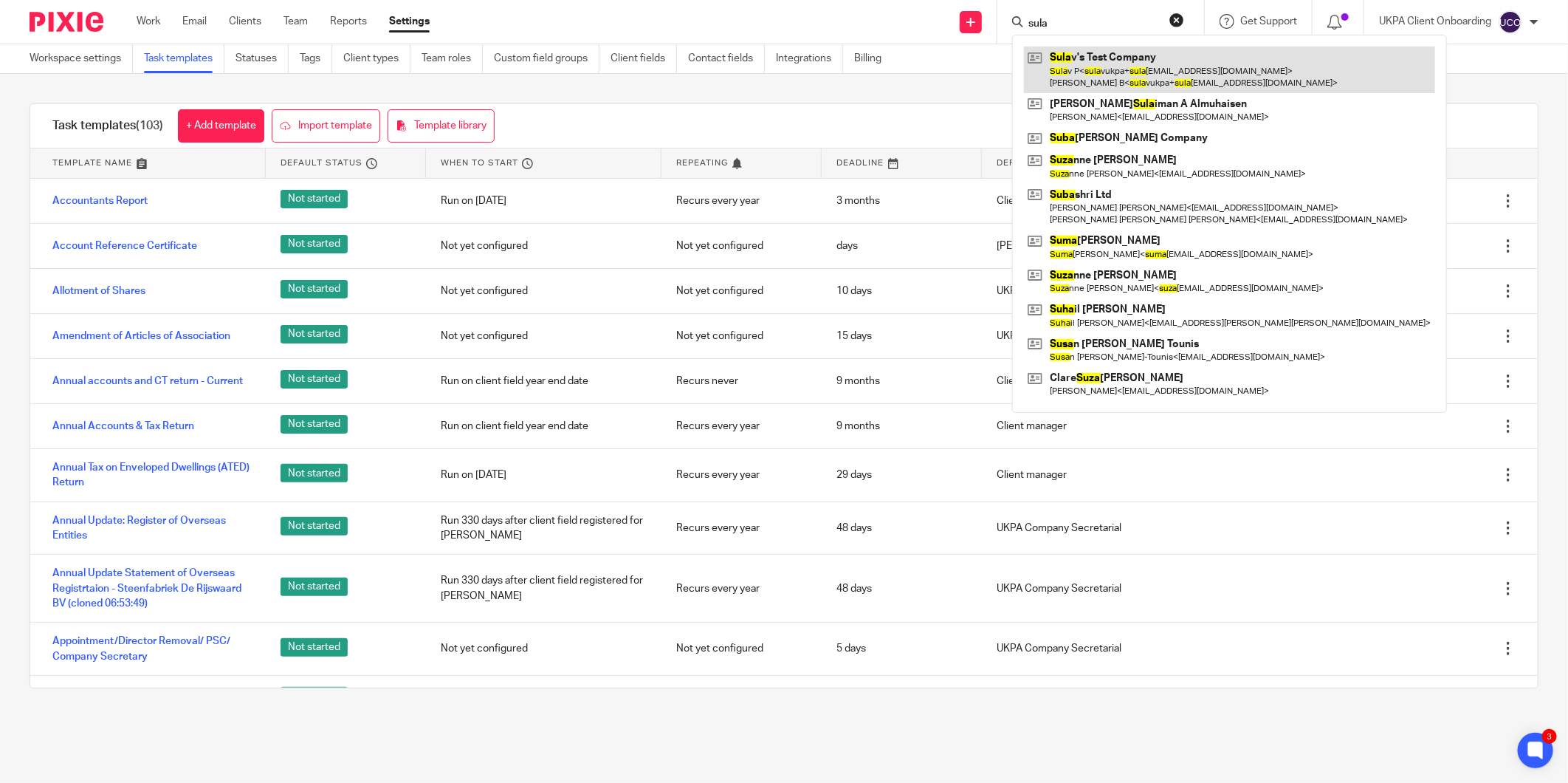
type input "sula"
click at [1128, 72] on link at bounding box center [1230, 69] width 411 height 46
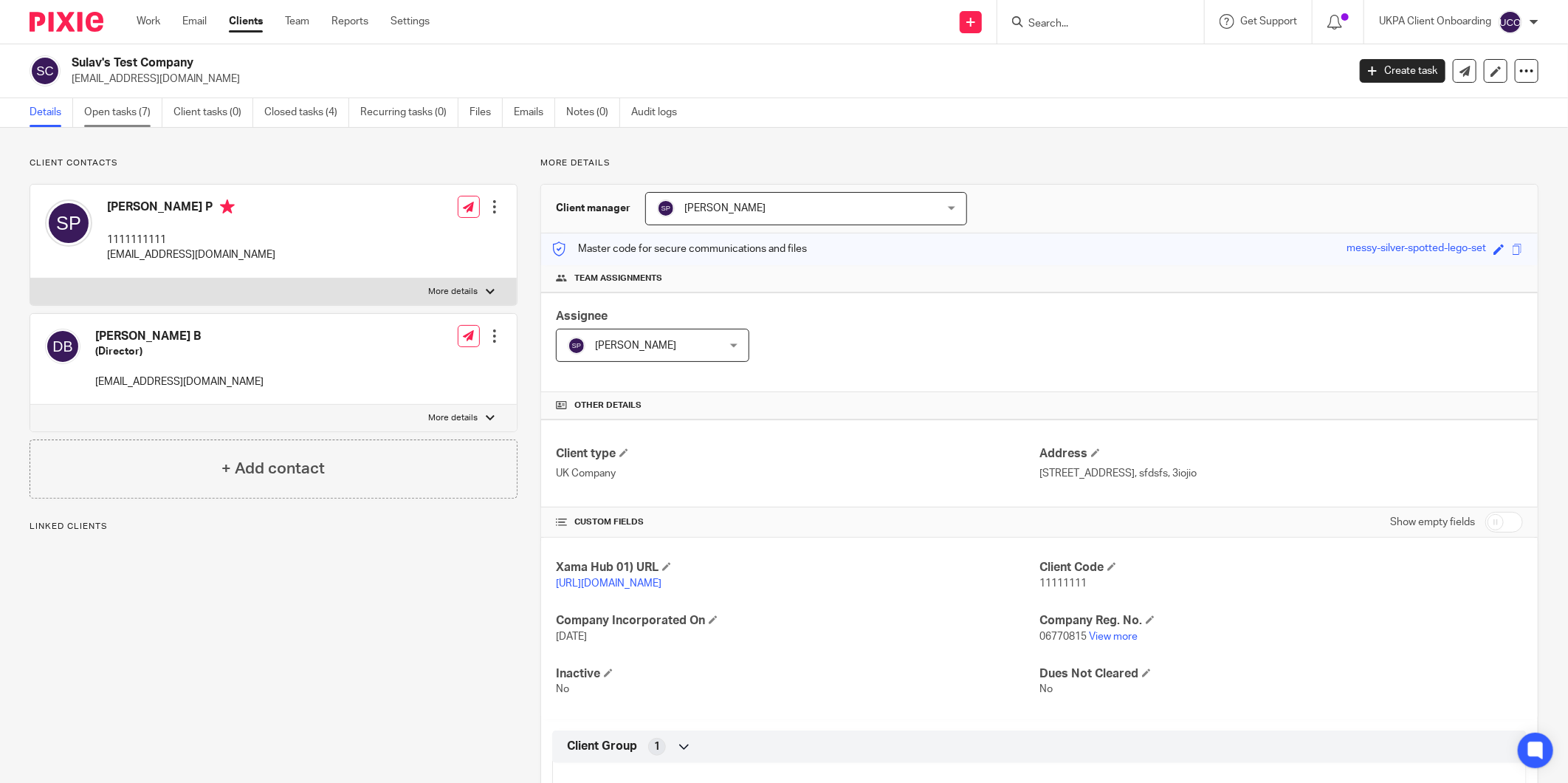
click at [138, 118] on link "Open tasks (7)" at bounding box center [123, 112] width 78 height 29
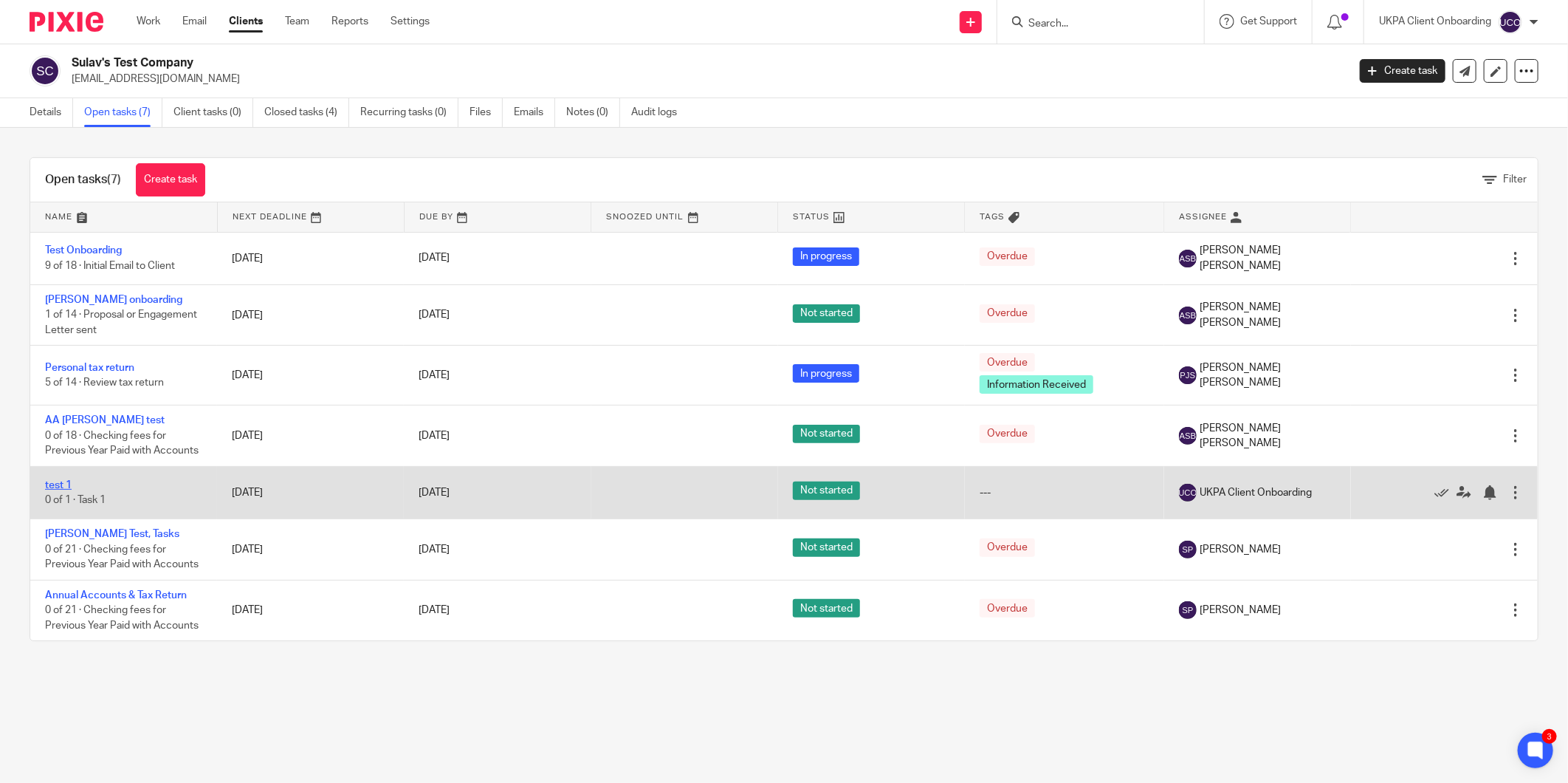
click at [59, 485] on link "test 1" at bounding box center [58, 485] width 26 height 10
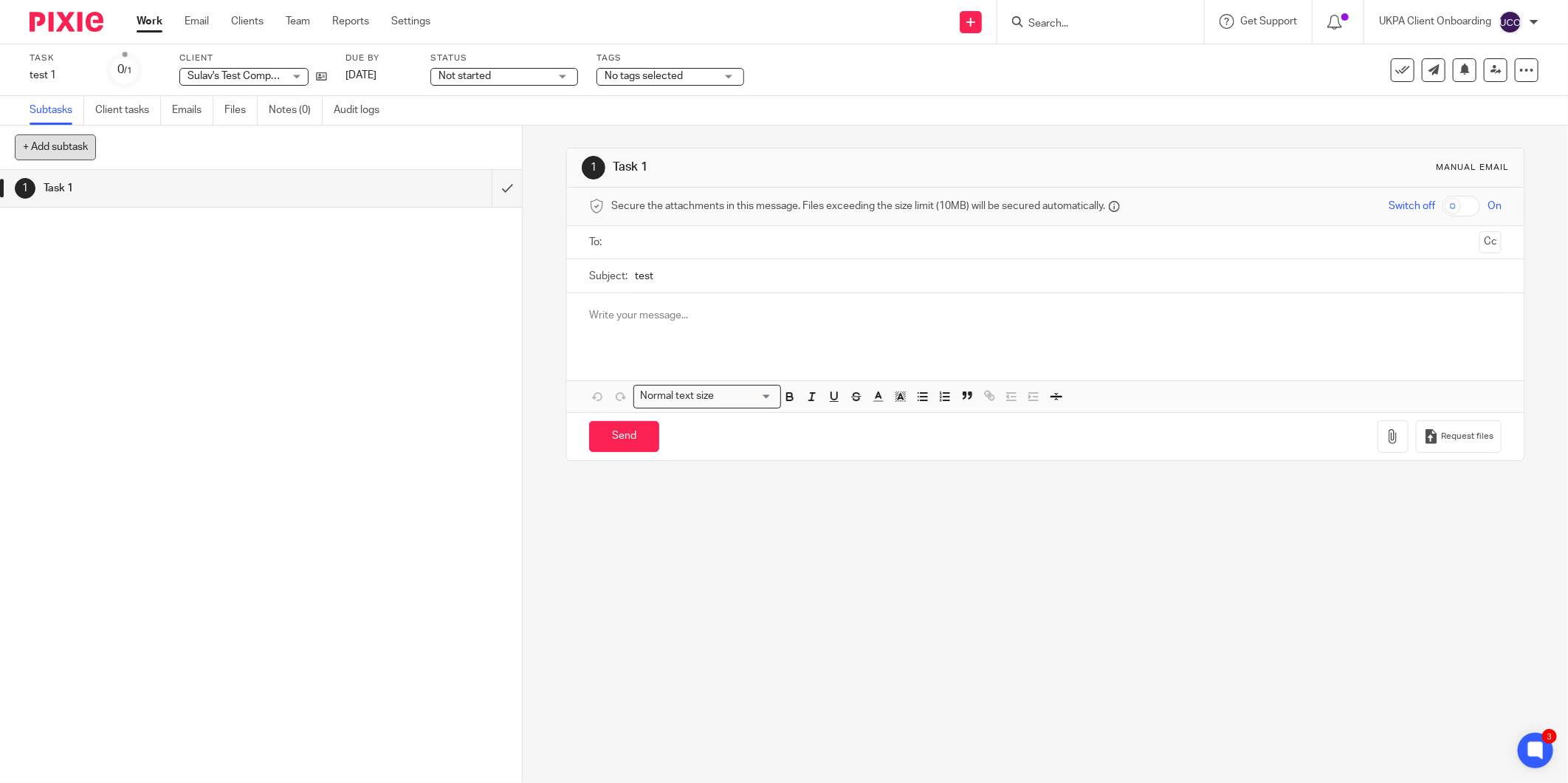
click at [45, 156] on button "+ Add subtask" at bounding box center [55, 147] width 81 height 25
click at [201, 155] on input "text" at bounding box center [208, 148] width 386 height 25
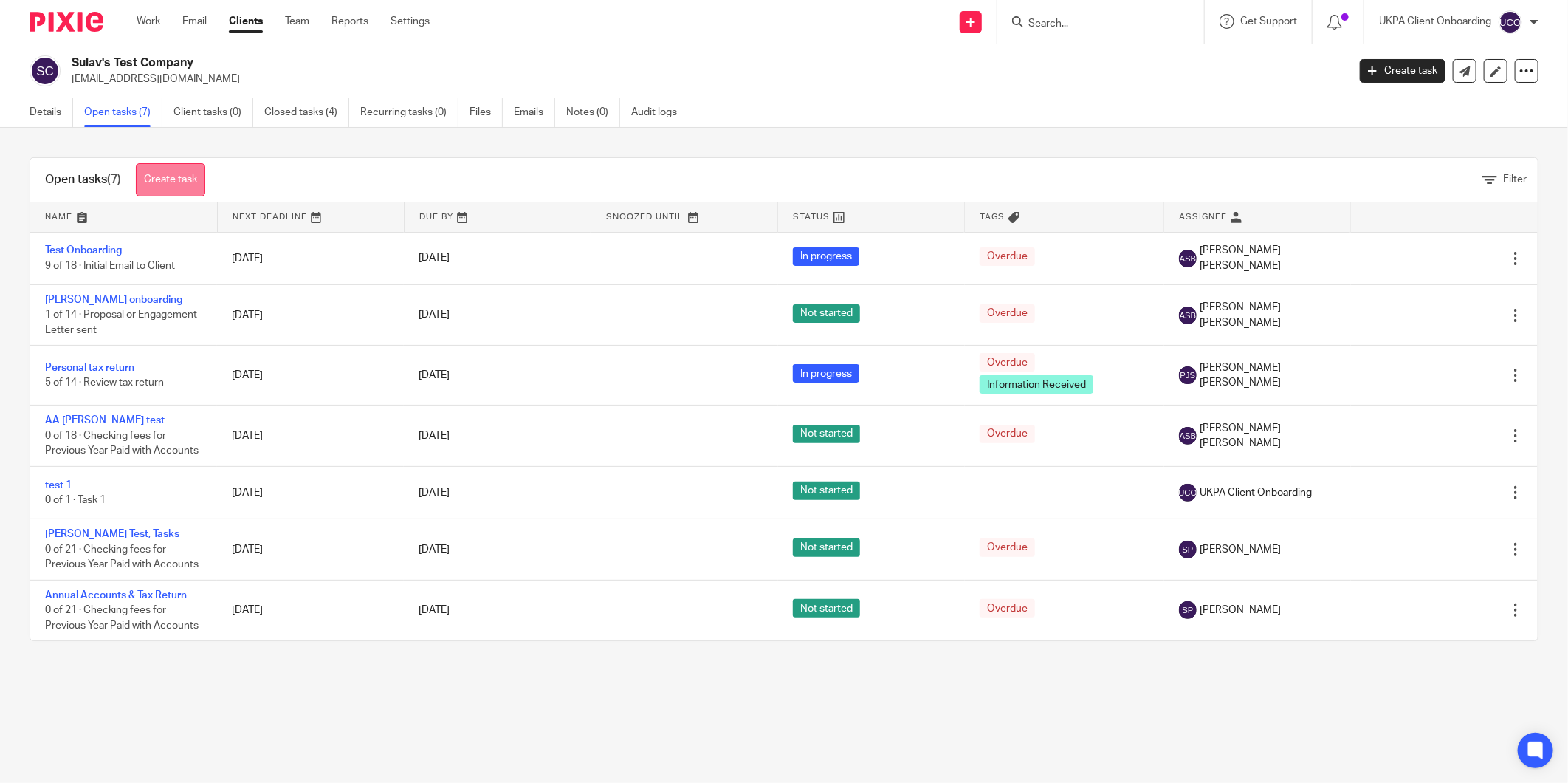
click at [173, 175] on link "Create task" at bounding box center [171, 179] width 70 height 33
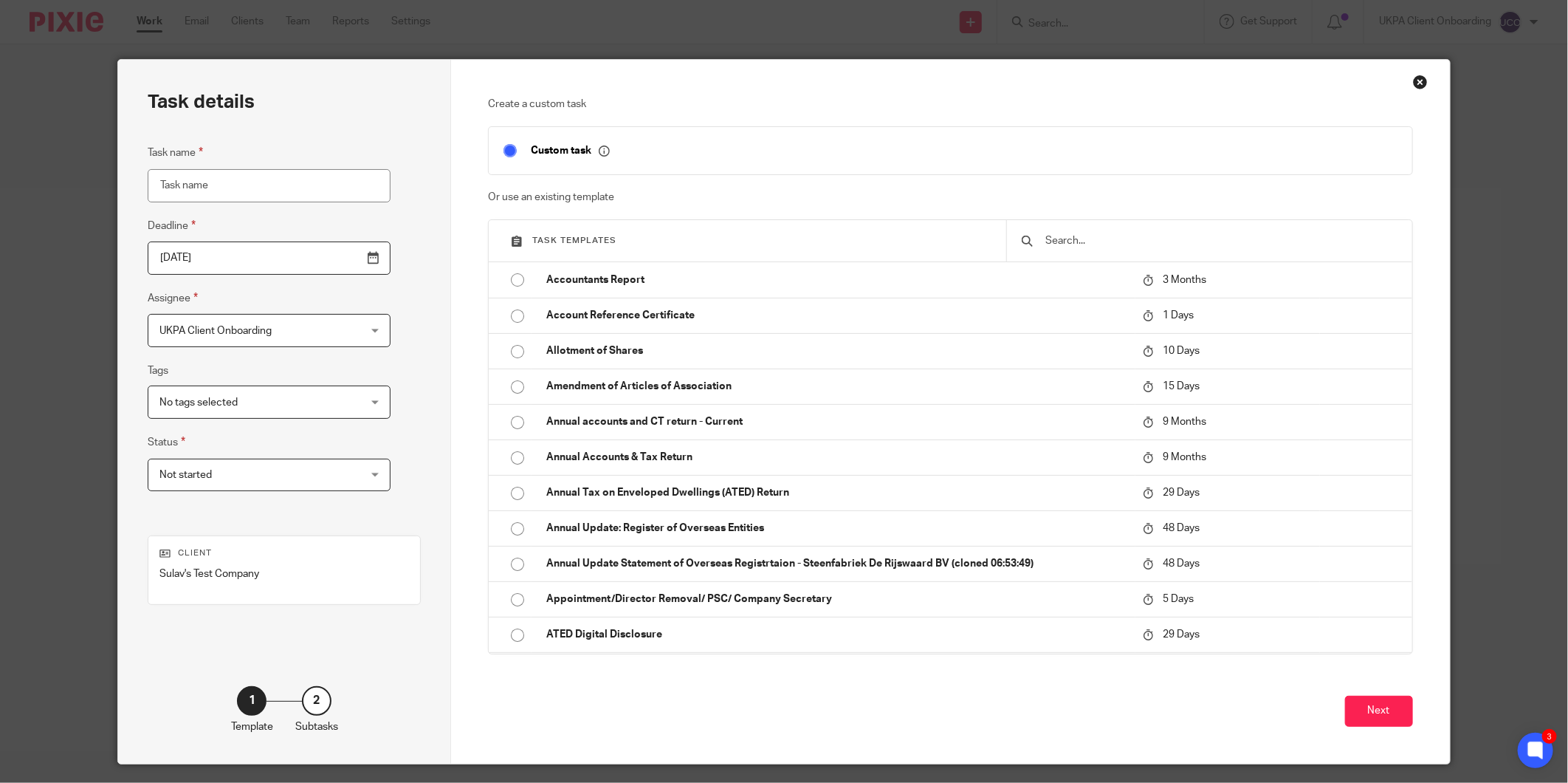
click at [1066, 231] on div at bounding box center [1209, 240] width 405 height 41
click at [1070, 240] on input "text" at bounding box center [1220, 240] width 353 height 16
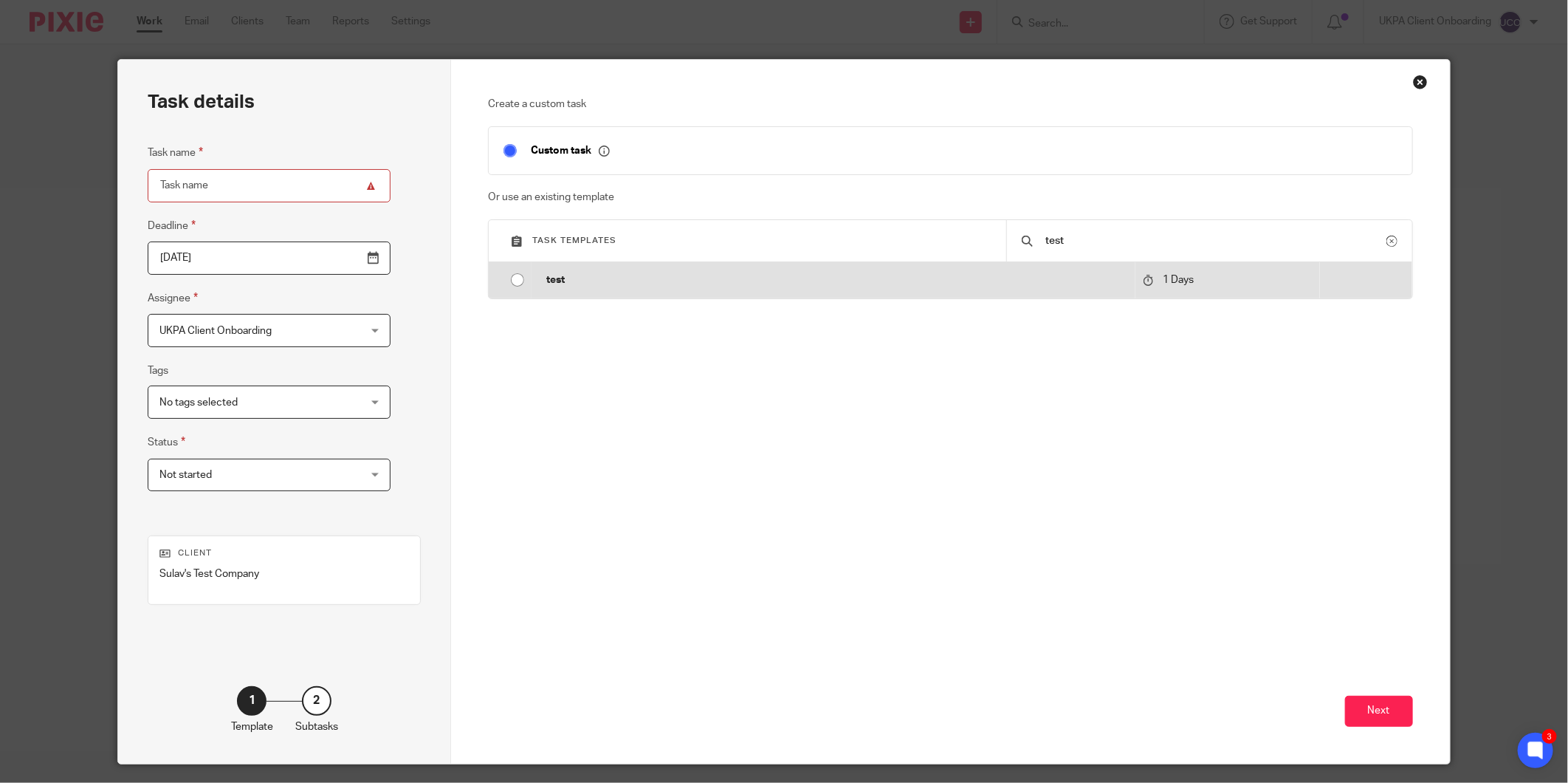
type input "test"
click at [946, 285] on p "test" at bounding box center [837, 279] width 581 height 15
type input "2025-09-25"
type input "test"
checkbox input "false"
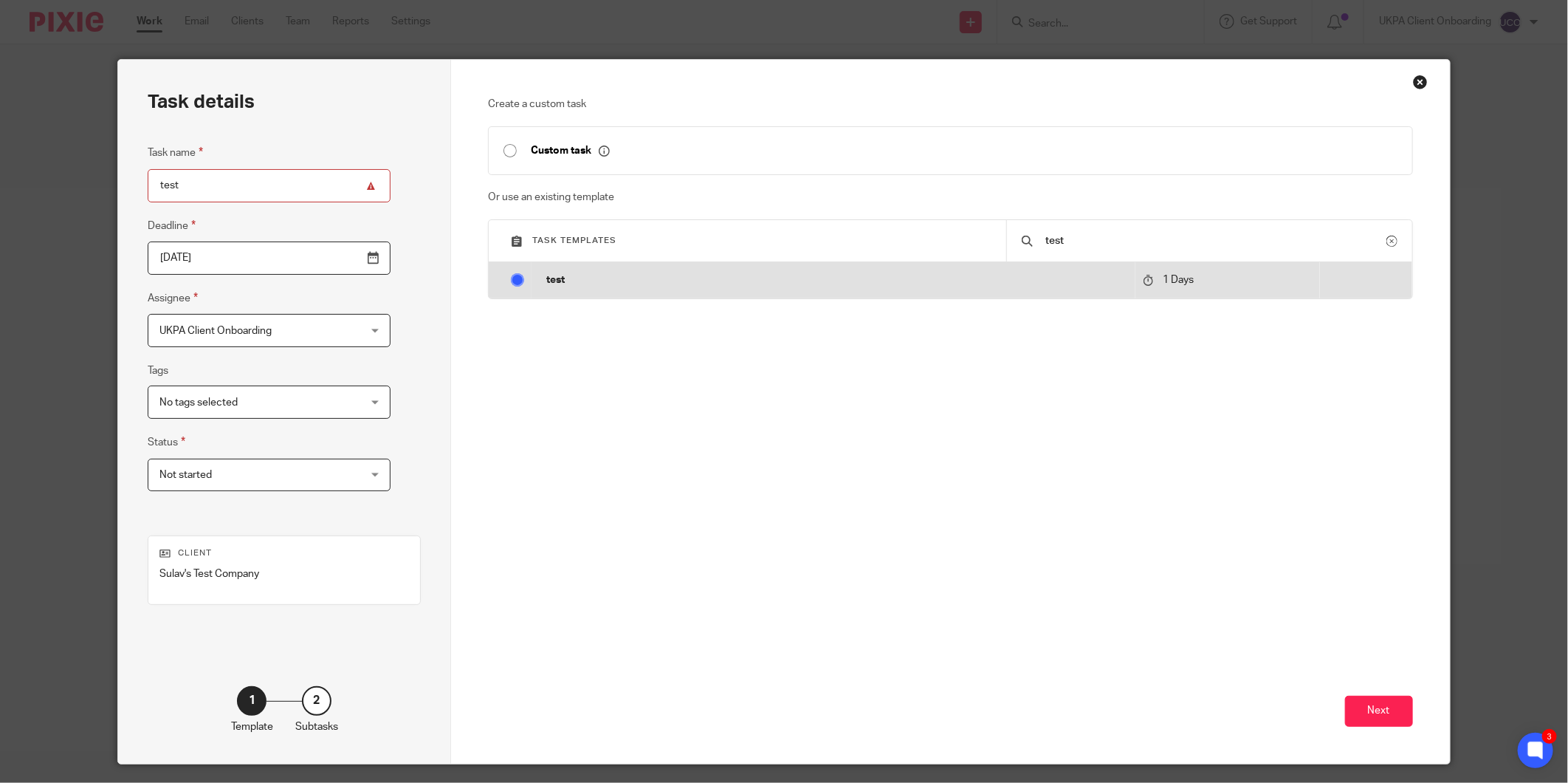
radio input "true"
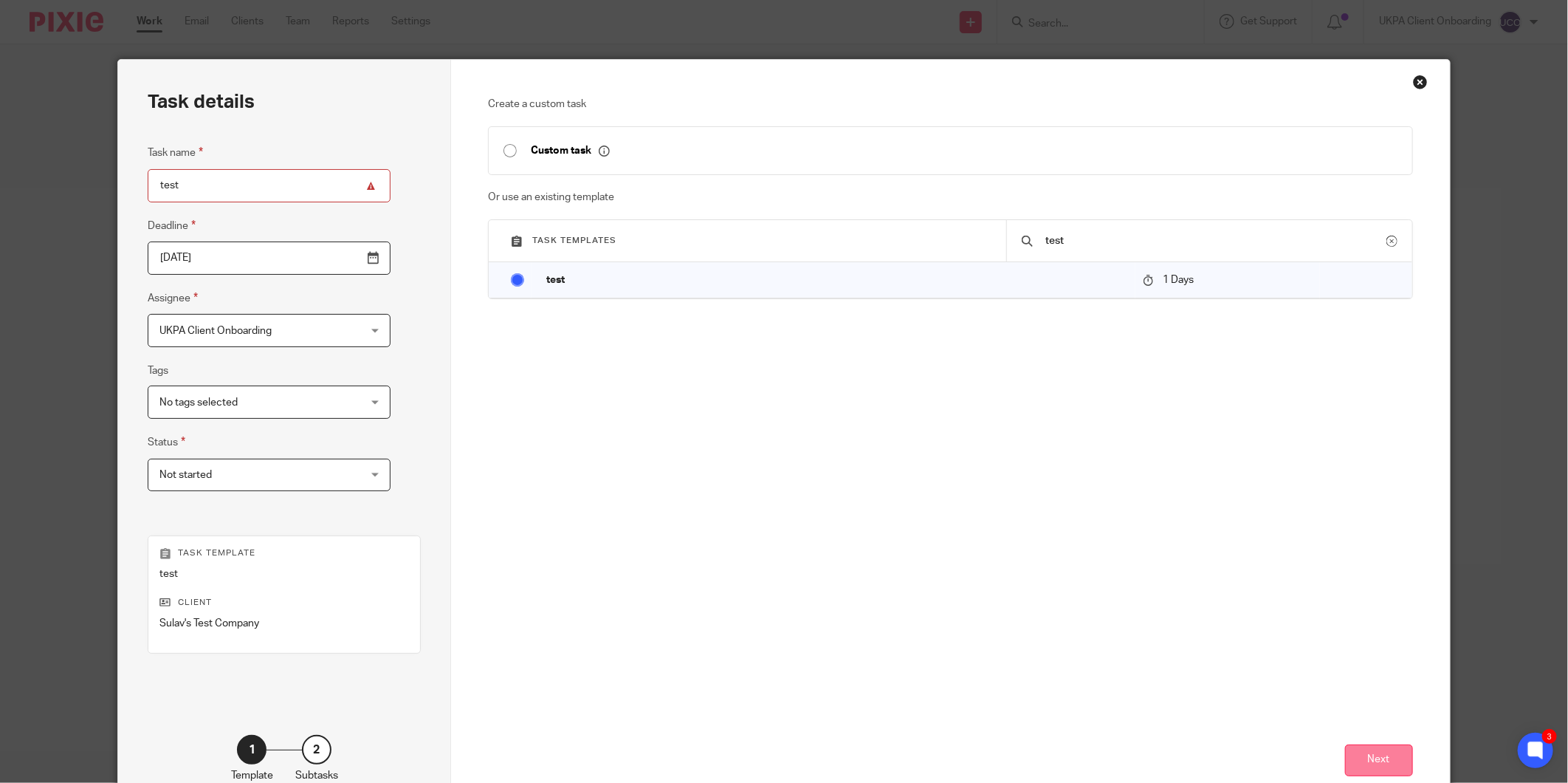
click at [1362, 764] on button "Next" at bounding box center [1379, 760] width 68 height 32
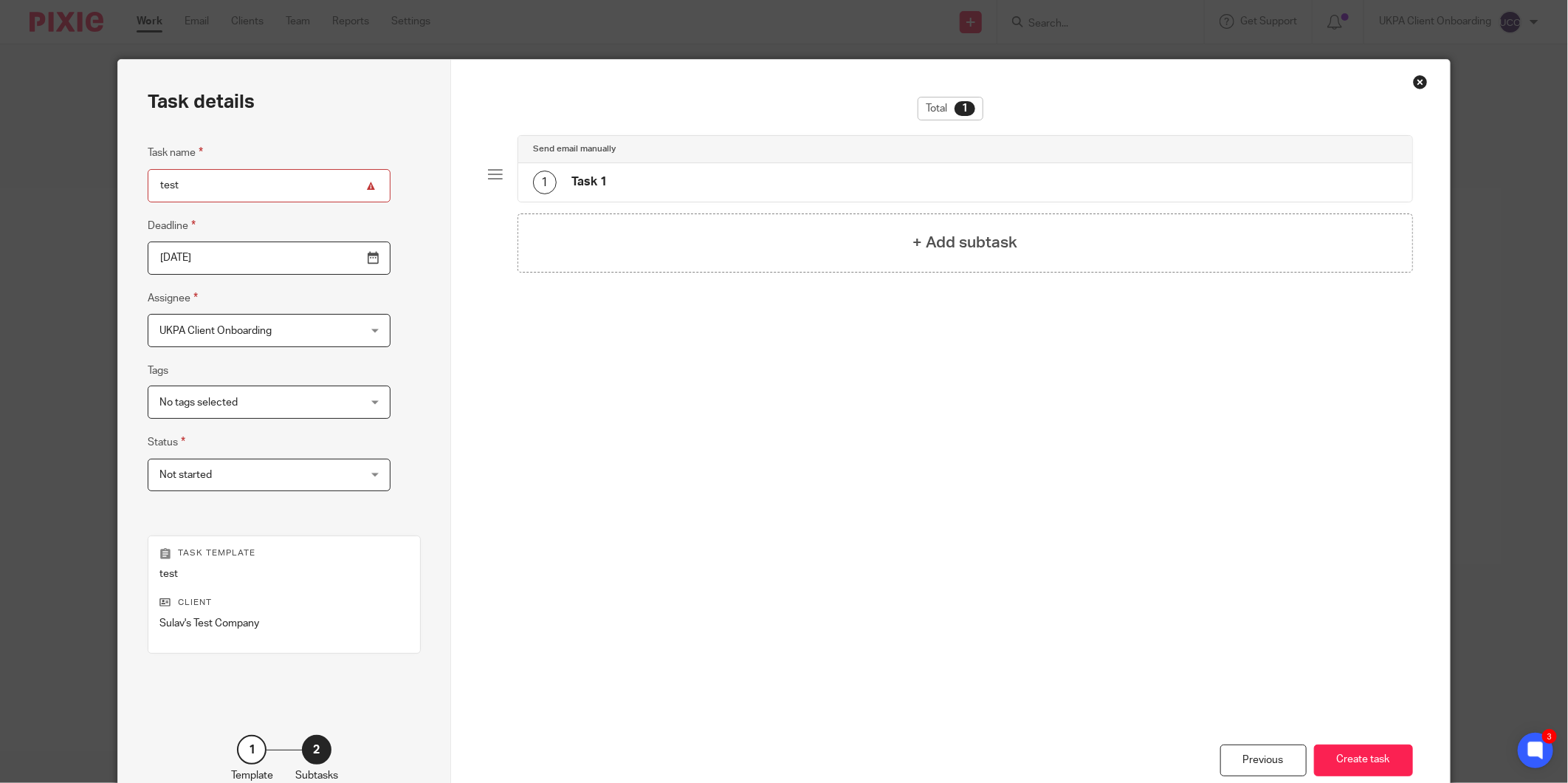
click at [244, 186] on input "test" at bounding box center [269, 186] width 243 height 33
type input "test 2"
click at [1369, 763] on button "Create task" at bounding box center [1363, 760] width 99 height 32
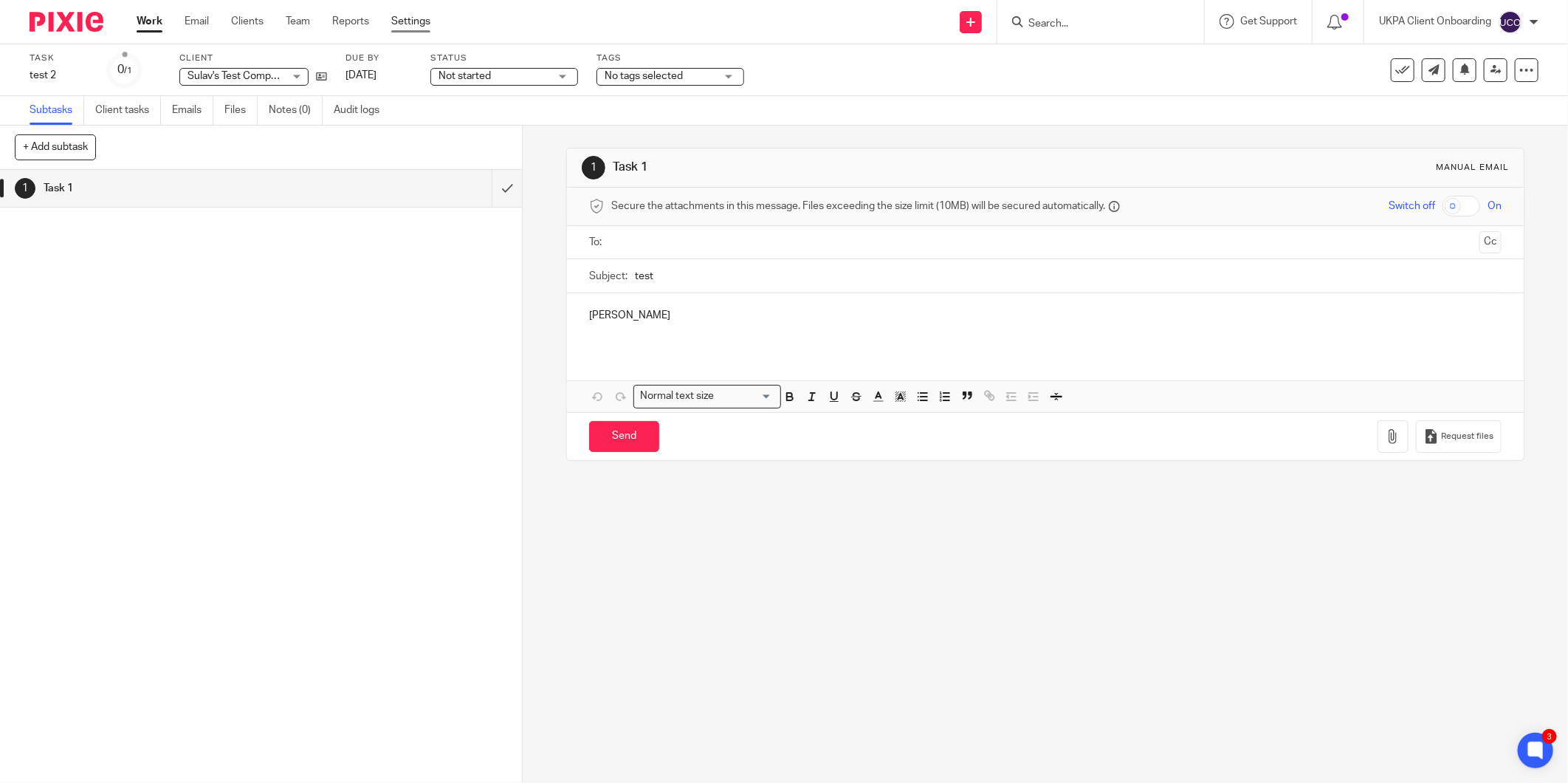
click at [402, 26] on link "Settings" at bounding box center [410, 21] width 39 height 15
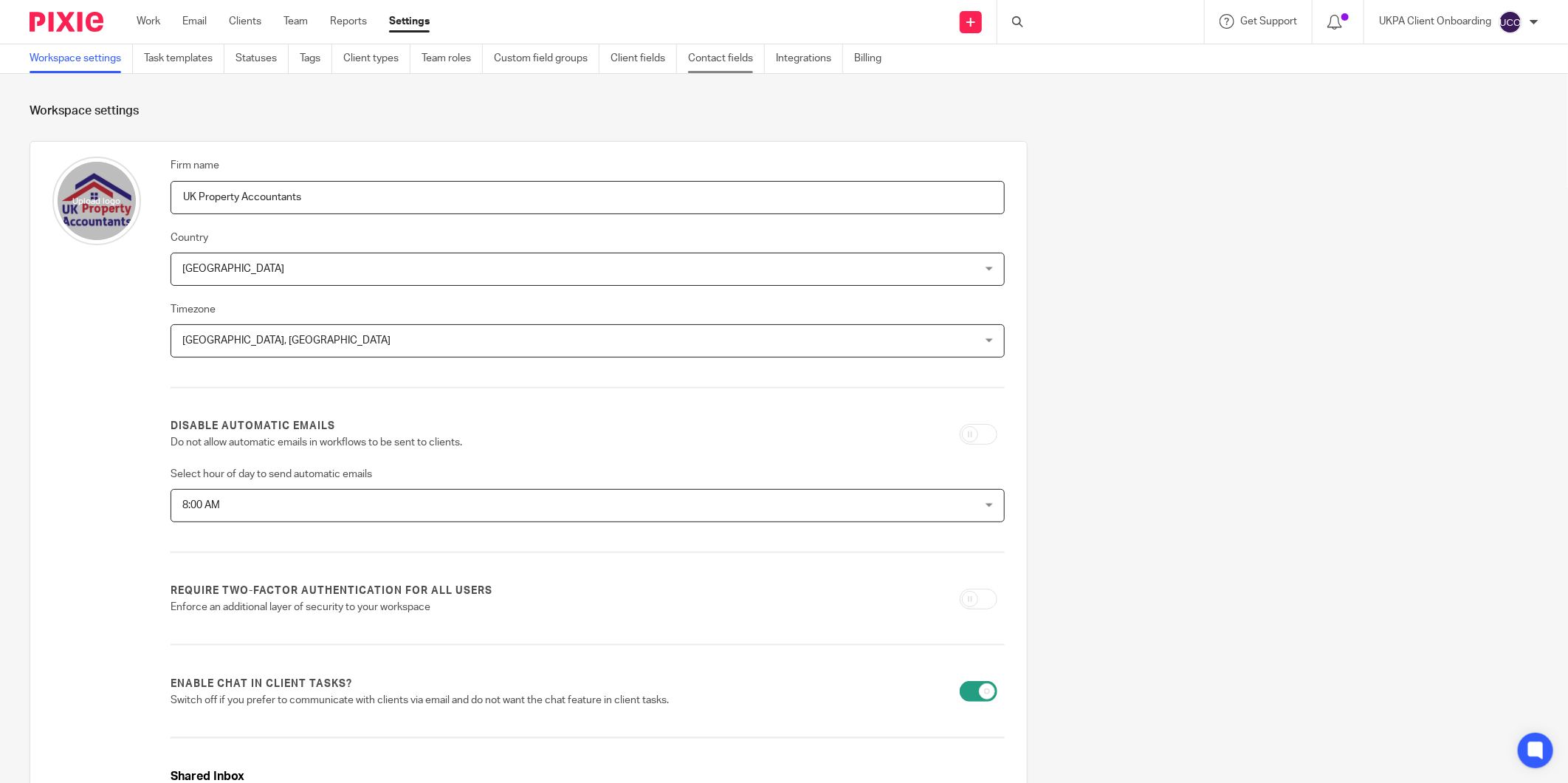
click at [715, 60] on link "Contact fields" at bounding box center [726, 58] width 77 height 29
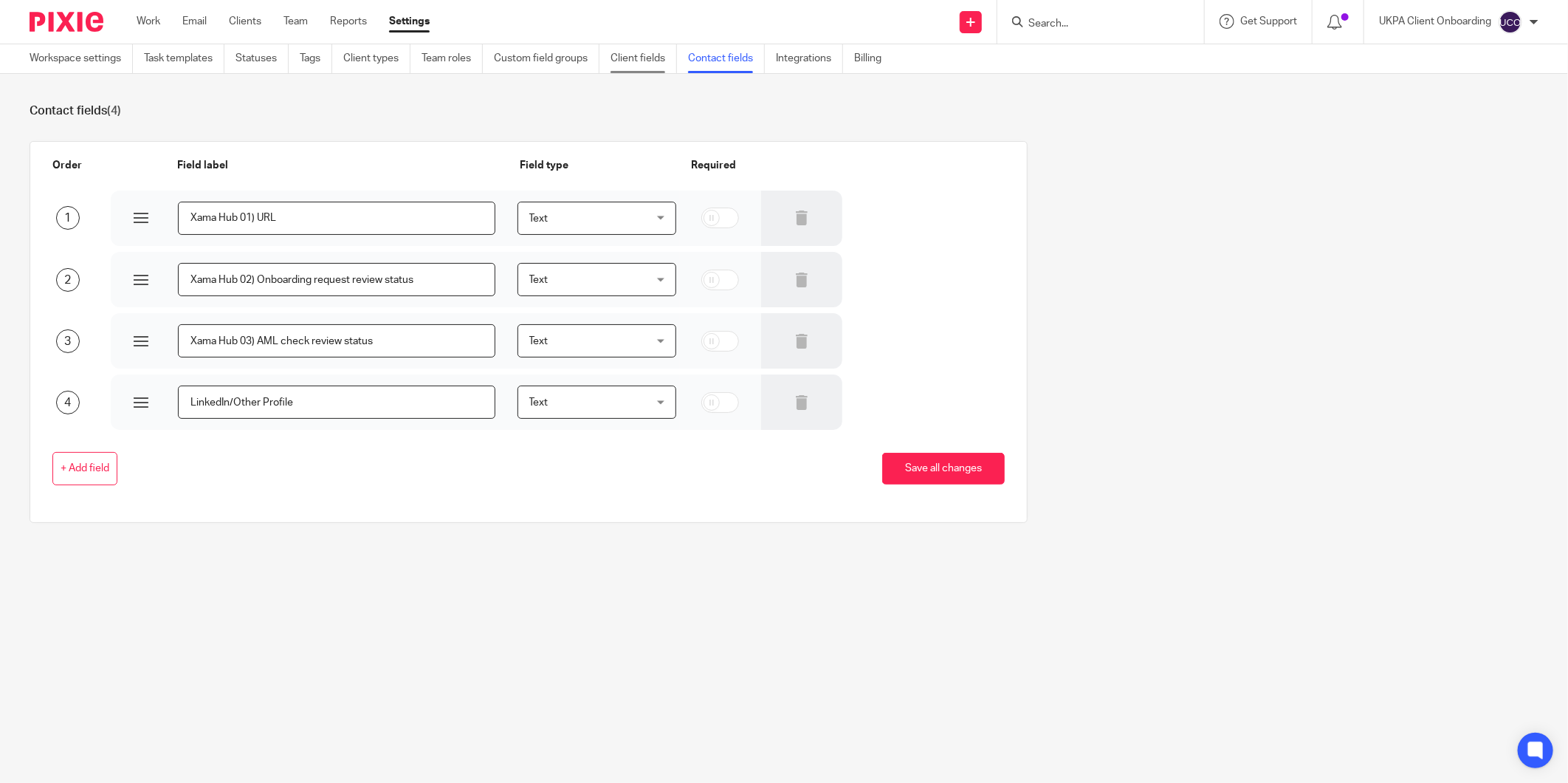
click at [663, 59] on link "Client fields" at bounding box center [644, 58] width 66 height 29
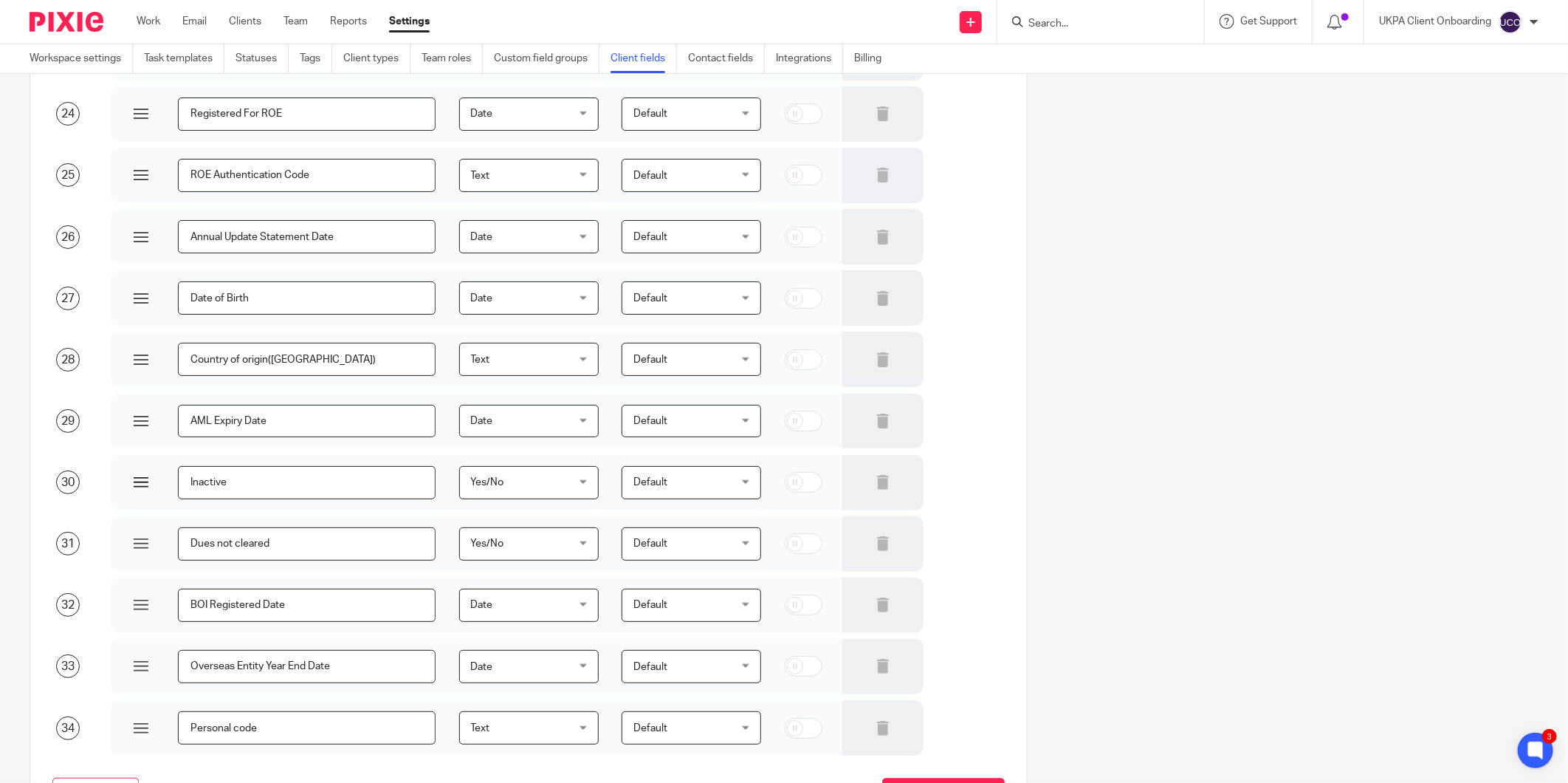
scroll to position [1633, 0]
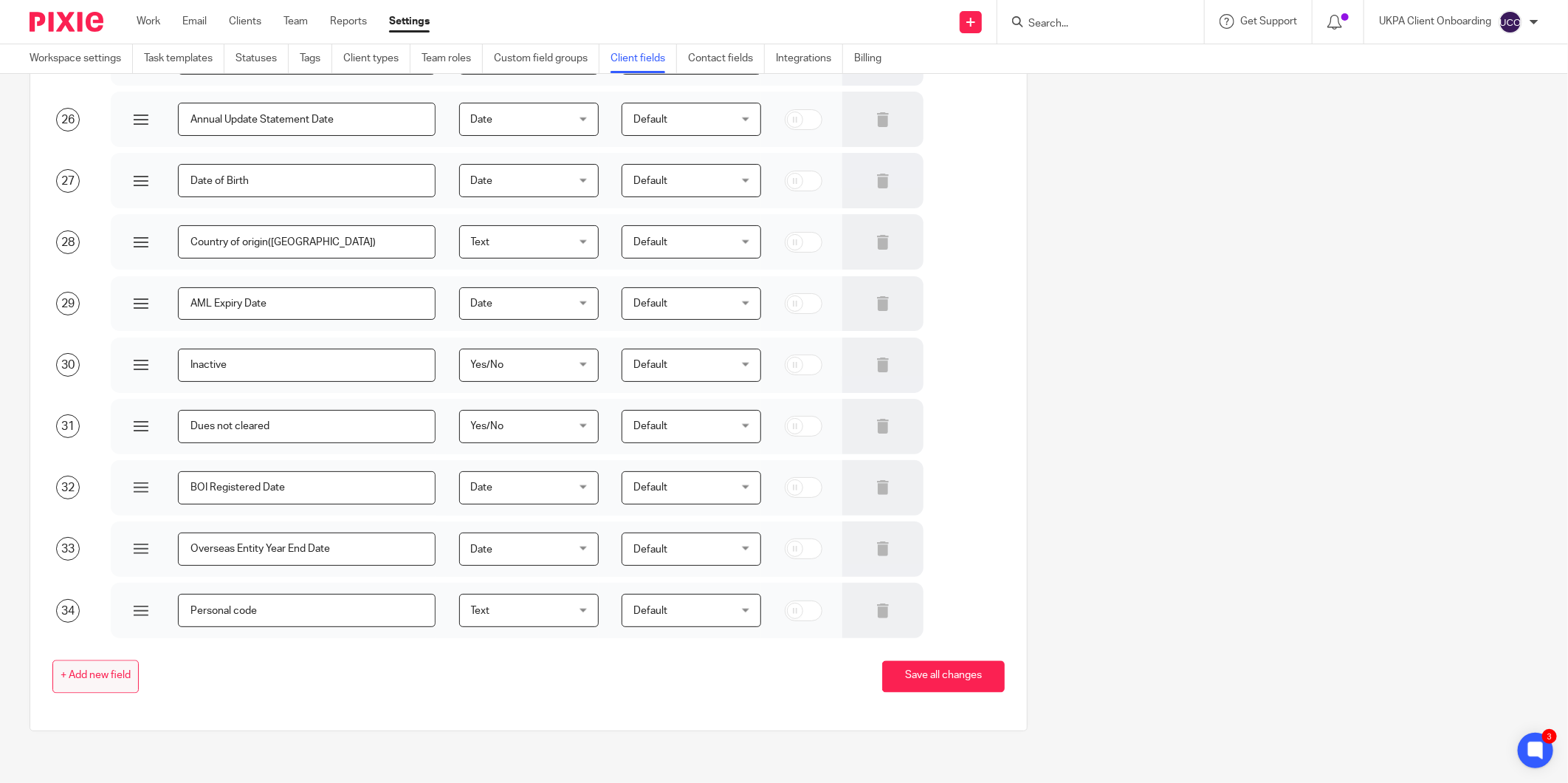
click at [80, 663] on button "+ Add new field" at bounding box center [96, 676] width 87 height 33
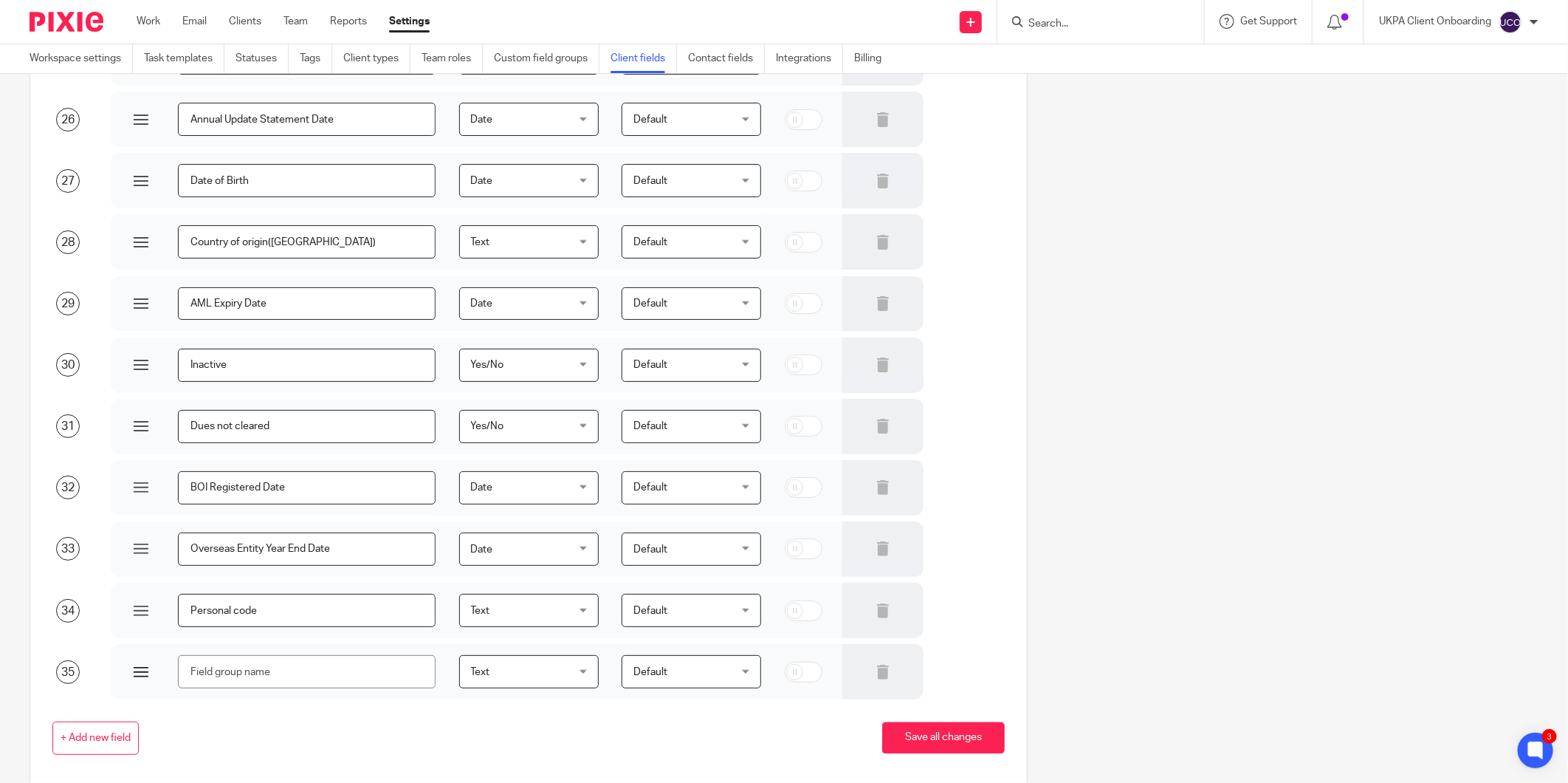
click at [359, 668] on input "text" at bounding box center [306, 671] width 257 height 33
click at [314, 676] on input "text" at bounding box center [306, 671] width 257 height 33
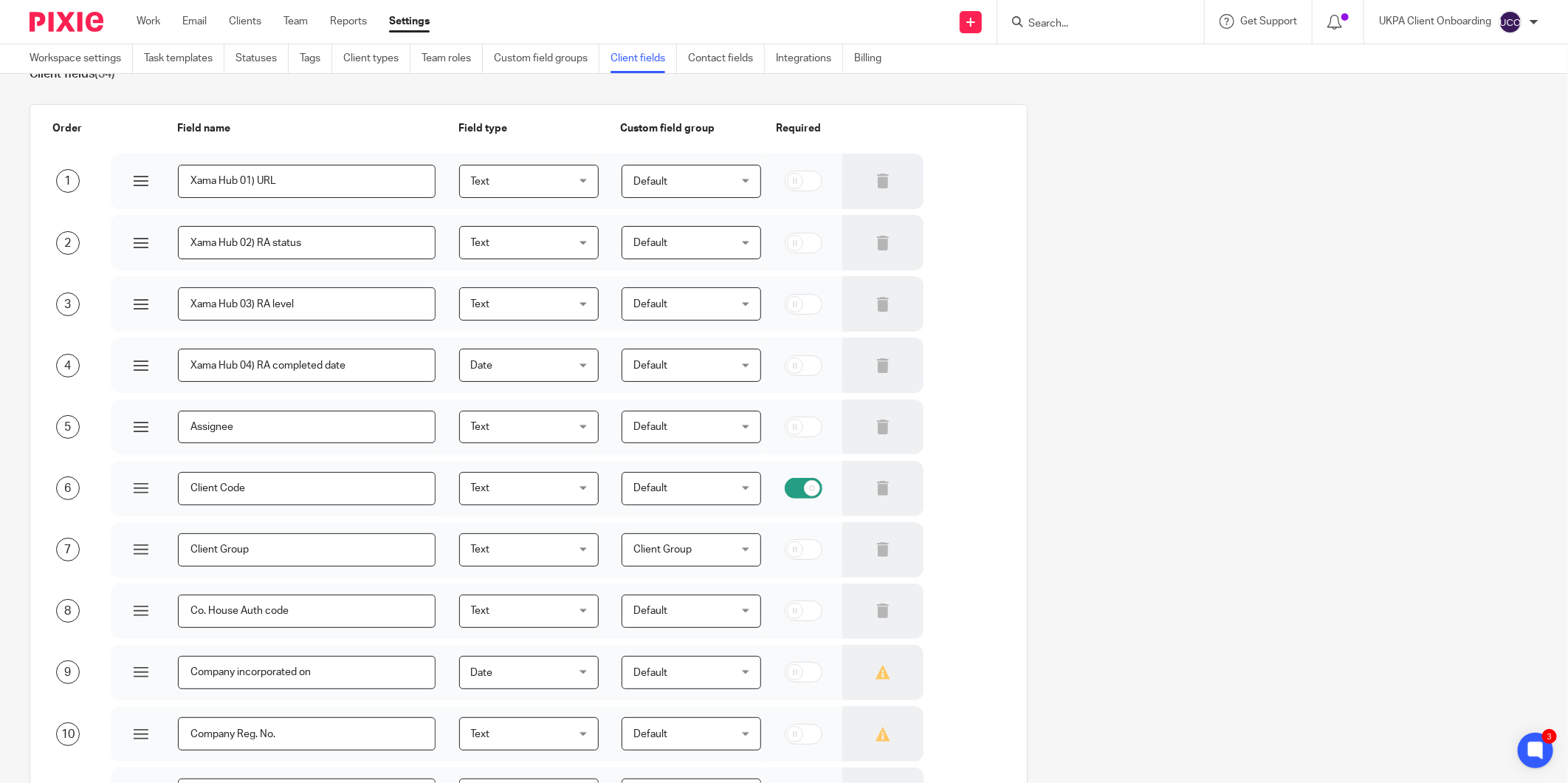
scroll to position [0, 0]
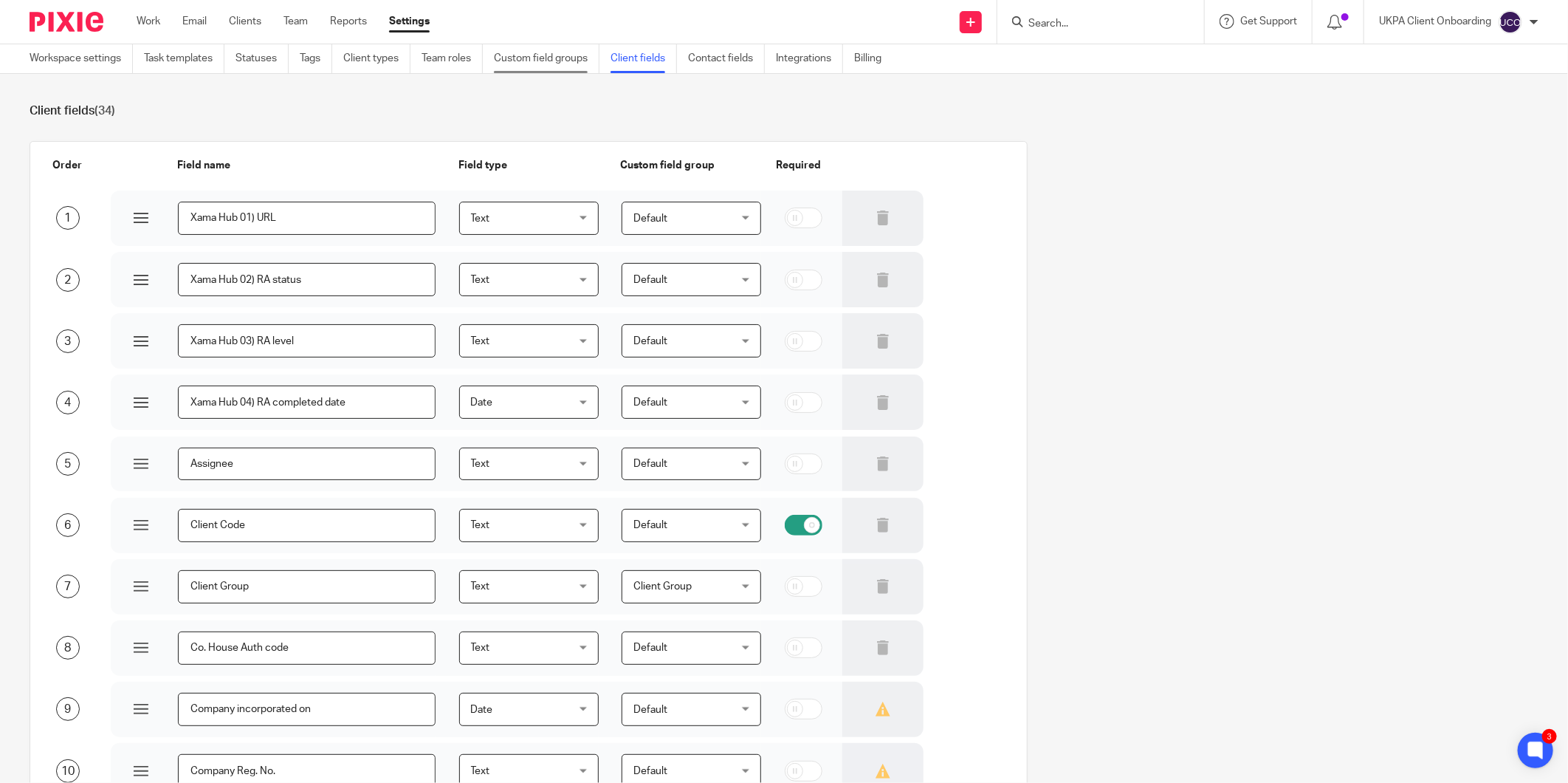
click at [539, 63] on link "Custom field groups" at bounding box center [546, 58] width 106 height 29
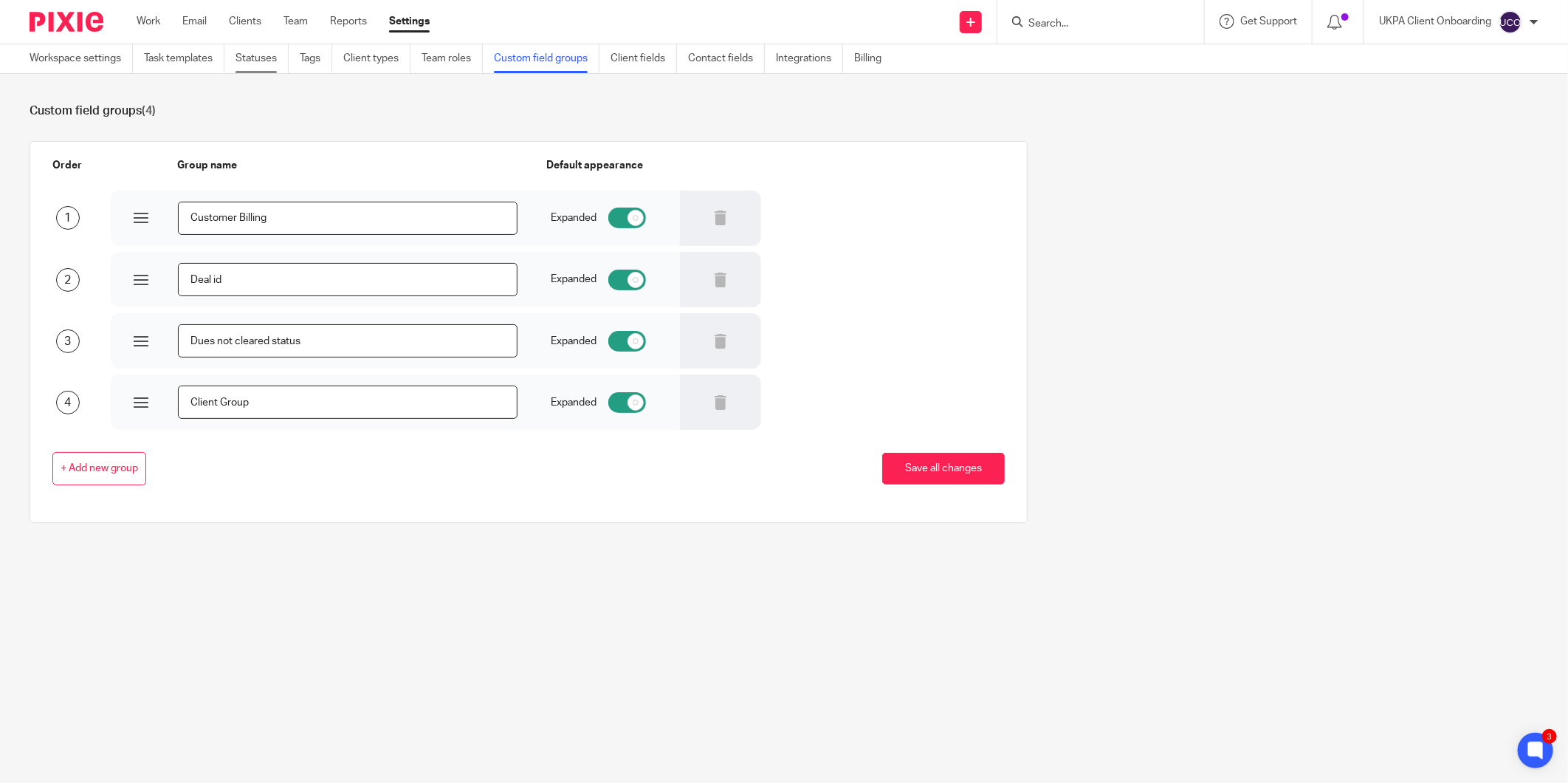
click at [273, 58] on link "Statuses" at bounding box center [262, 58] width 53 height 29
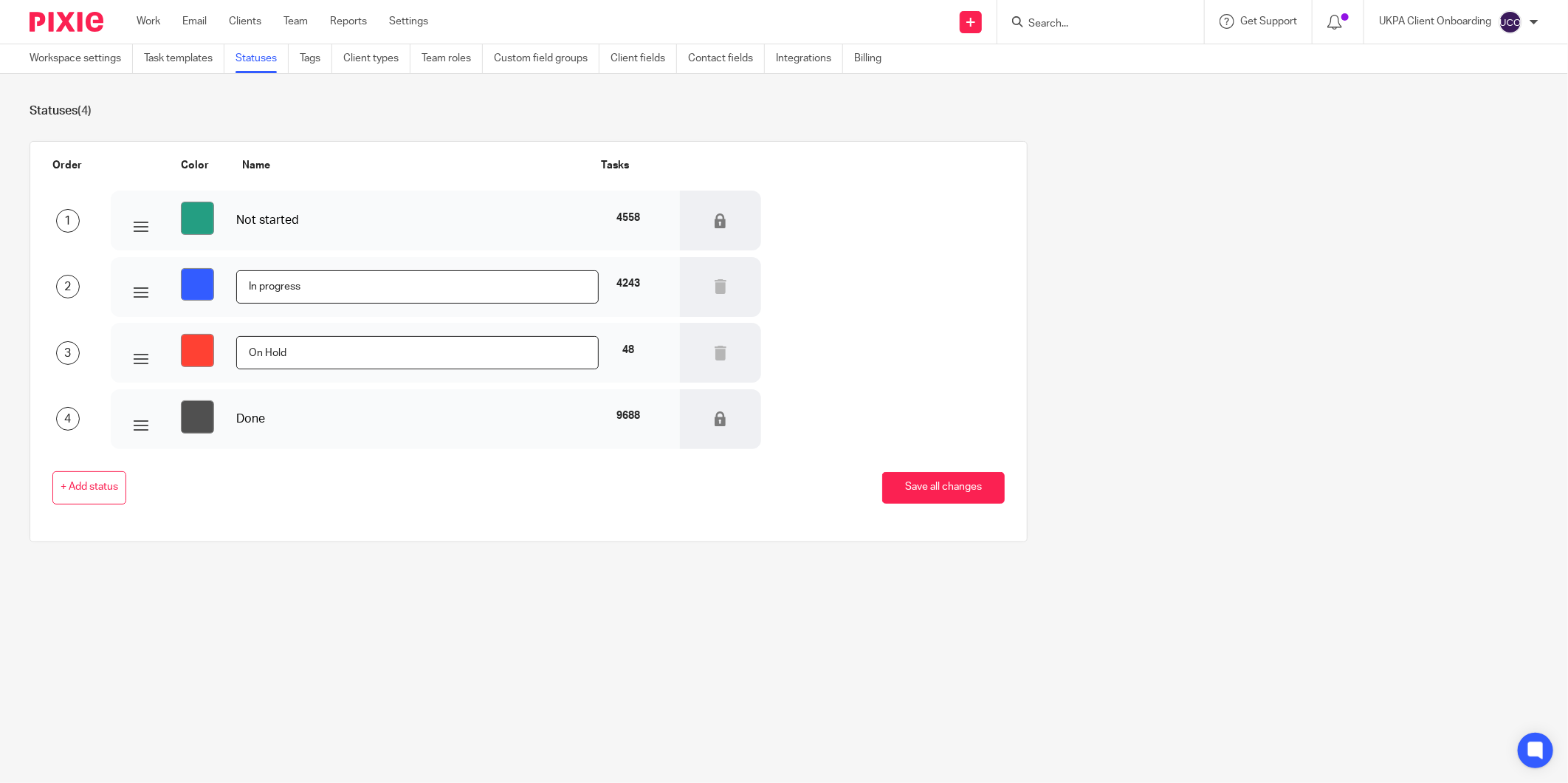
click at [546, 50] on link "Custom field groups" at bounding box center [546, 58] width 106 height 29
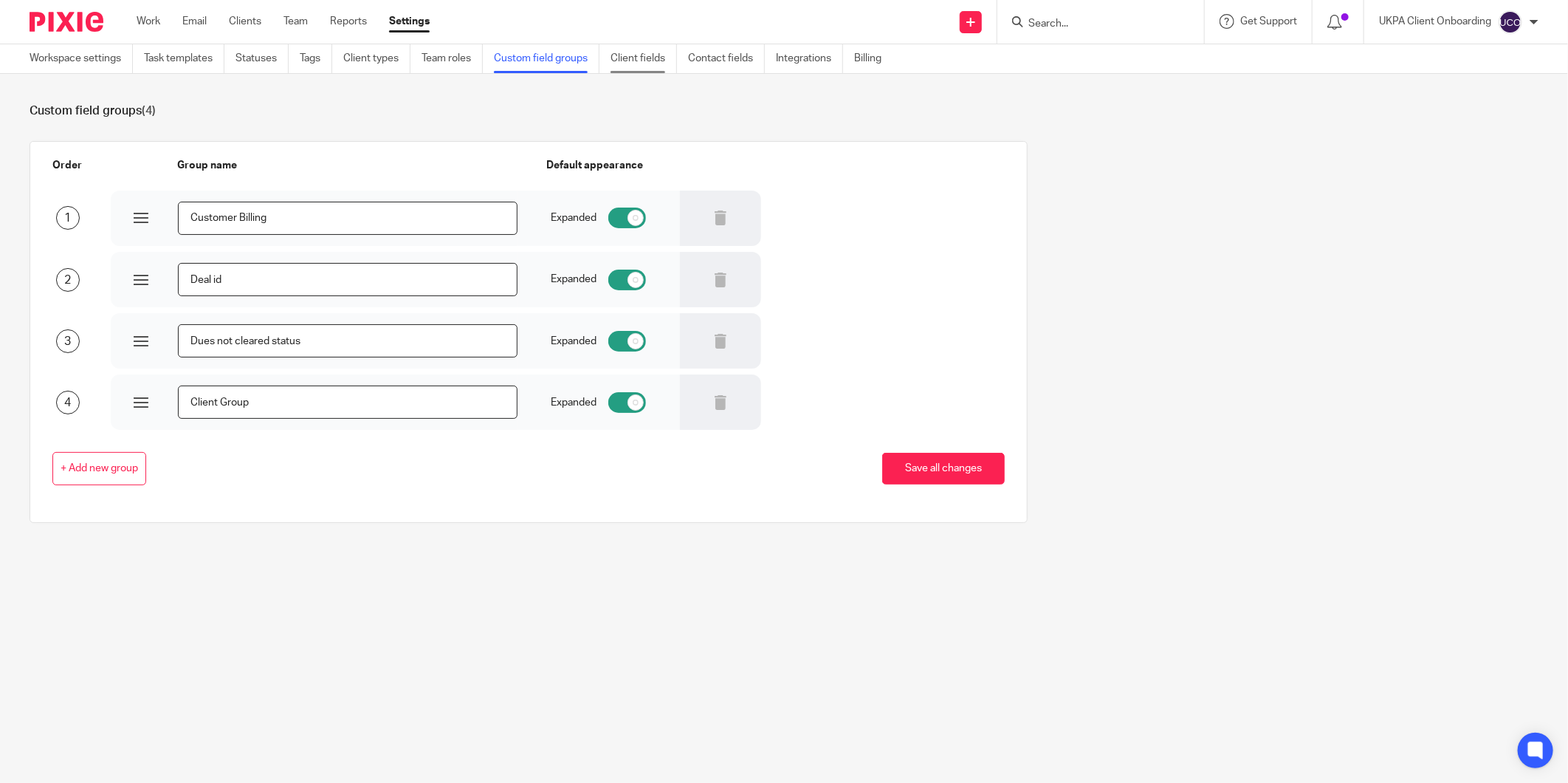
click at [628, 53] on link "Client fields" at bounding box center [644, 58] width 66 height 29
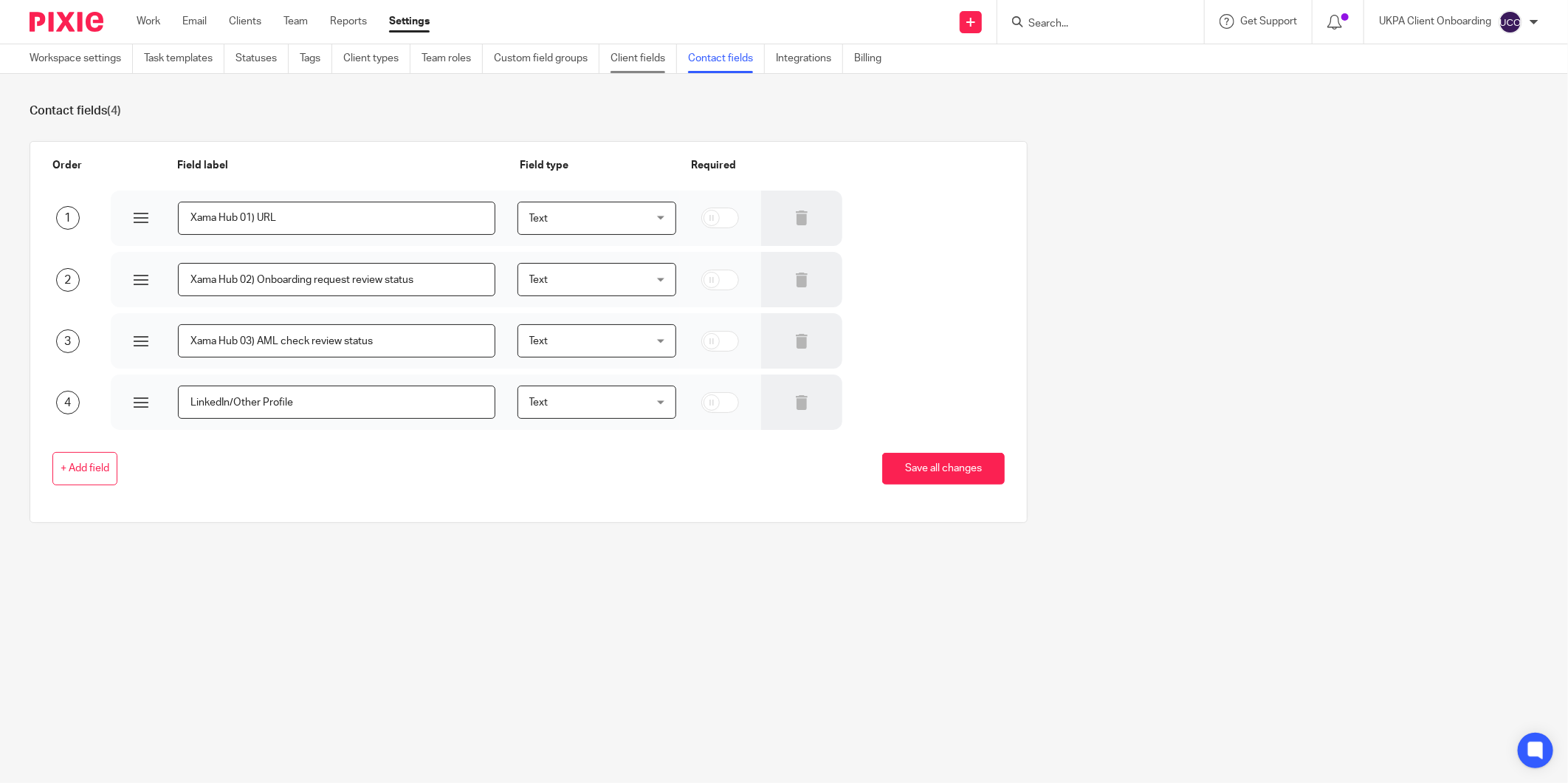
click at [652, 65] on link "Client fields" at bounding box center [644, 58] width 66 height 29
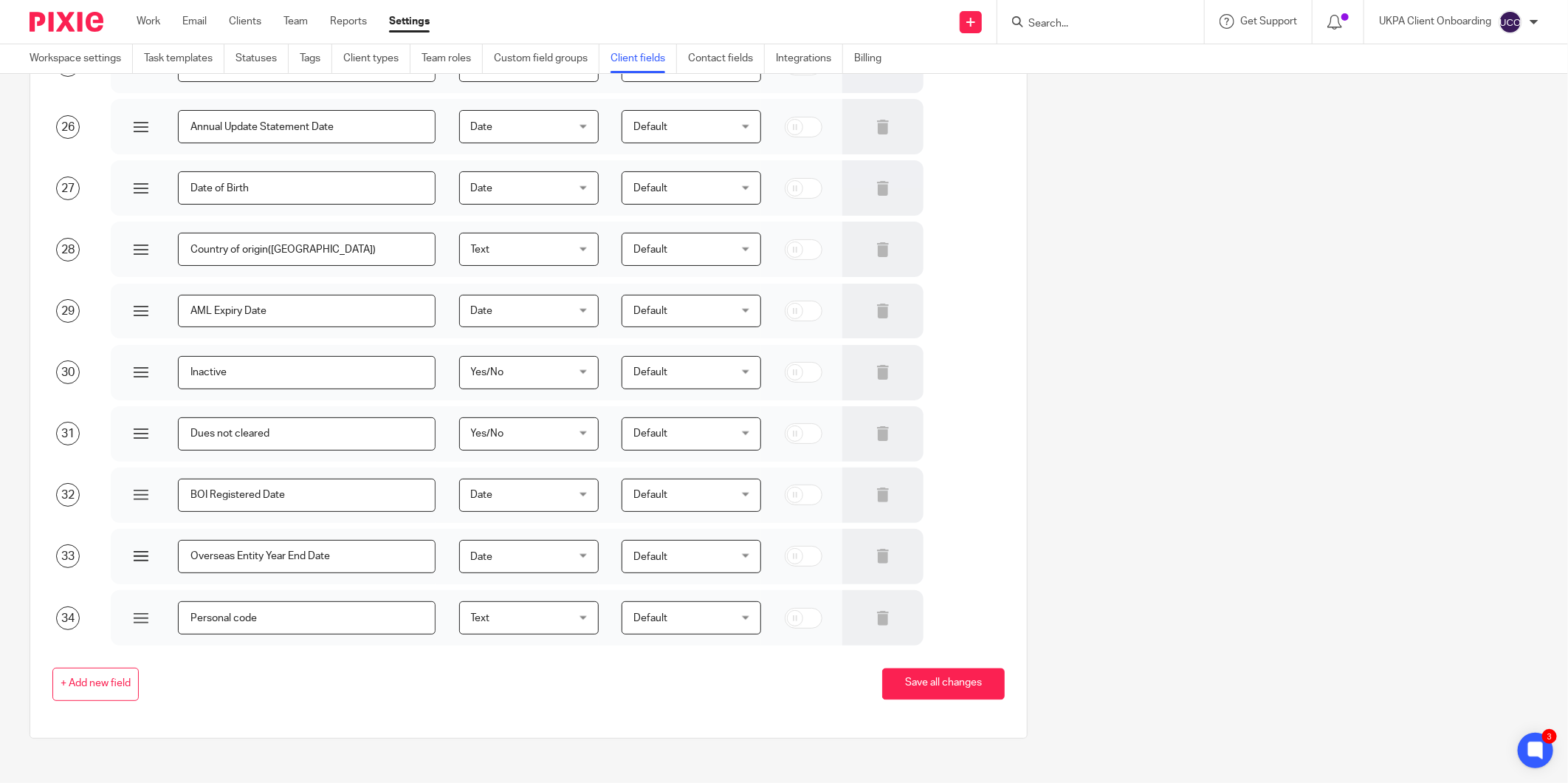
scroll to position [1633, 0]
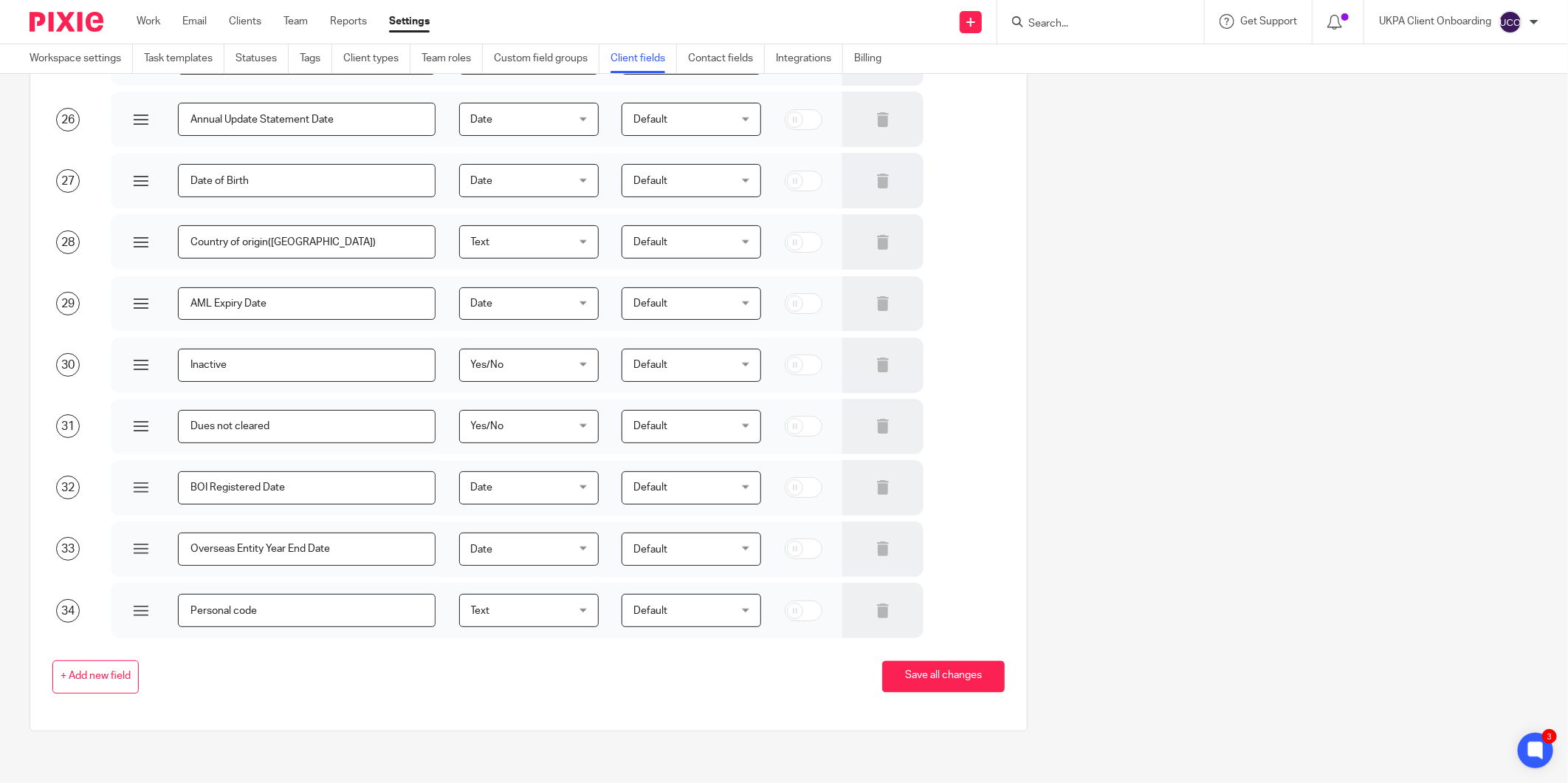
click at [46, 1] on div at bounding box center [61, 22] width 122 height 43
click at [46, 12] on img at bounding box center [66, 22] width 74 height 20
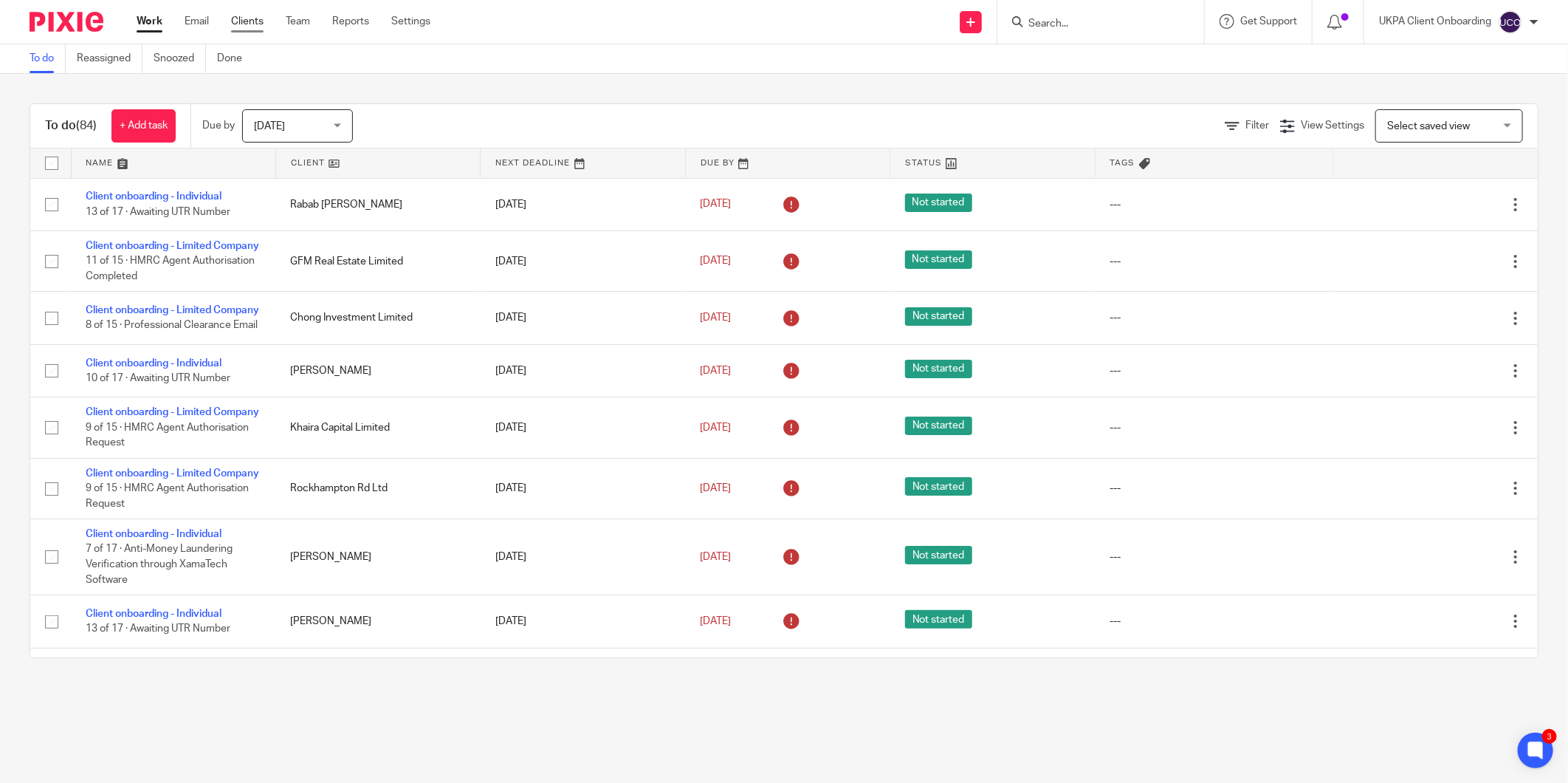
click at [249, 25] on link "Clients" at bounding box center [247, 21] width 32 height 15
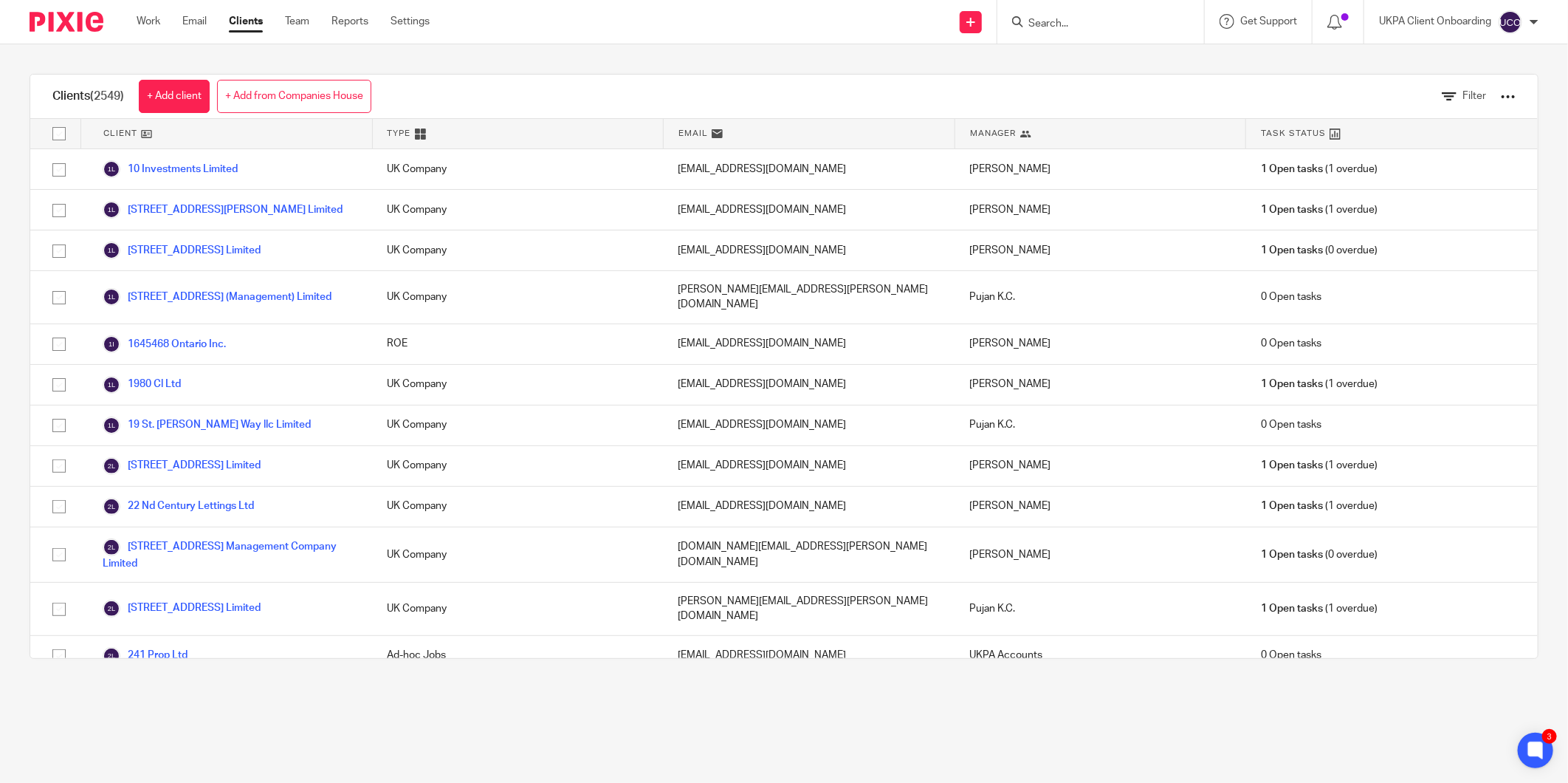
click at [1501, 101] on div at bounding box center [1508, 97] width 15 height 15
